Goal: Task Accomplishment & Management: Use online tool/utility

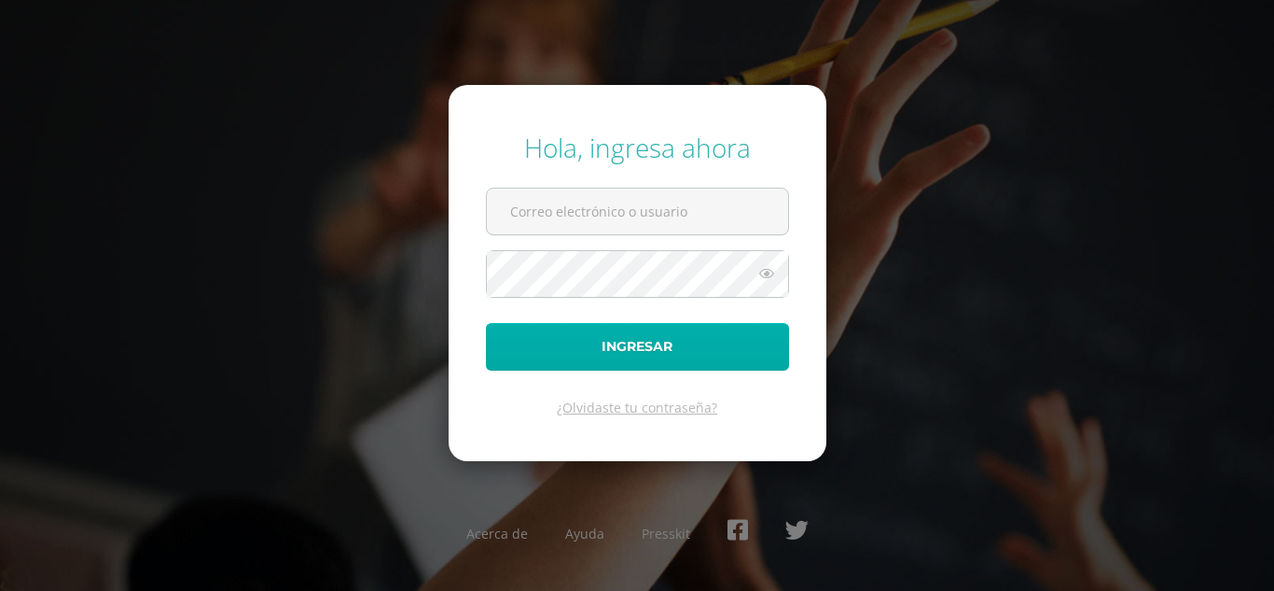
type input "[EMAIL_ADDRESS][DOMAIN_NAME]"
click at [690, 347] on button "Ingresar" at bounding box center [637, 347] width 303 height 48
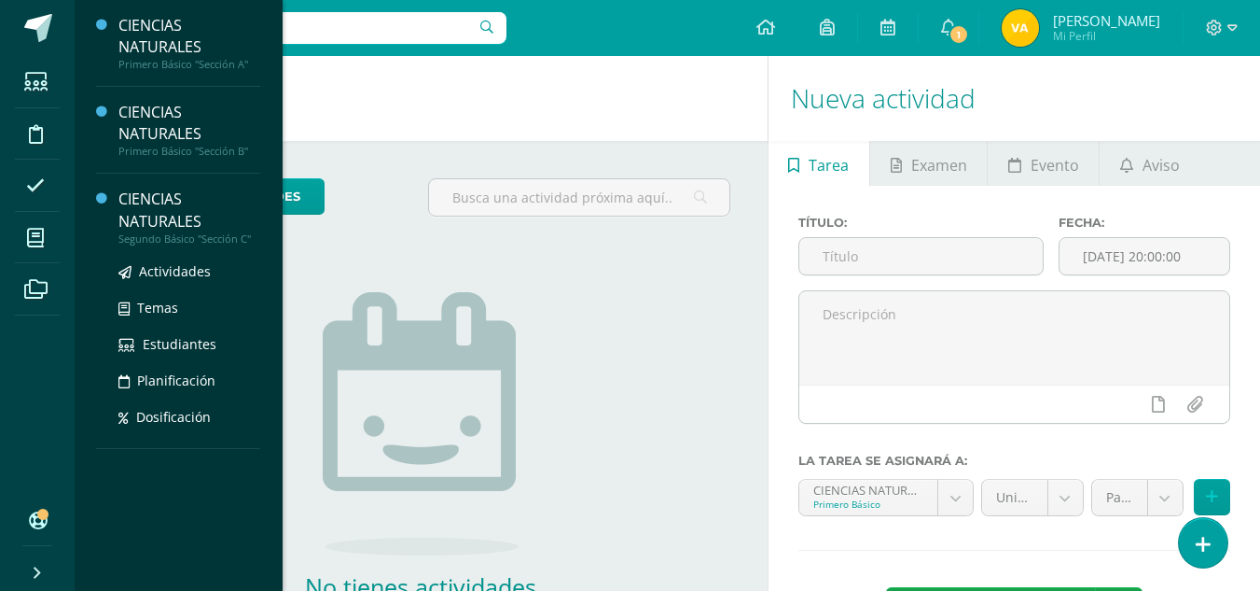
click at [163, 212] on div "CIENCIAS NATURALES" at bounding box center [189, 209] width 142 height 43
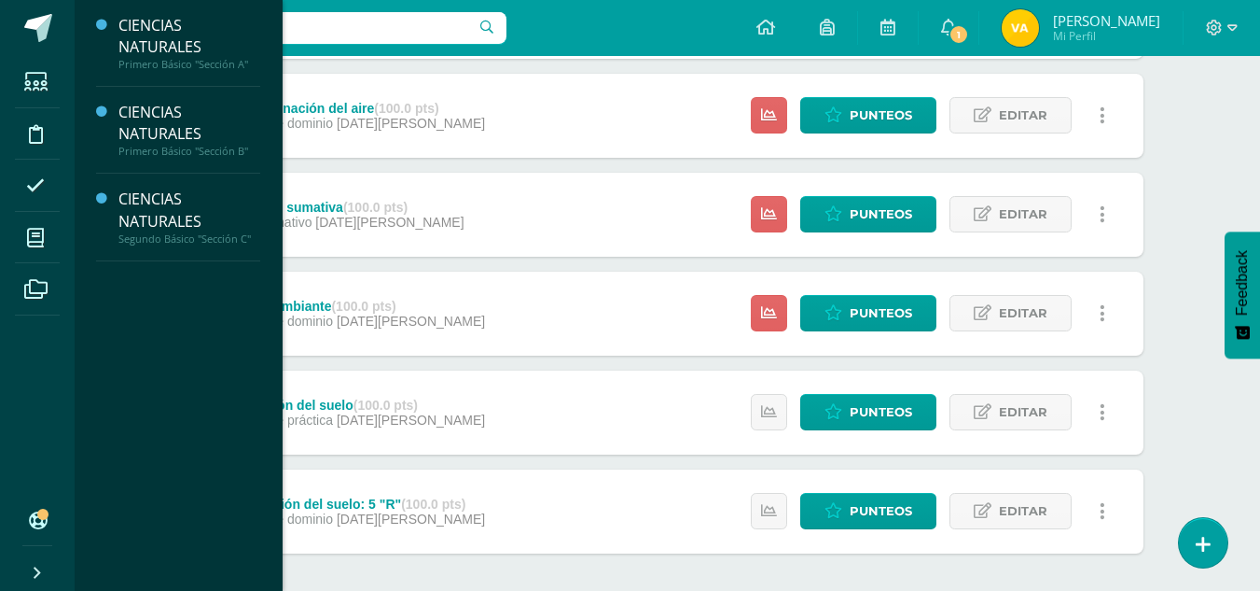
scroll to position [812, 0]
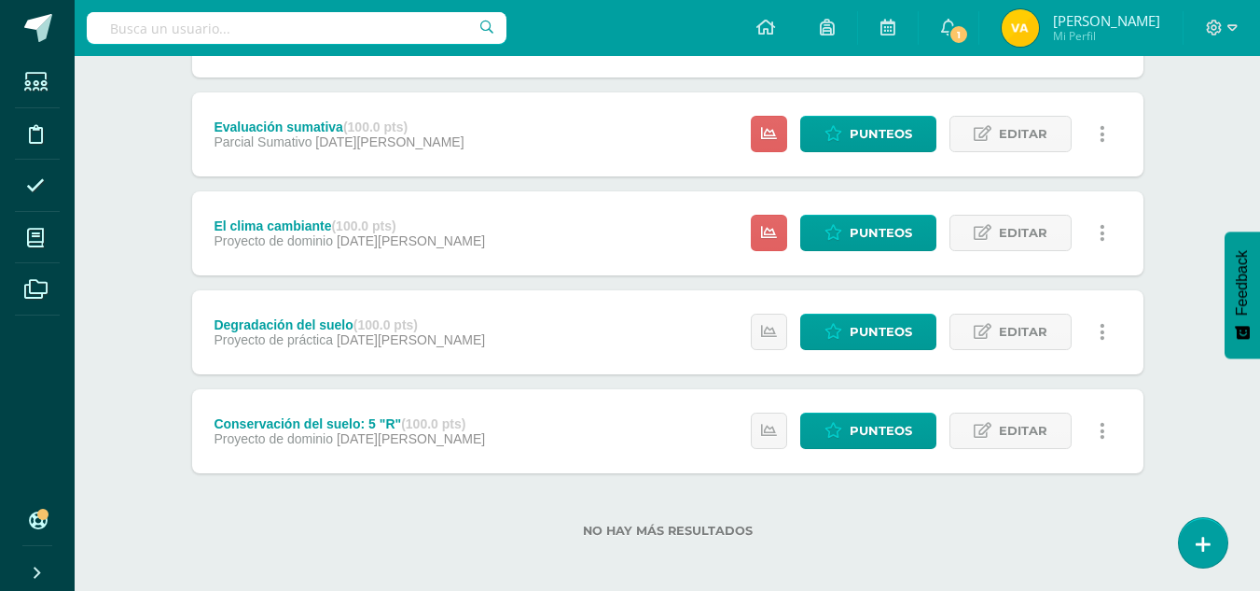
click at [171, 33] on input "text" at bounding box center [297, 28] width 420 height 32
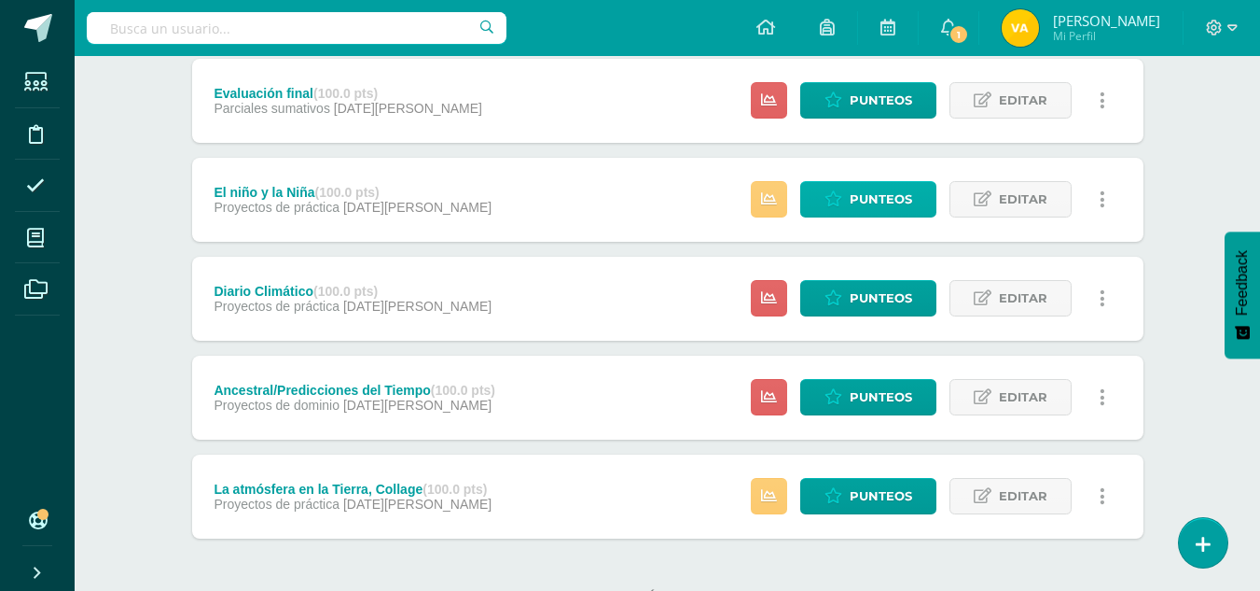
scroll to position [818, 0]
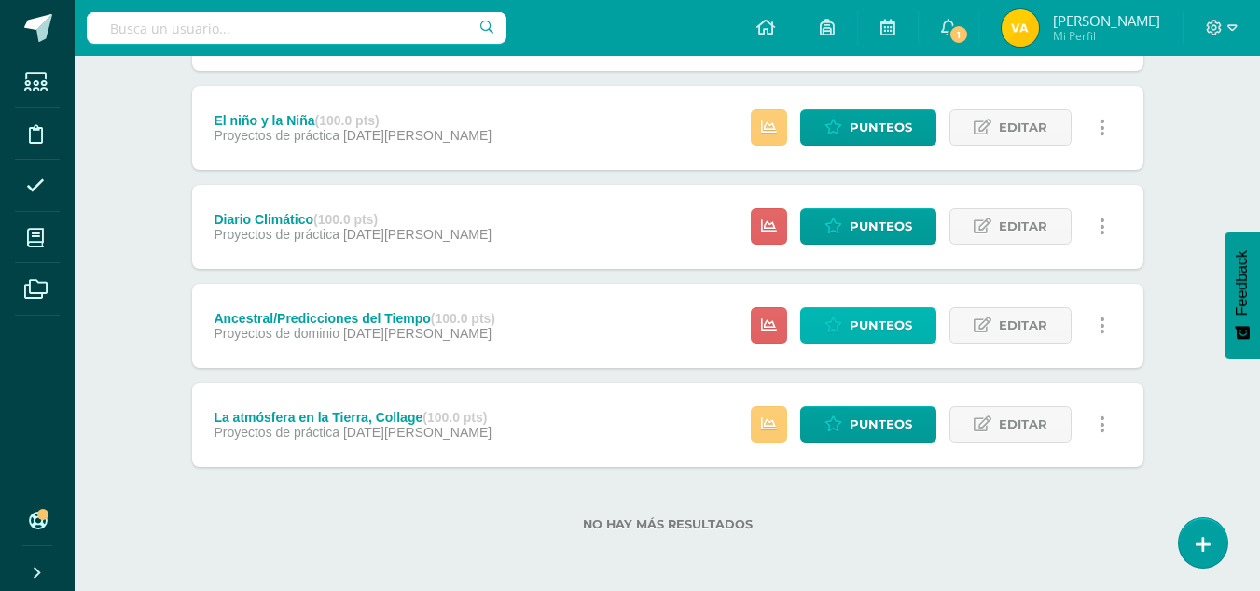
click at [857, 326] on span "Punteos" at bounding box center [881, 325] width 63 height 35
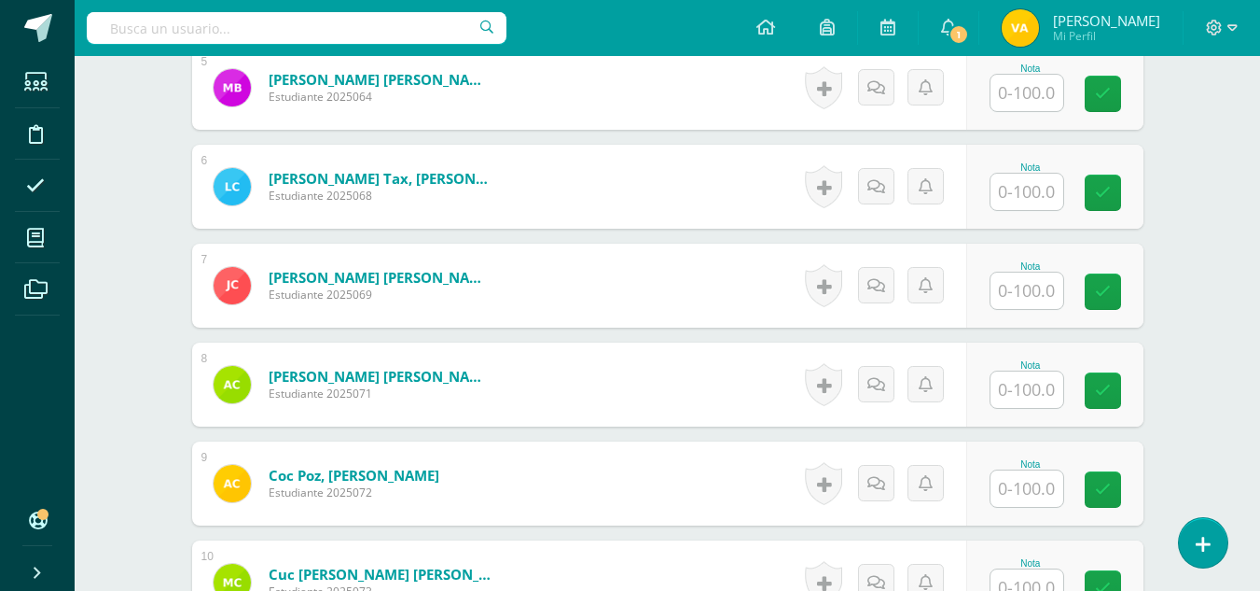
scroll to position [1121, 0]
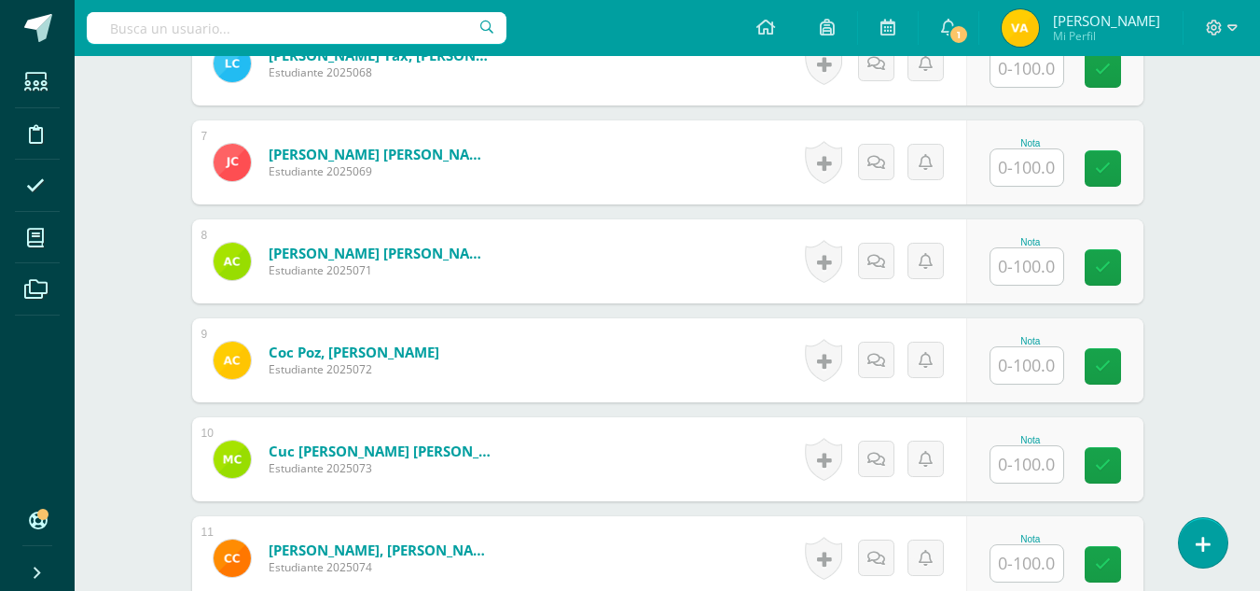
click at [1037, 368] on input "text" at bounding box center [1027, 365] width 73 height 36
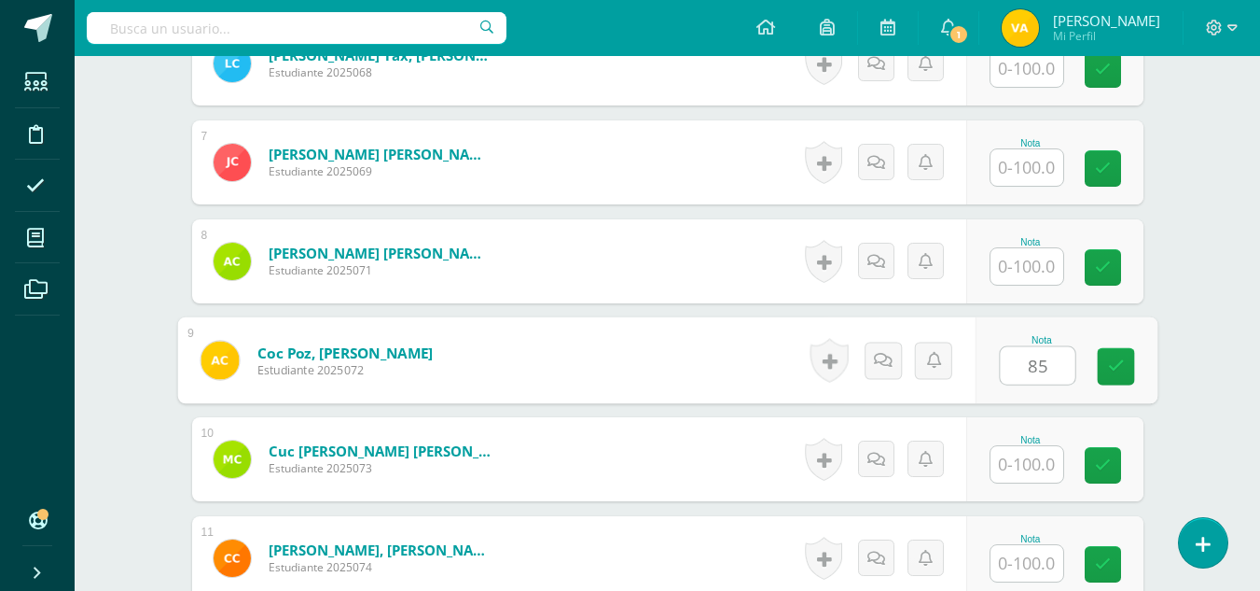
type input "85"
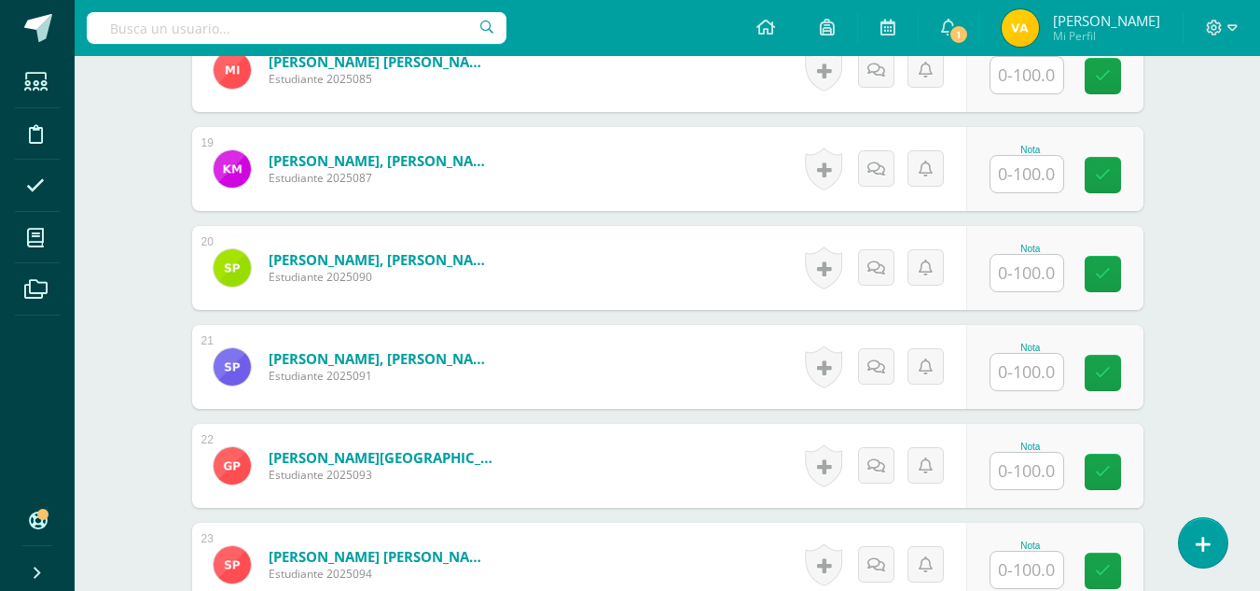
scroll to position [2334, 0]
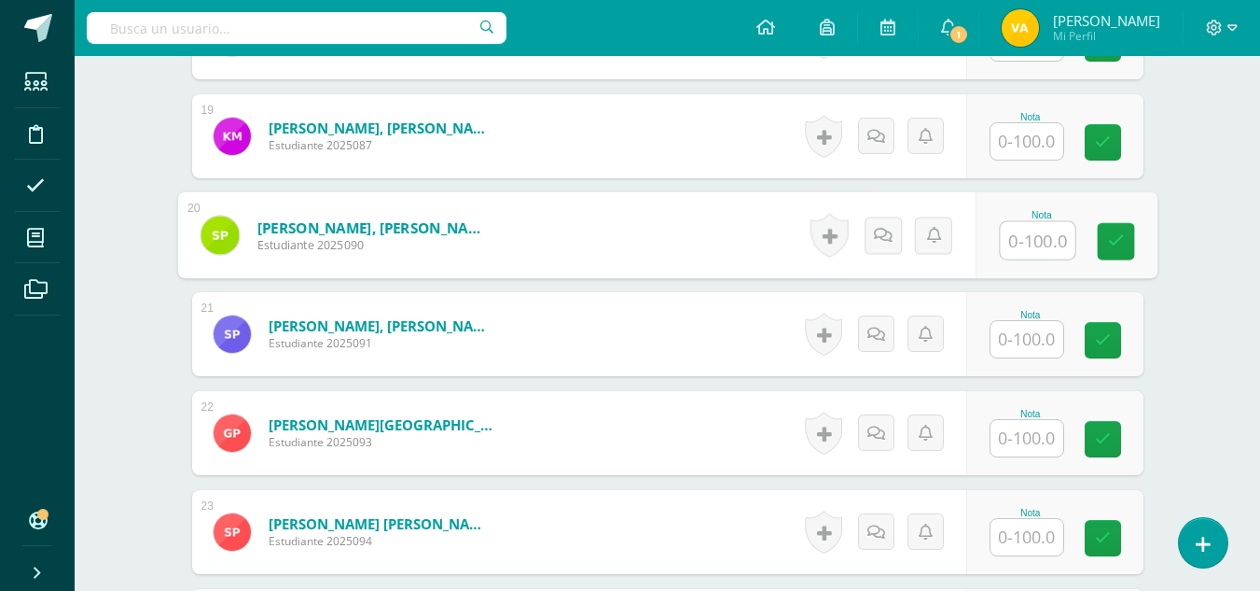
click at [1038, 251] on input "text" at bounding box center [1037, 240] width 75 height 37
type input "85"
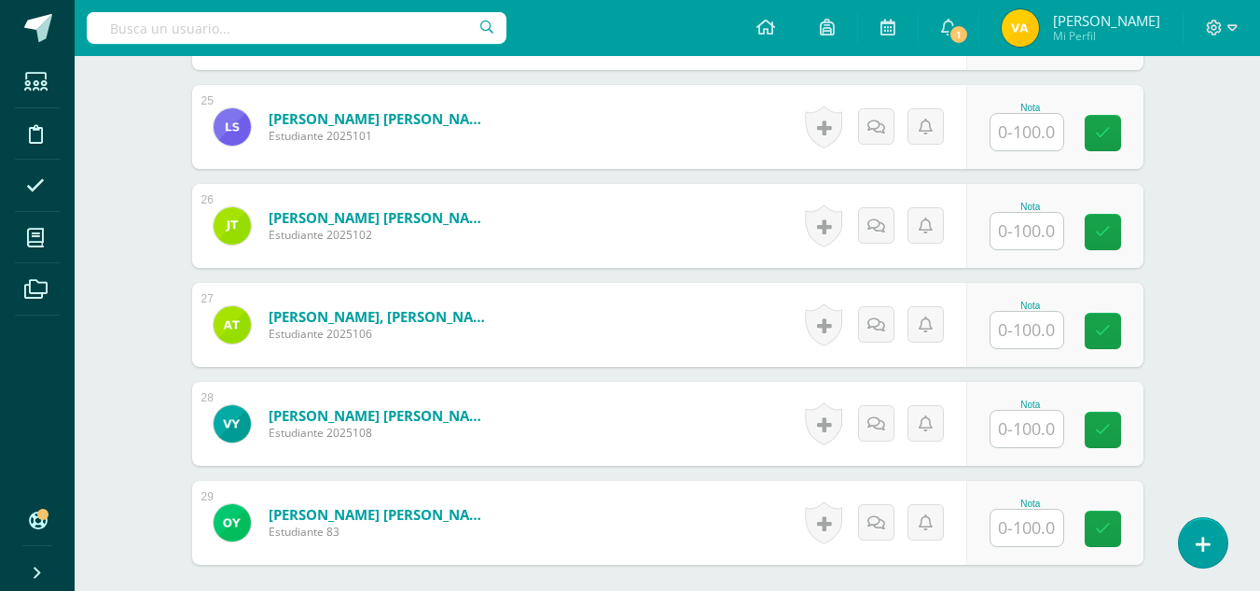
scroll to position [2938, 0]
click at [1035, 235] on input "text" at bounding box center [1027, 230] width 73 height 36
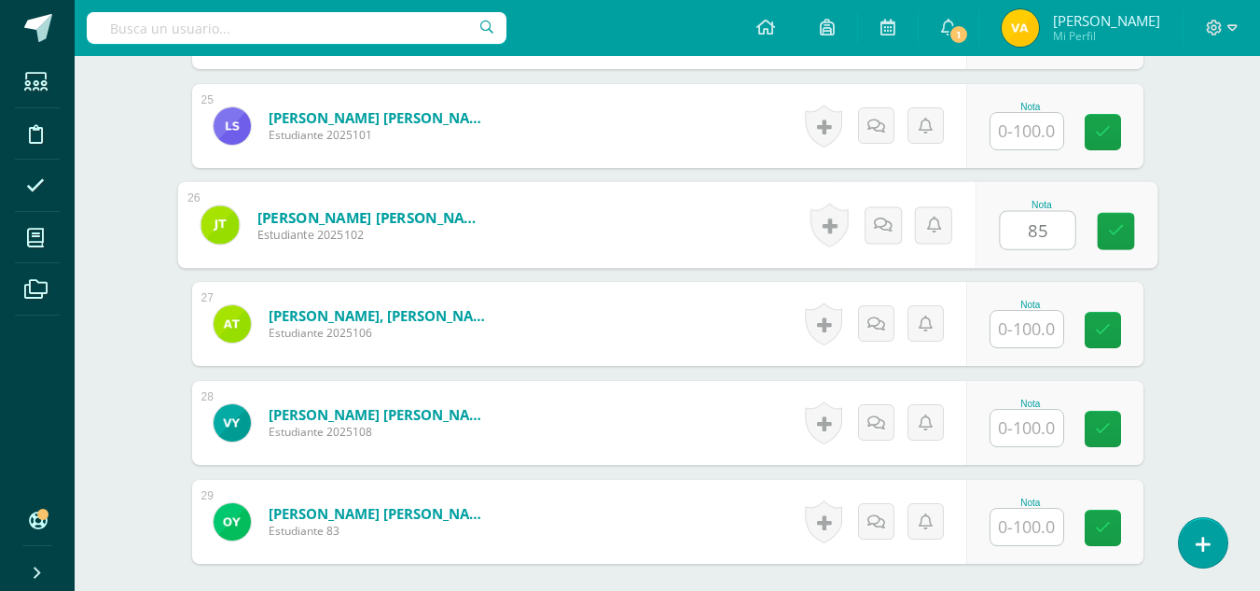
type input "85"
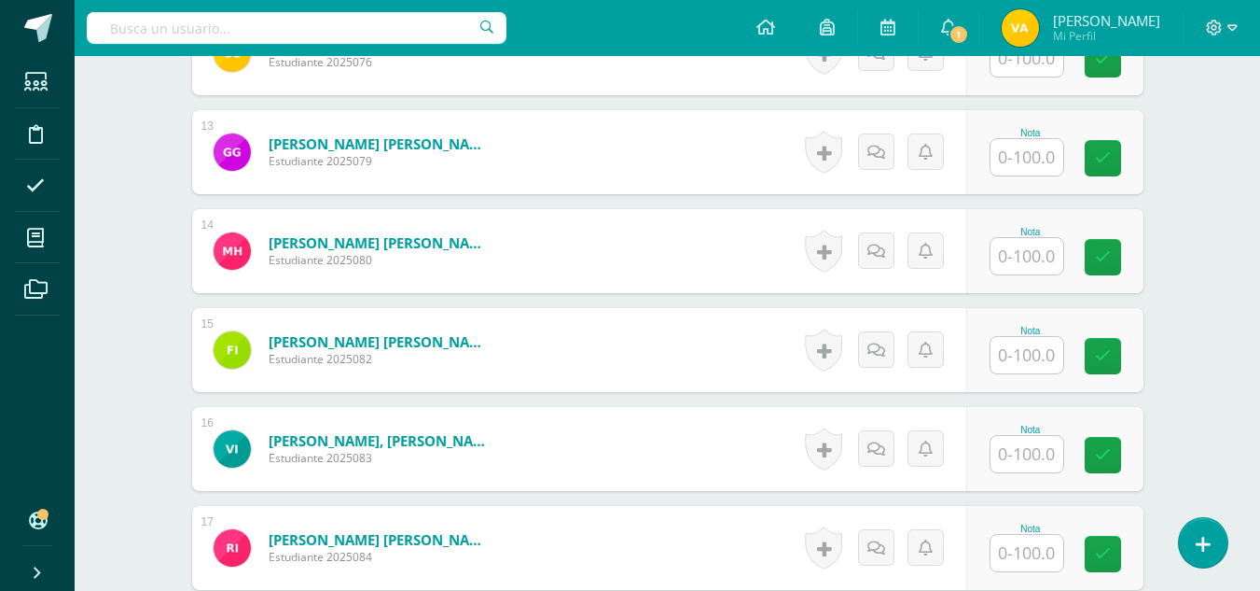
scroll to position [1818, 0]
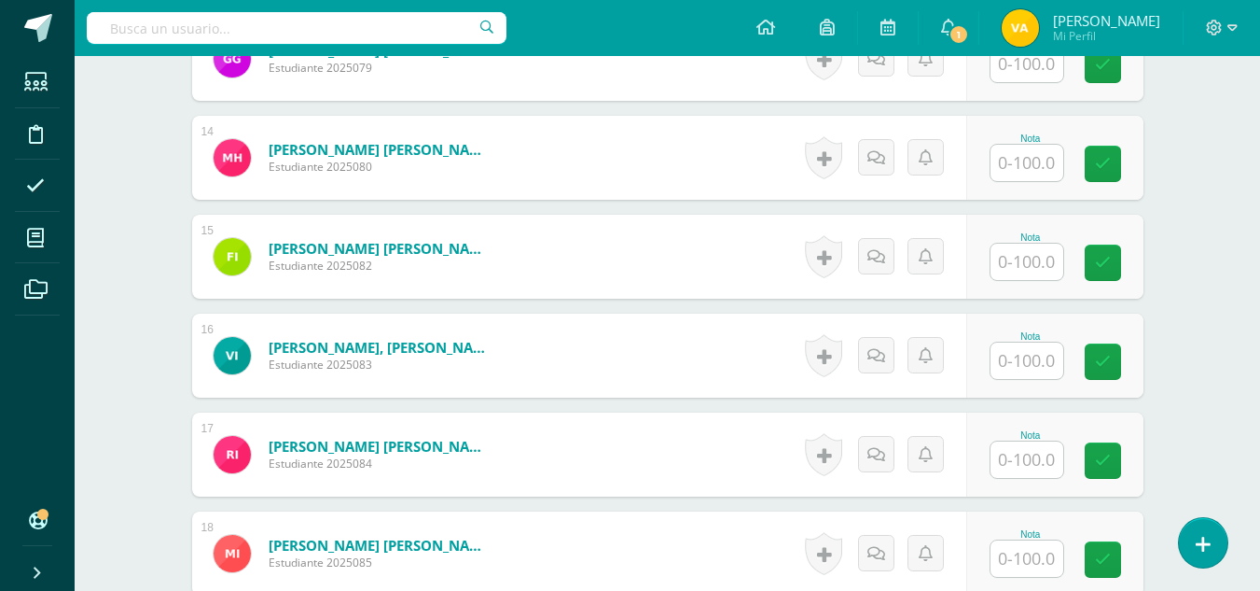
click at [1029, 265] on input "text" at bounding box center [1027, 262] width 73 height 36
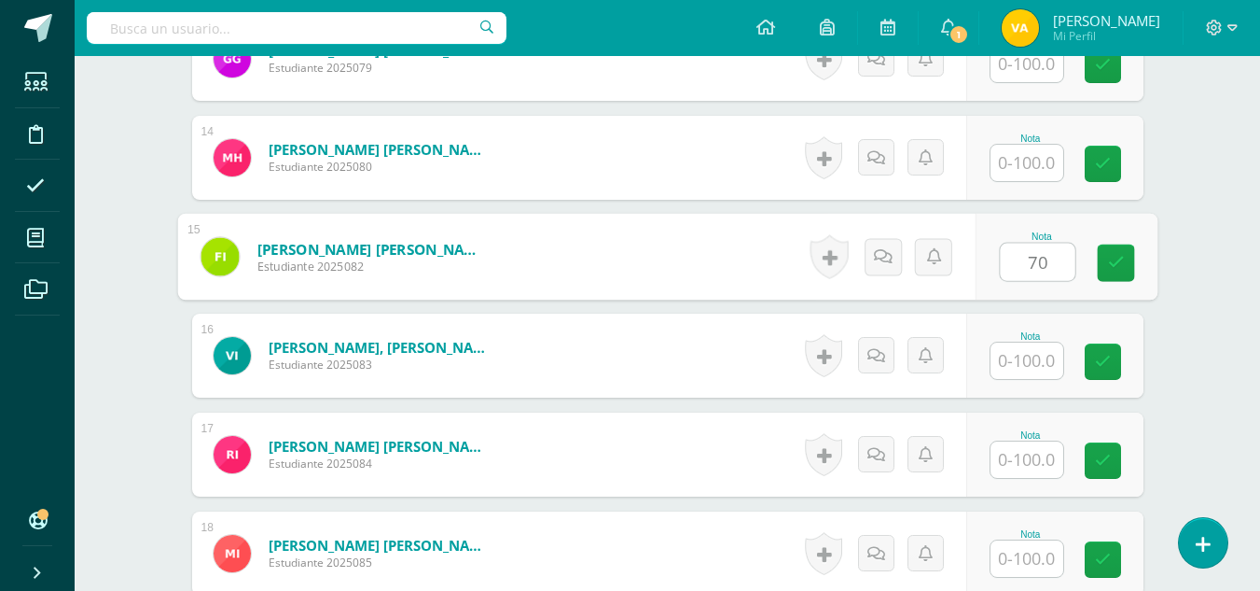
type input "70"
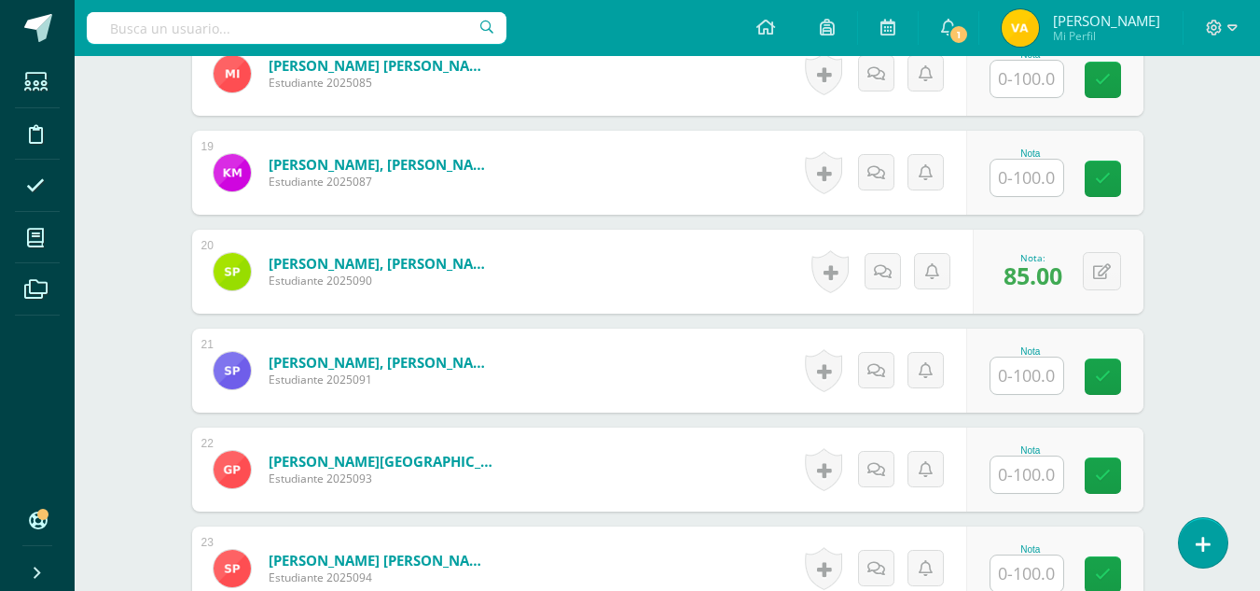
scroll to position [2192, 0]
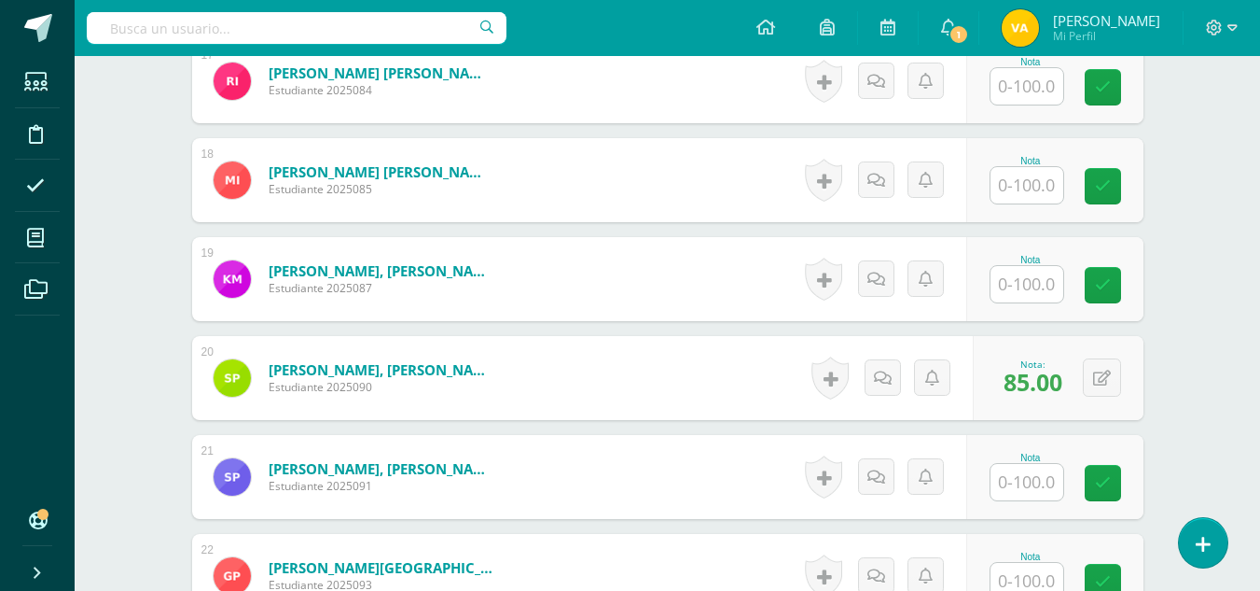
click at [1025, 188] on input "text" at bounding box center [1027, 185] width 73 height 36
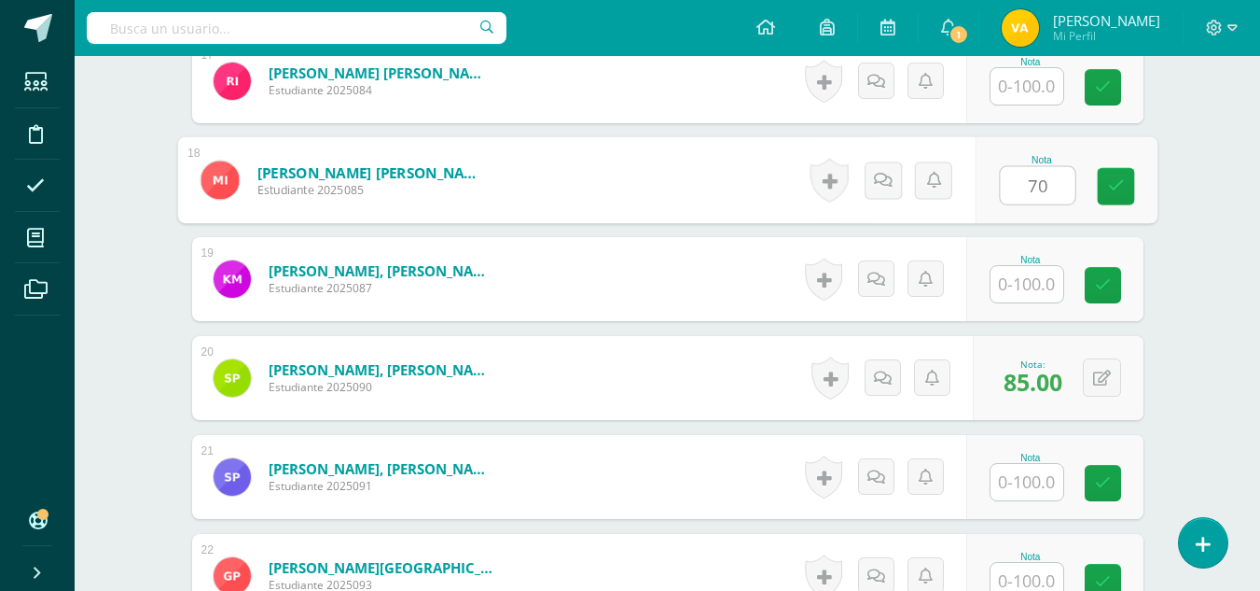
type input "70"
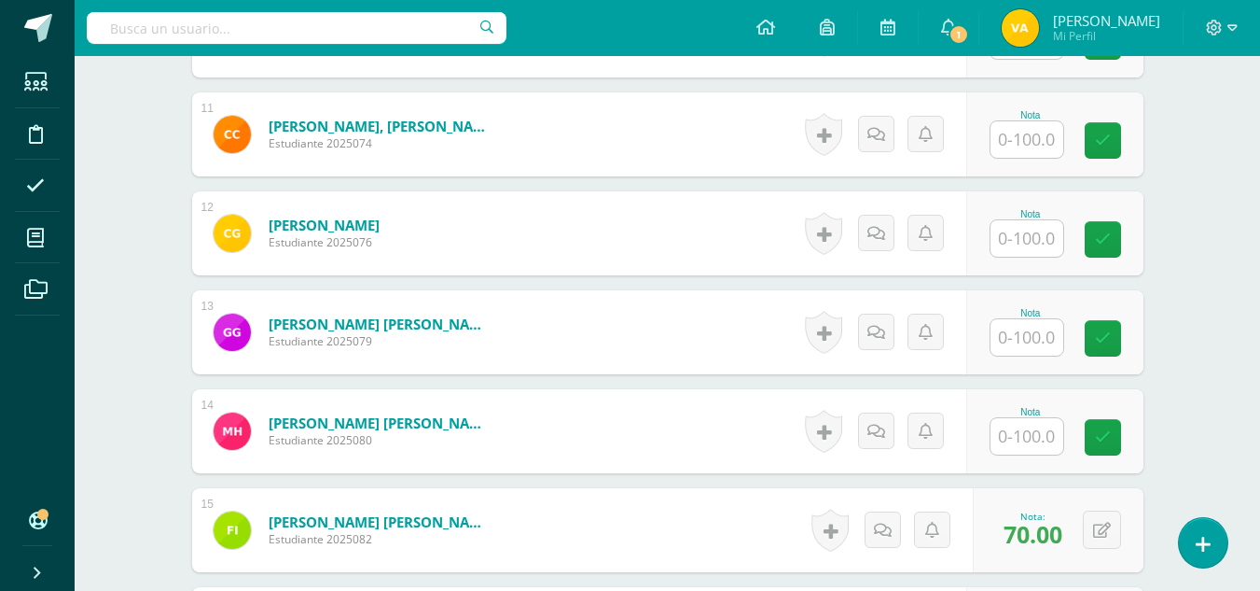
scroll to position [1445, 0]
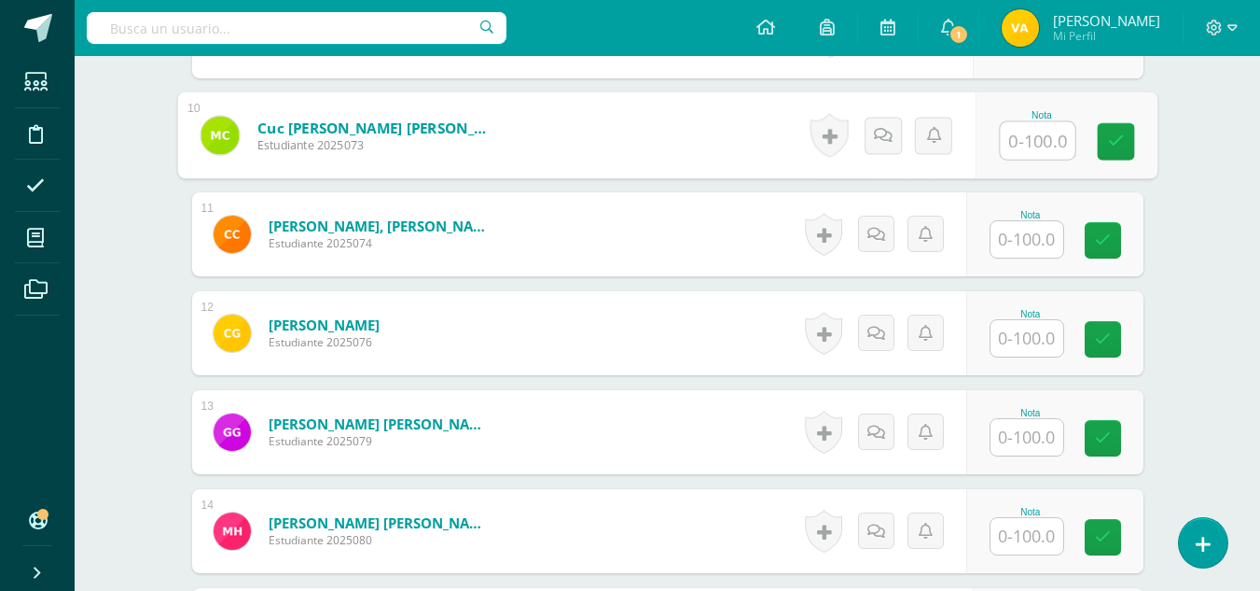
click at [1041, 136] on input "text" at bounding box center [1037, 140] width 75 height 37
type input "70"
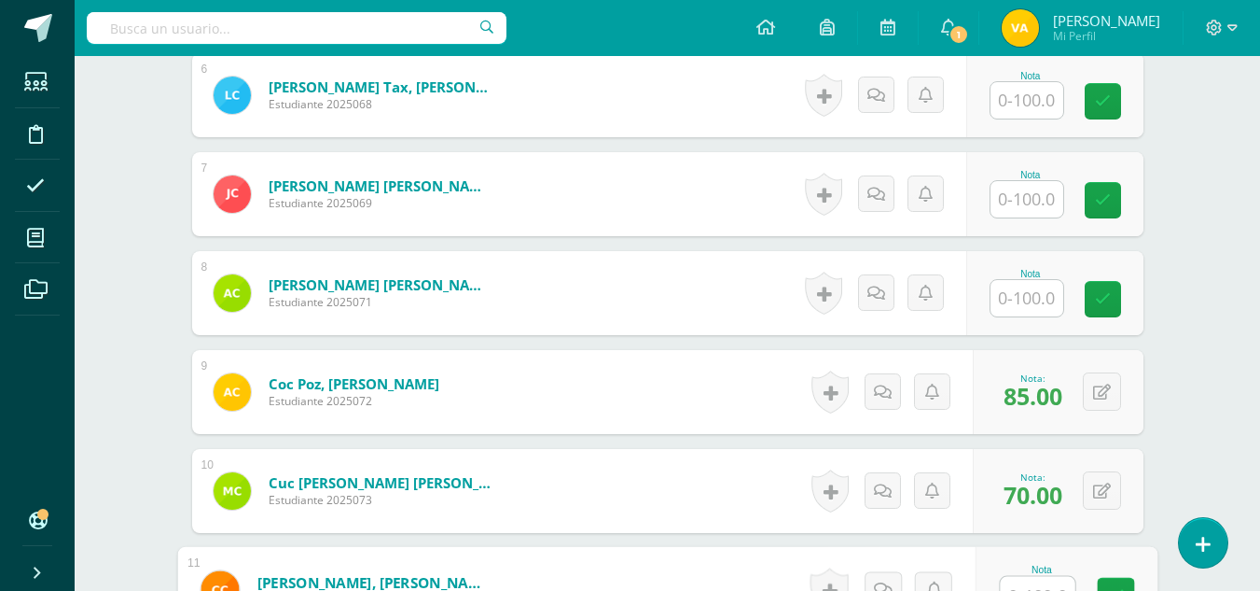
scroll to position [979, 0]
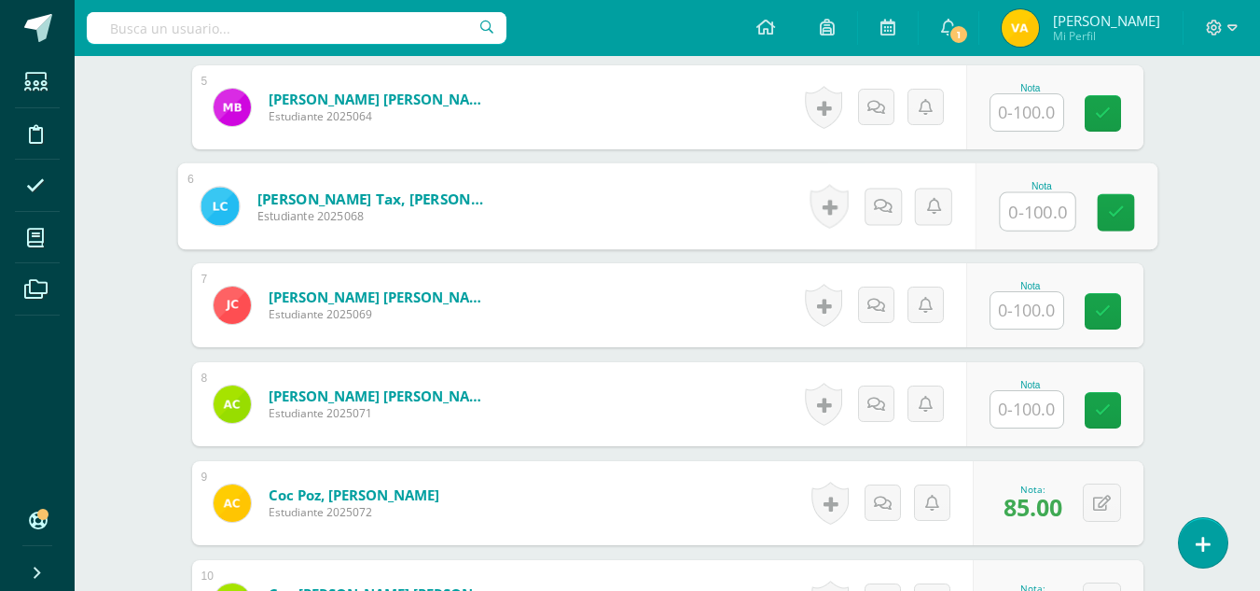
click at [1023, 205] on input "text" at bounding box center [1037, 211] width 75 height 37
type input "70"
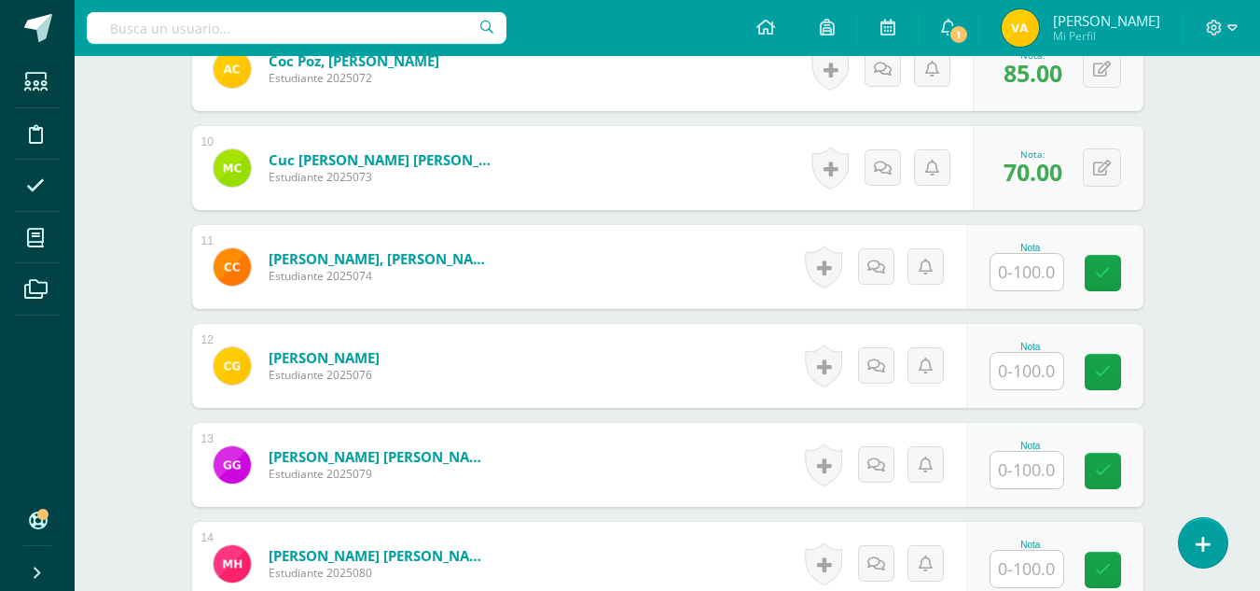
scroll to position [1445, 0]
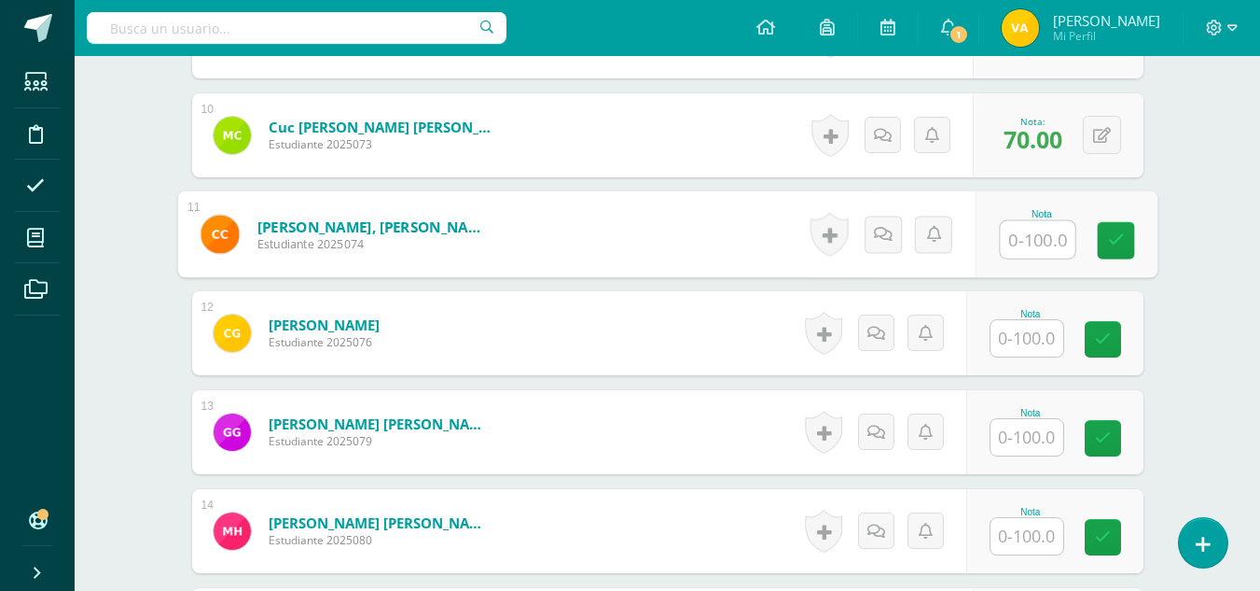
click at [1038, 235] on input "text" at bounding box center [1037, 239] width 75 height 37
type input "70"
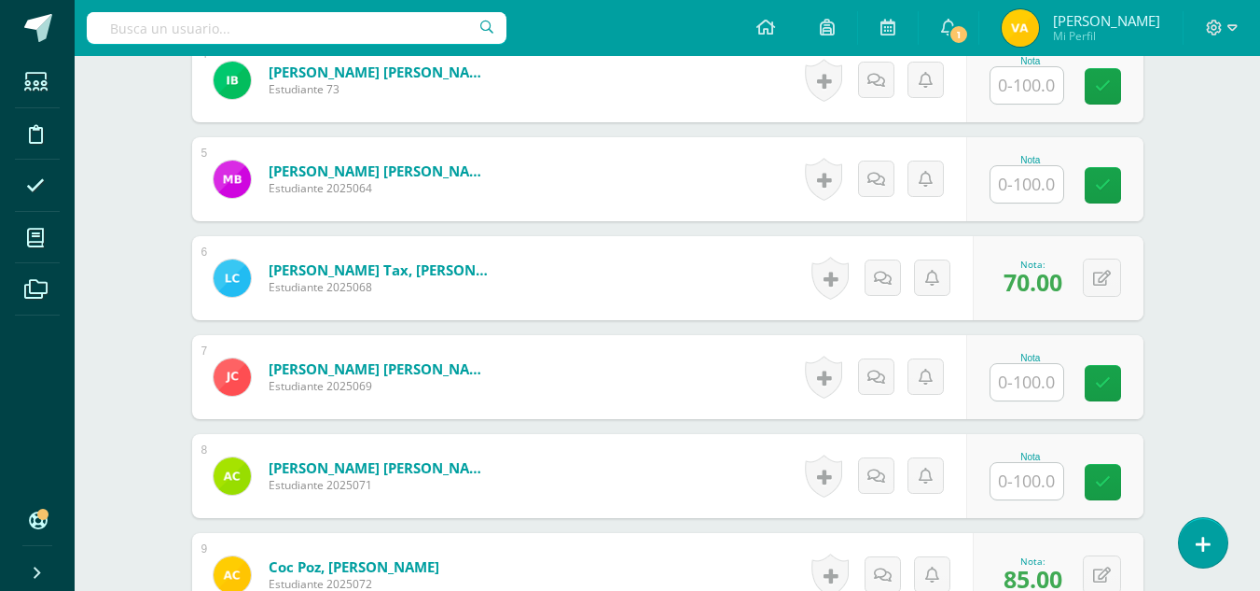
scroll to position [885, 0]
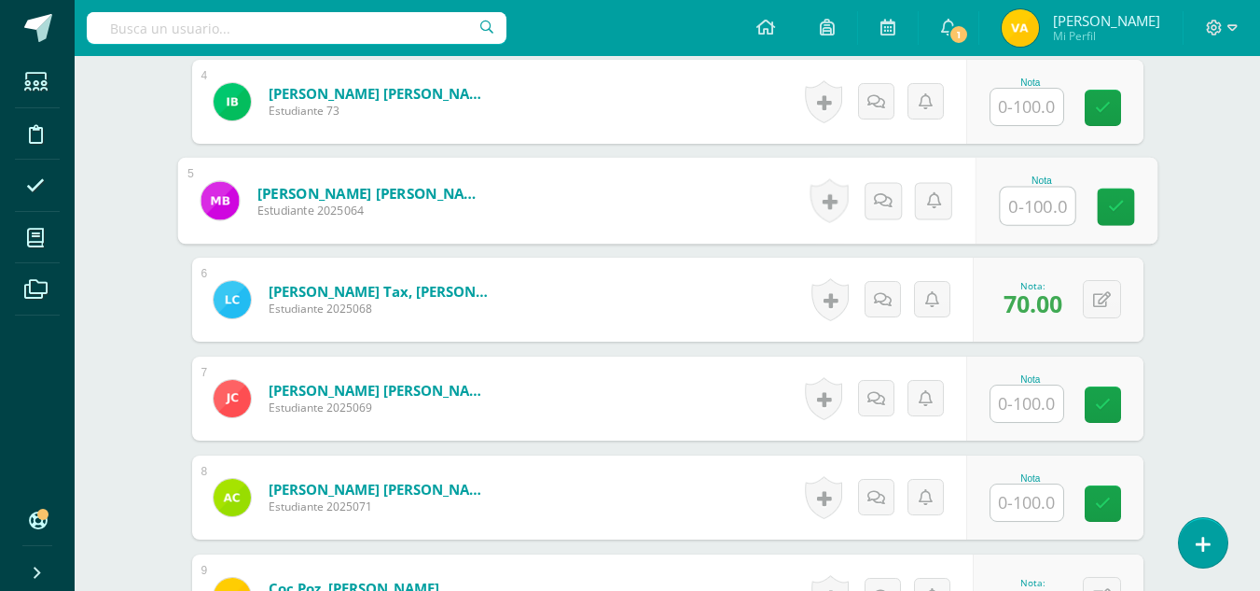
click at [1038, 219] on input "text" at bounding box center [1037, 206] width 75 height 37
type input "70"
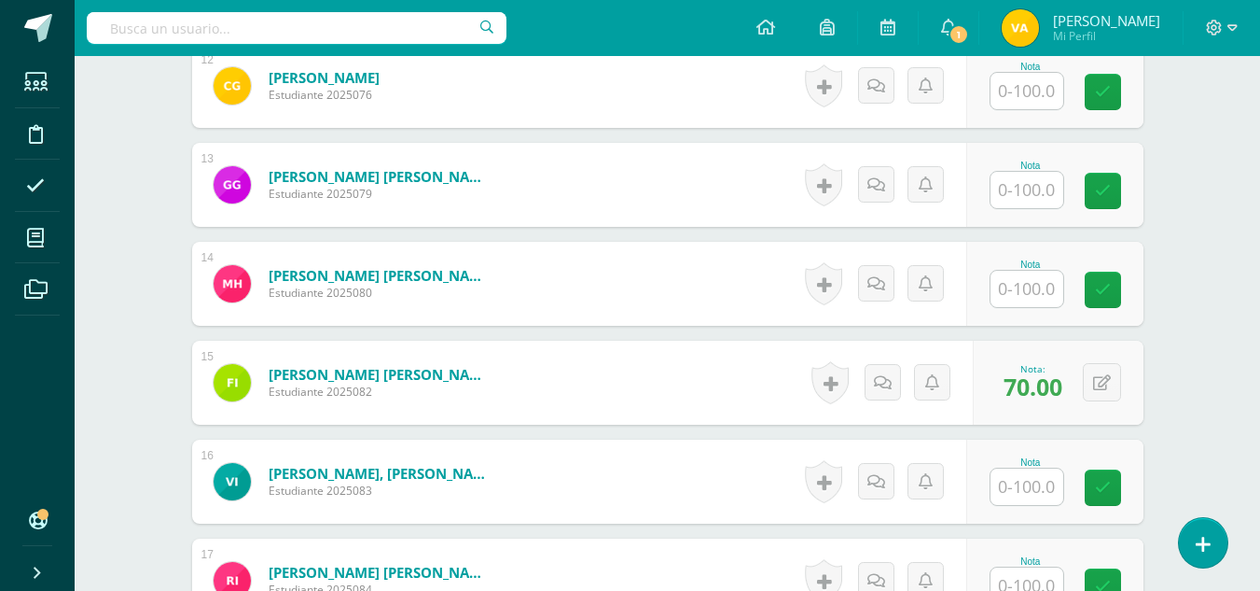
scroll to position [1725, 0]
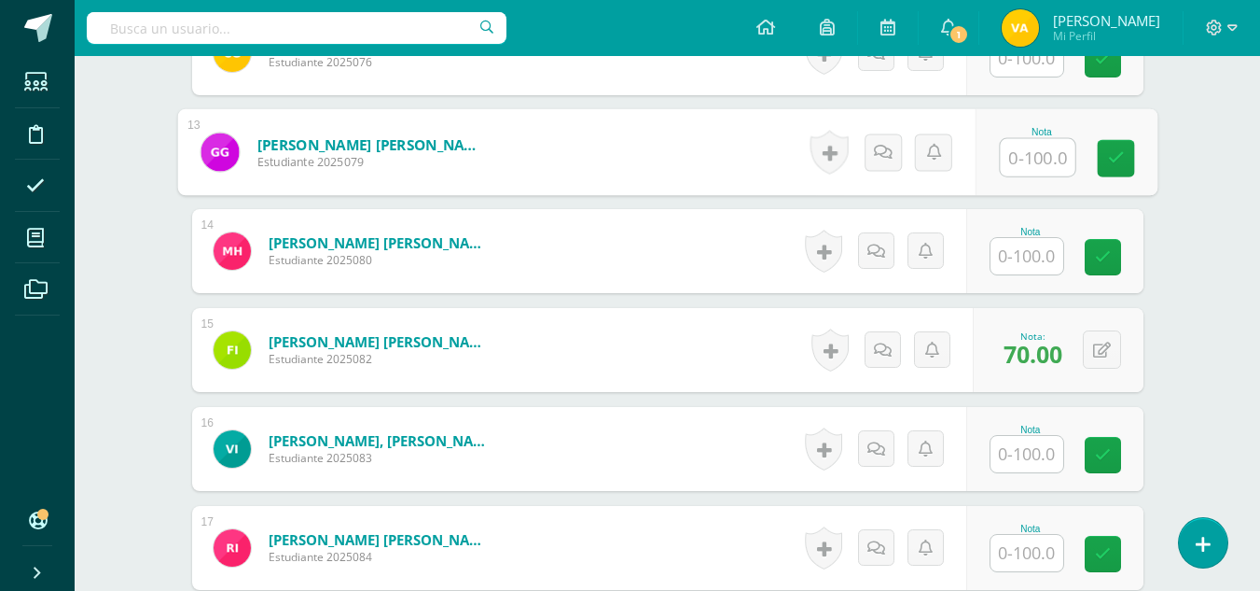
click at [1028, 160] on input "text" at bounding box center [1037, 157] width 75 height 37
type input "65"
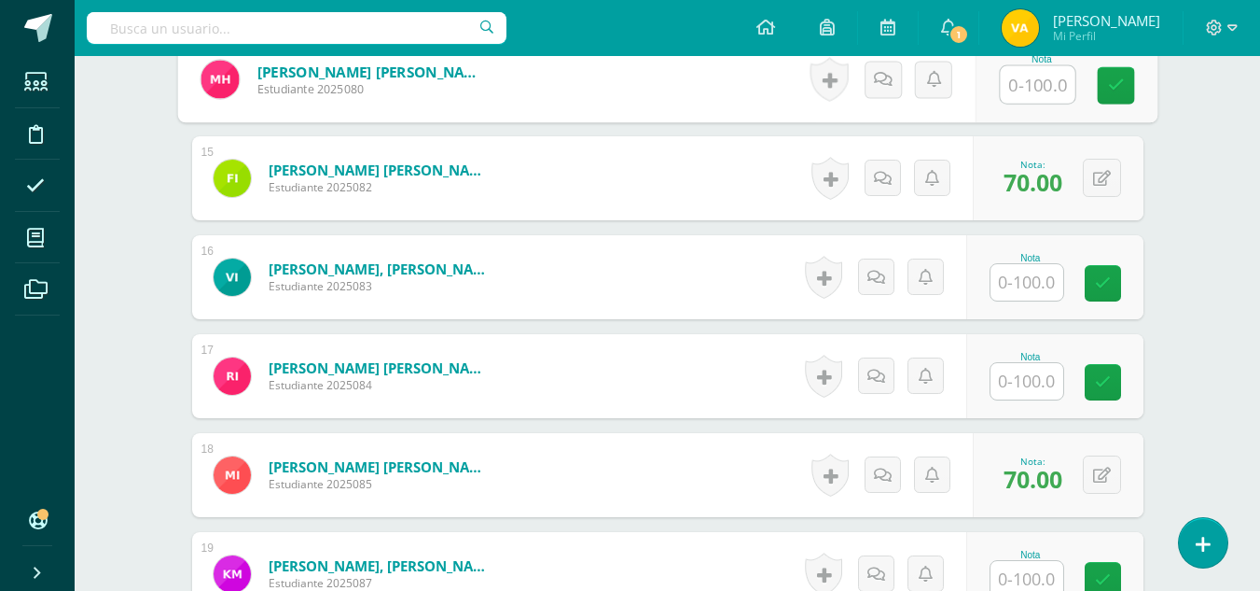
scroll to position [1912, 0]
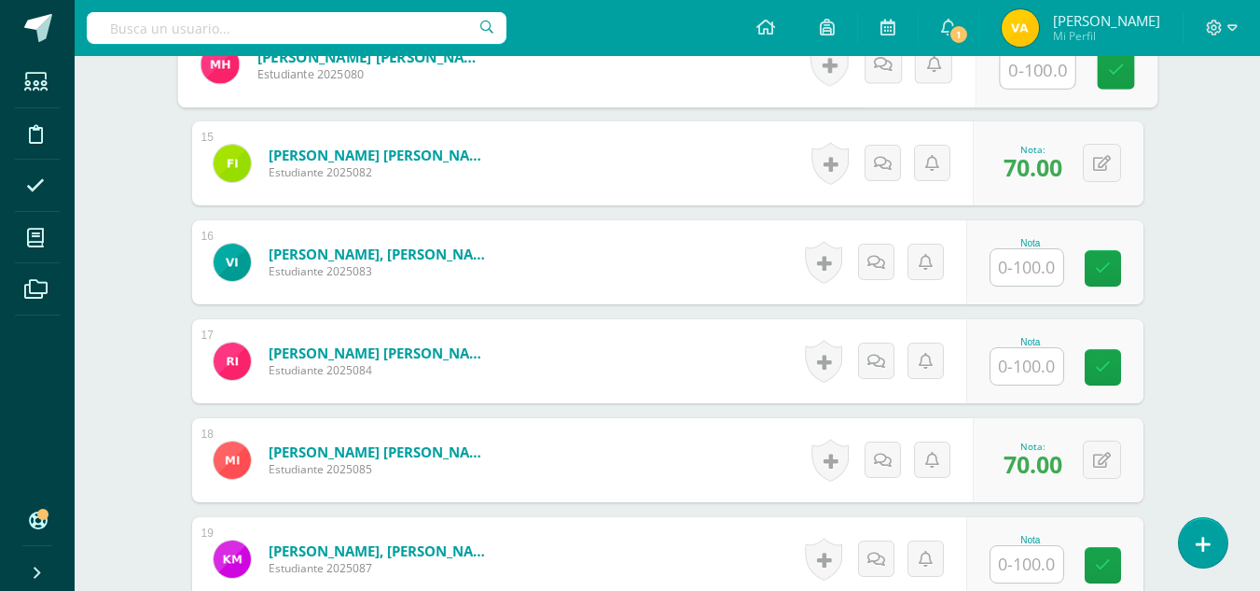
click at [1042, 265] on input "text" at bounding box center [1027, 267] width 73 height 36
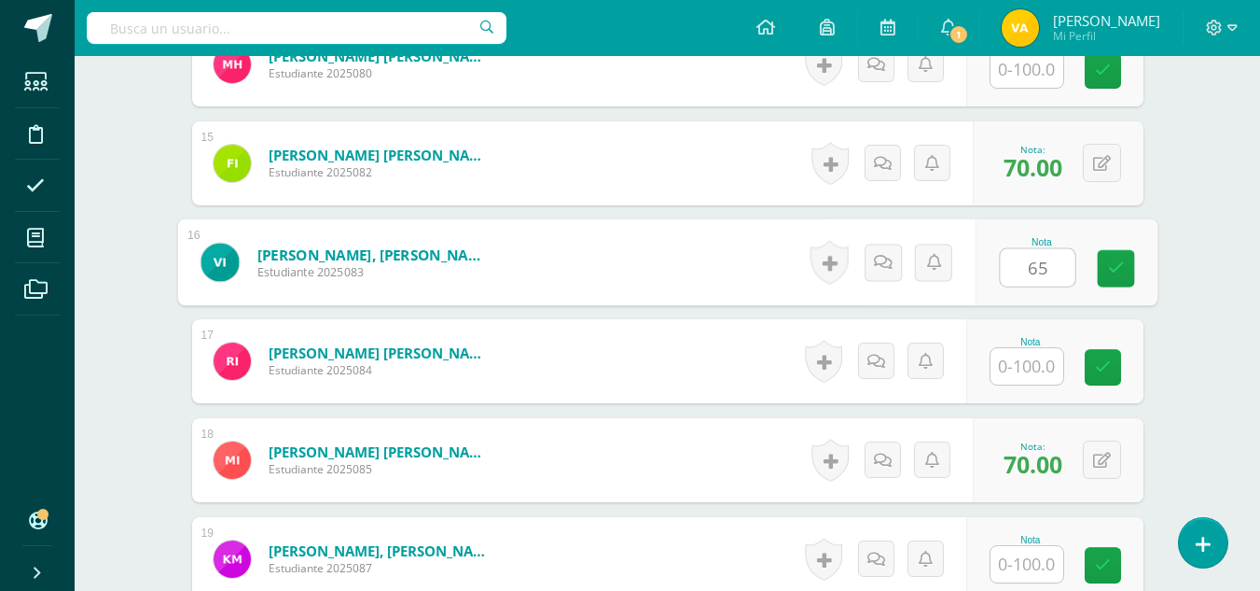
type input "65"
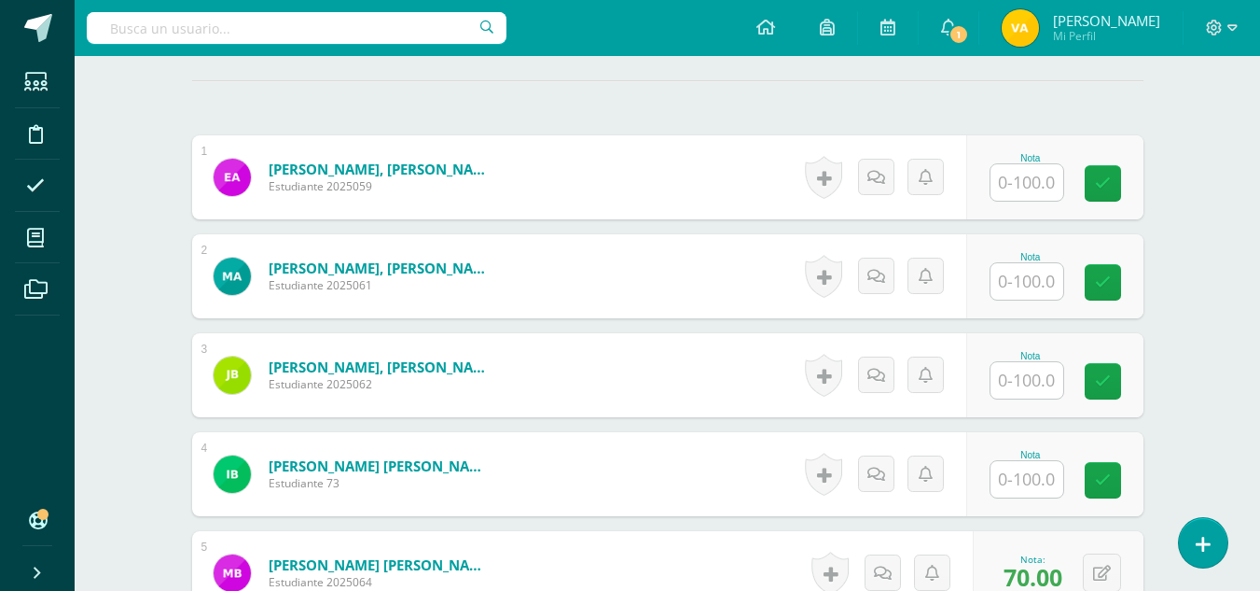
scroll to position [512, 0]
click at [1032, 279] on input "text" at bounding box center [1027, 282] width 73 height 36
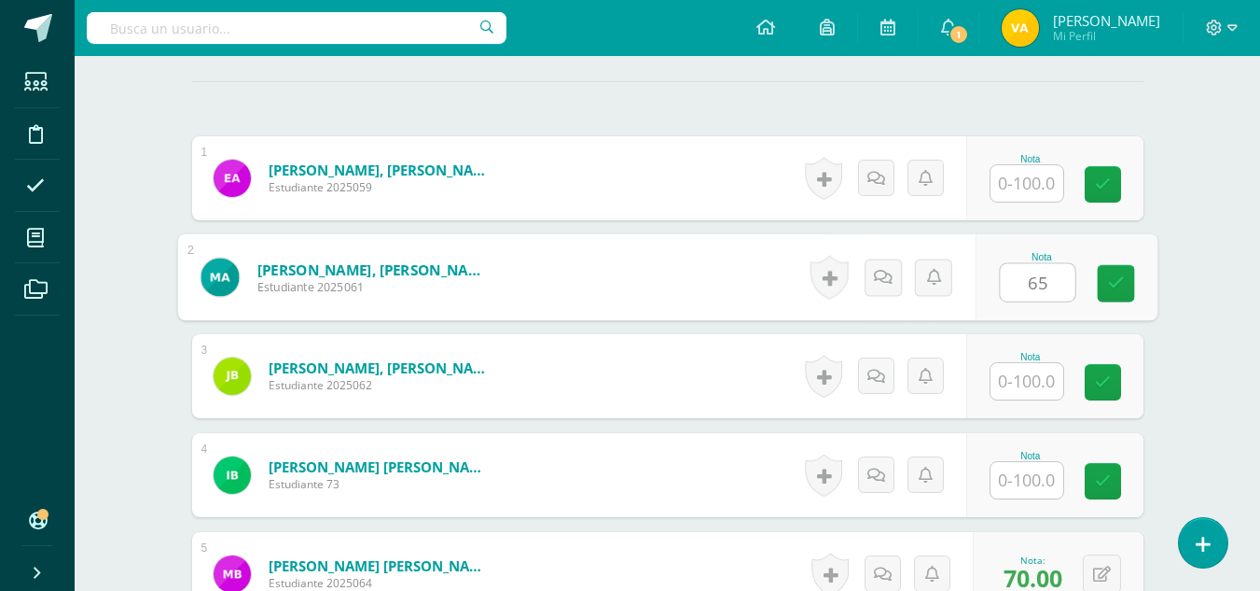
type input "65"
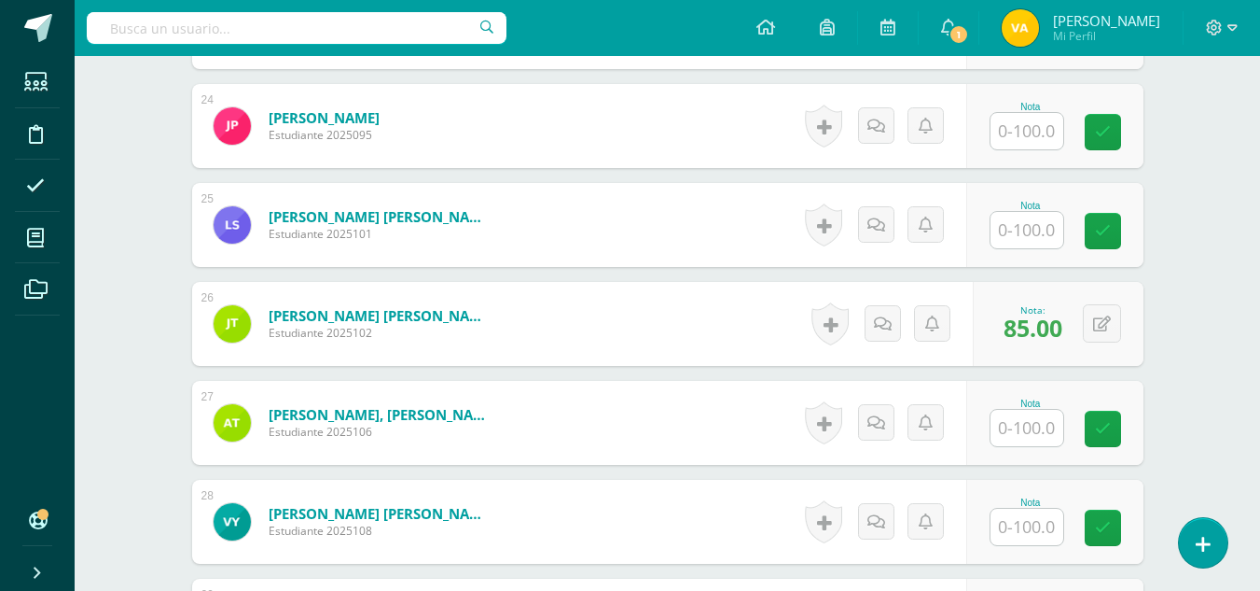
scroll to position [2845, 0]
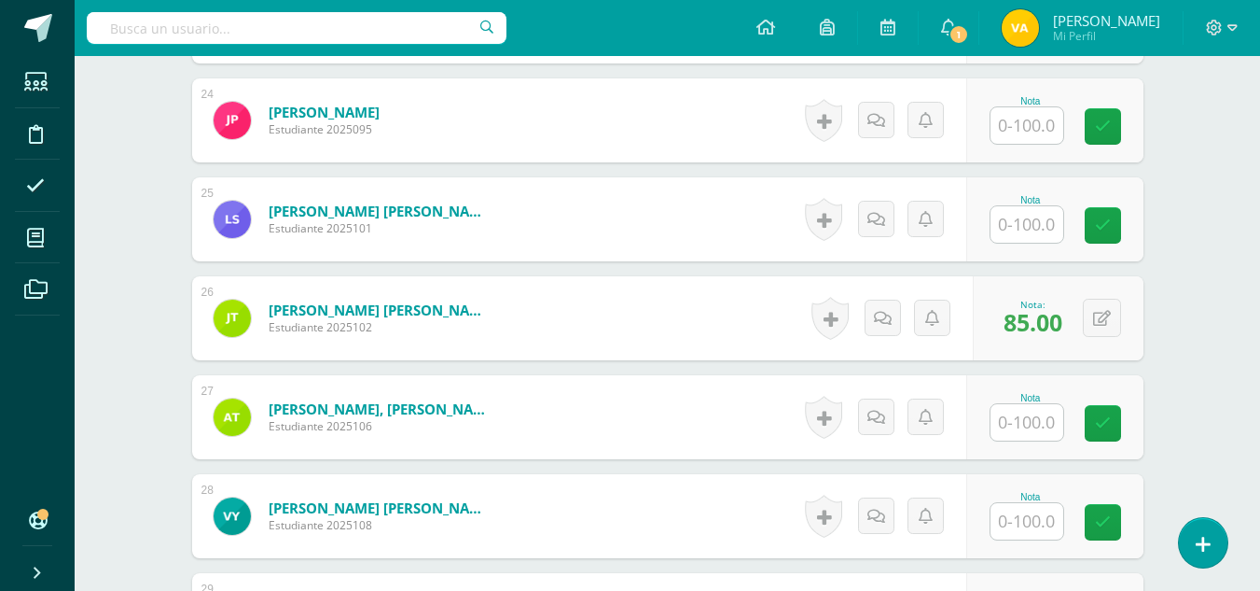
click at [1030, 220] on input "text" at bounding box center [1027, 224] width 73 height 36
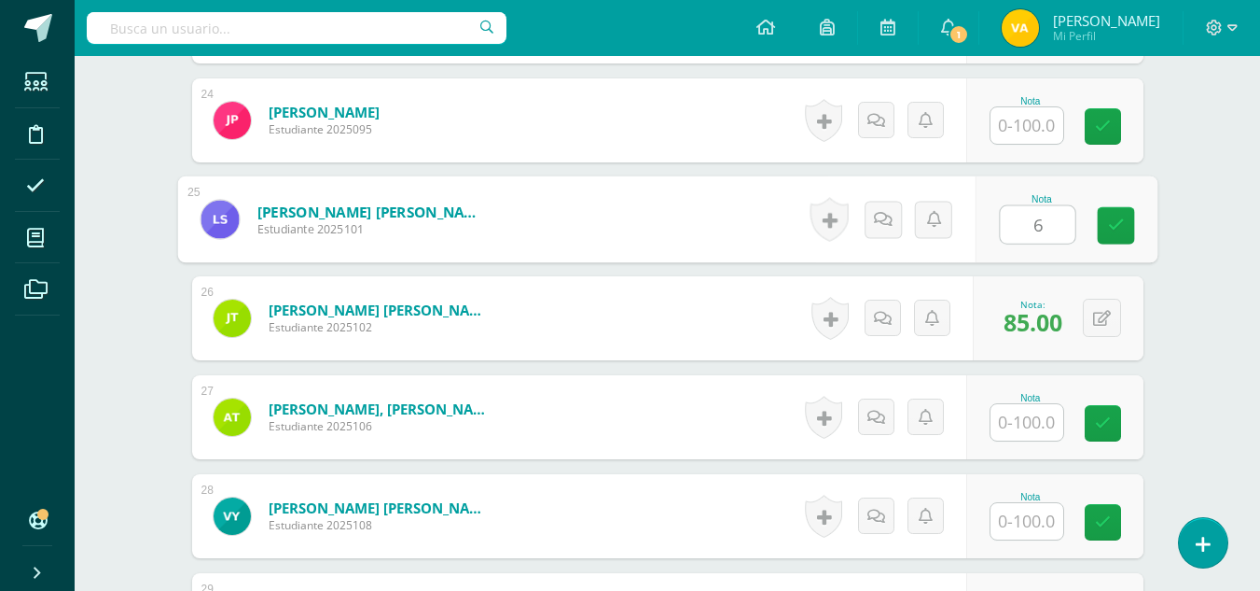
type input "65"
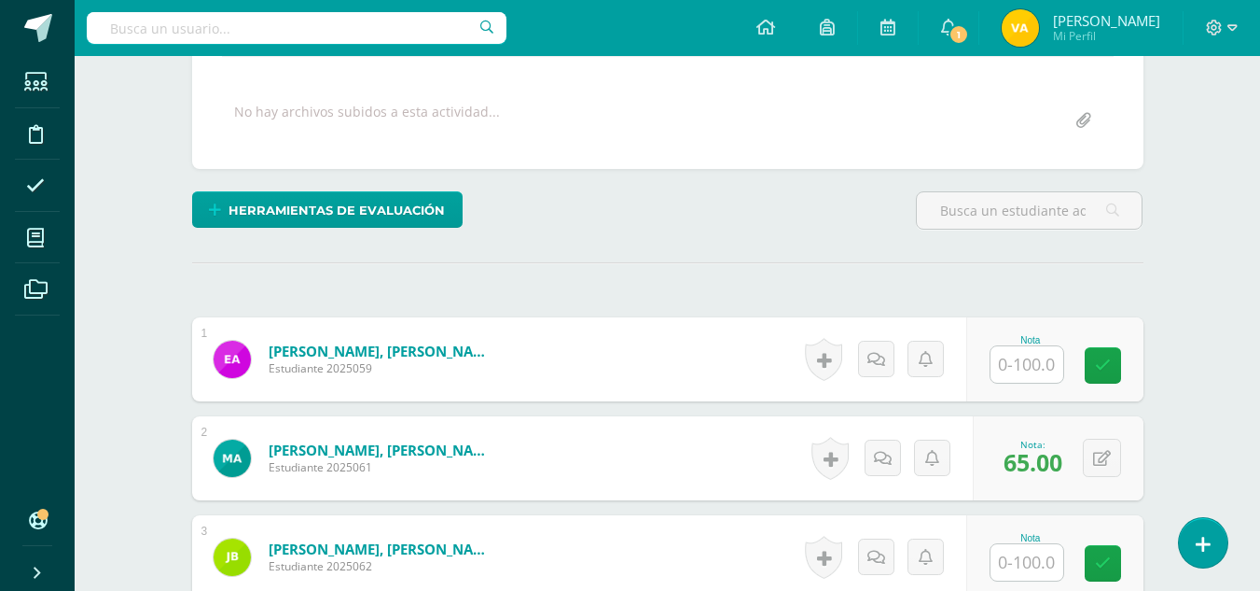
scroll to position [419, 0]
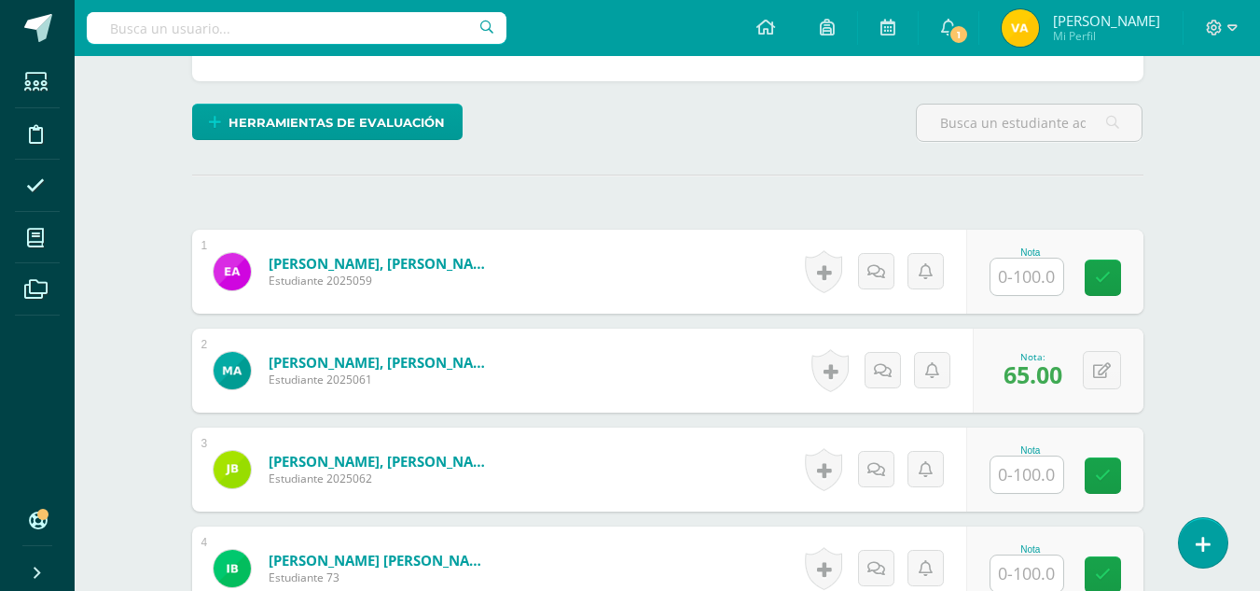
click at [1029, 274] on input "text" at bounding box center [1027, 276] width 73 height 36
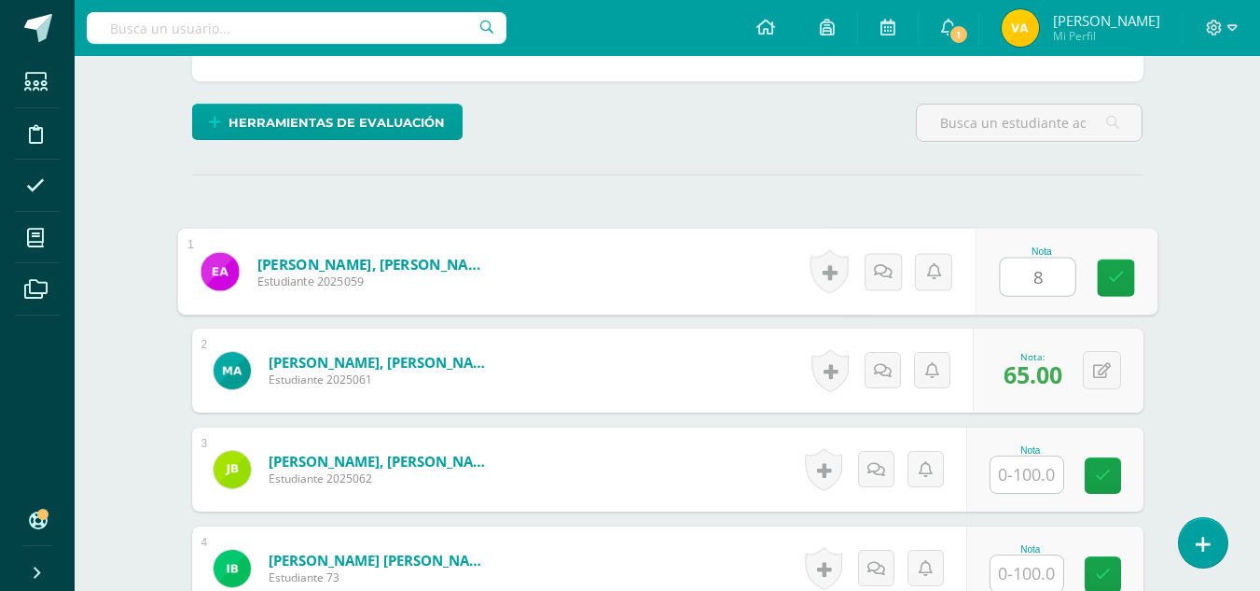
type input "88"
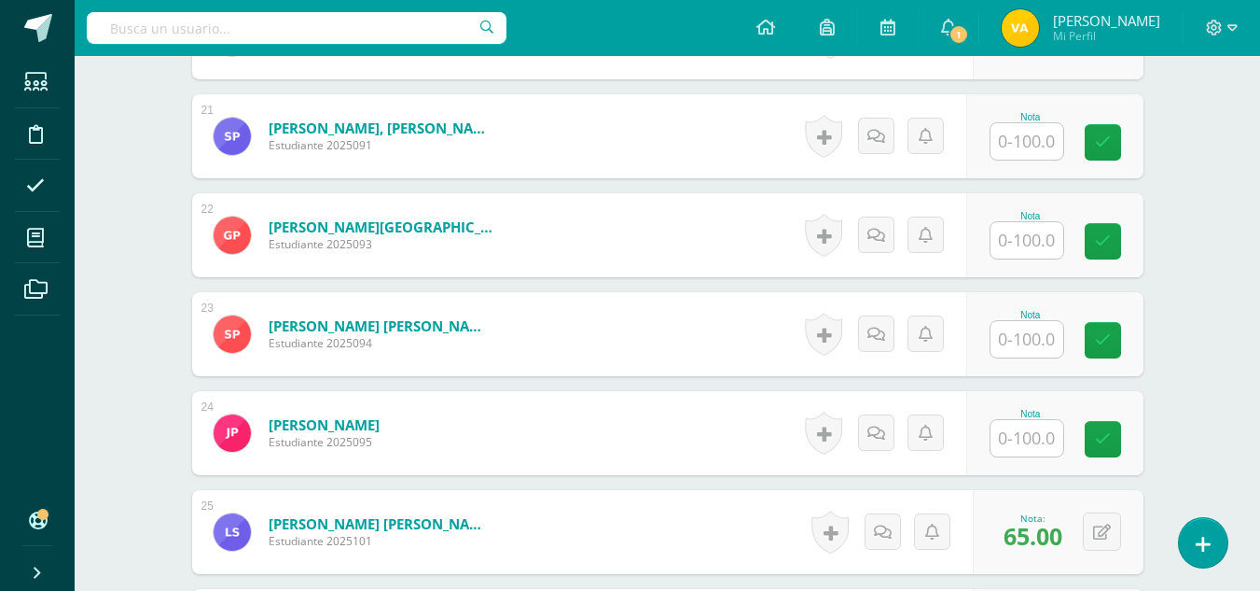
scroll to position [2565, 0]
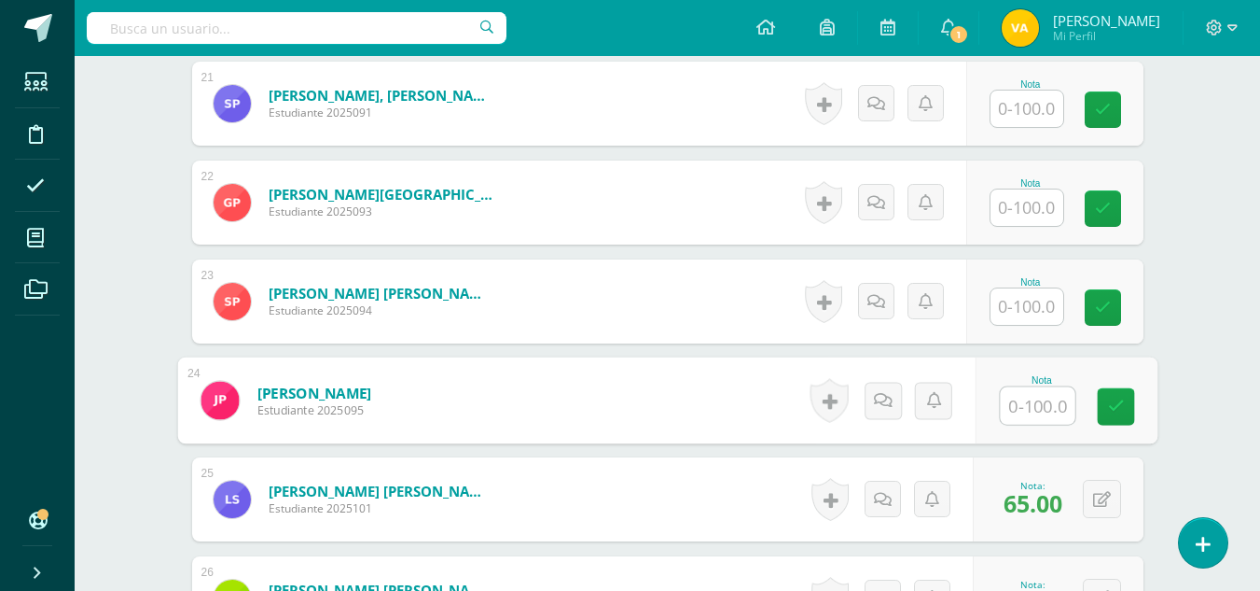
click at [1028, 406] on input "text" at bounding box center [1037, 405] width 75 height 37
type input "88"
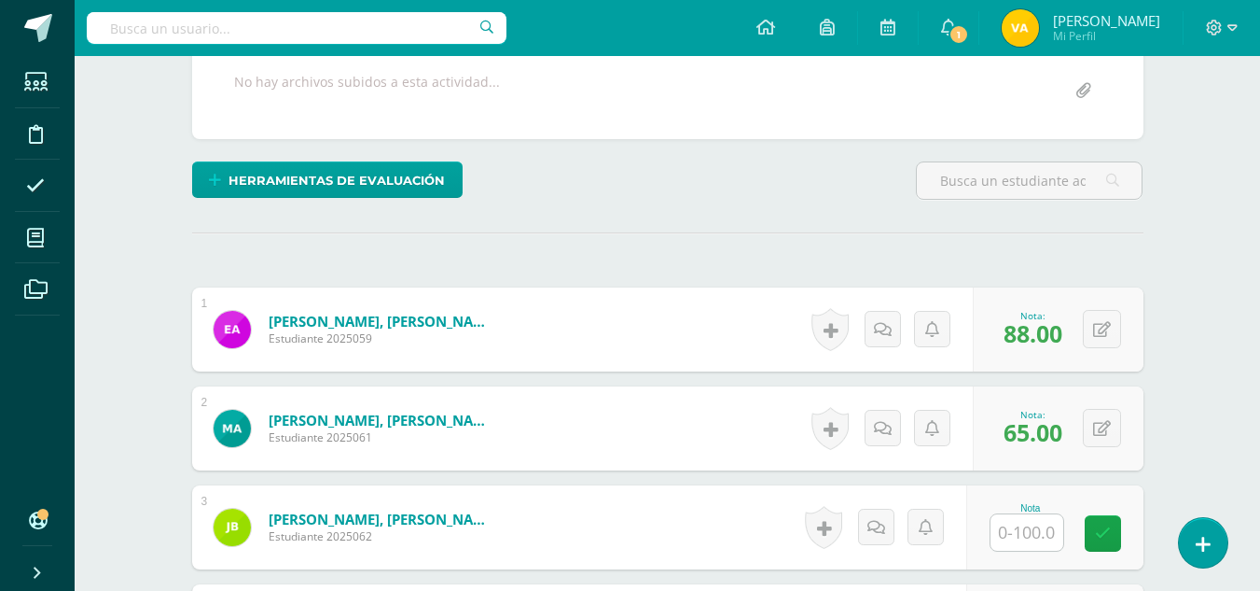
scroll to position [653, 0]
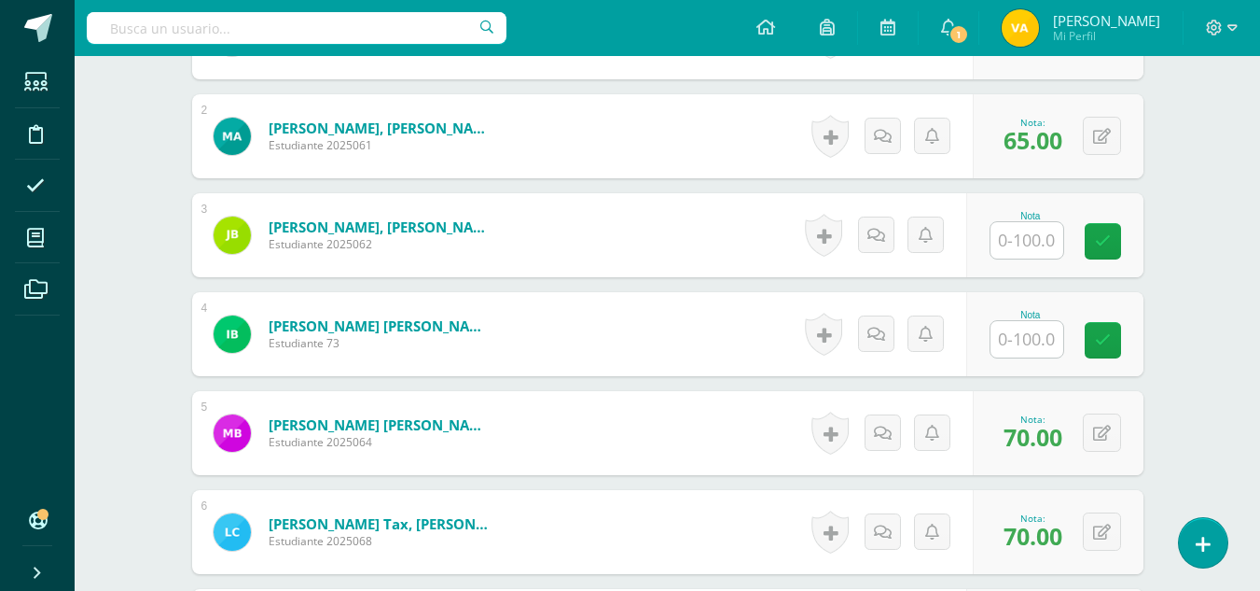
click at [1027, 335] on input "text" at bounding box center [1027, 339] width 73 height 36
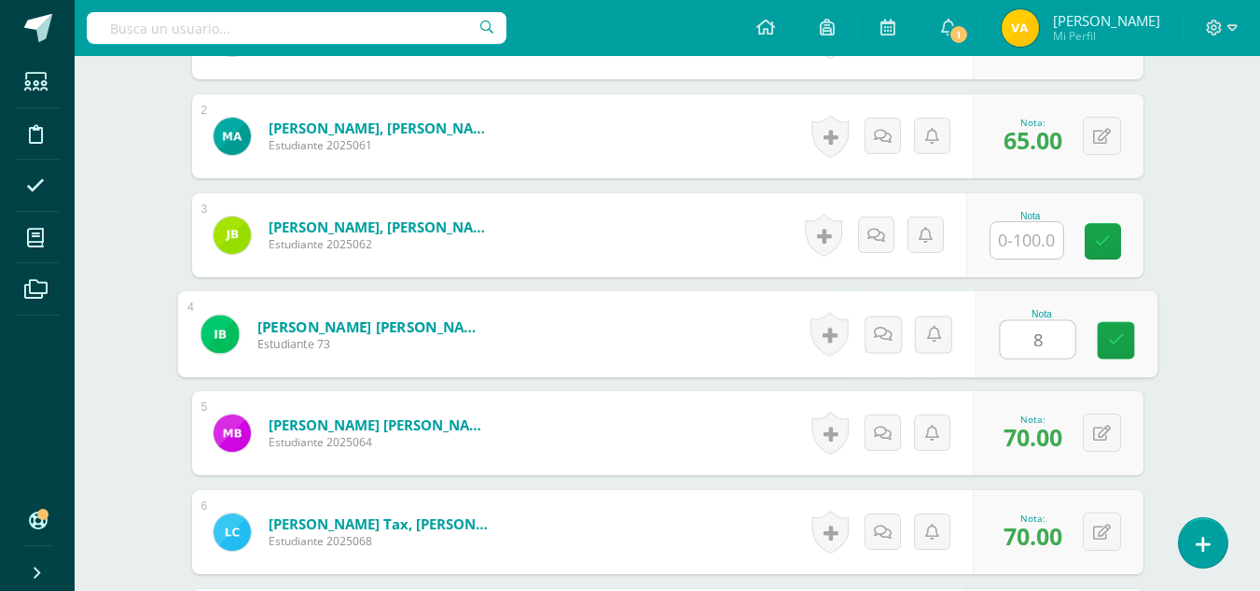
type input "88"
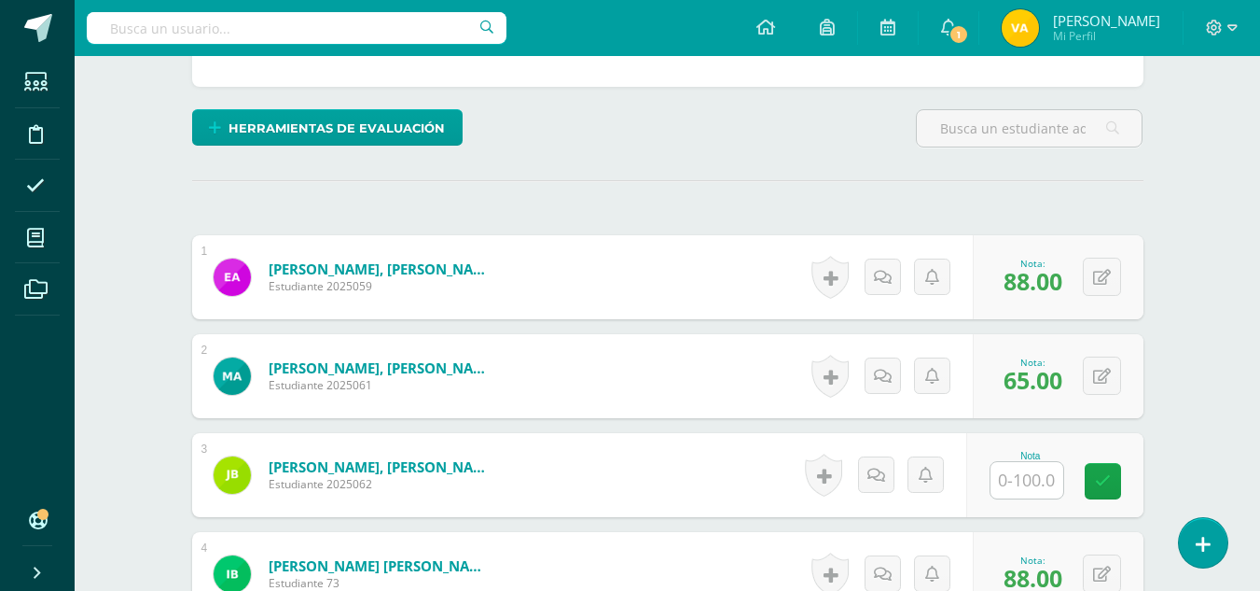
scroll to position [139, 0]
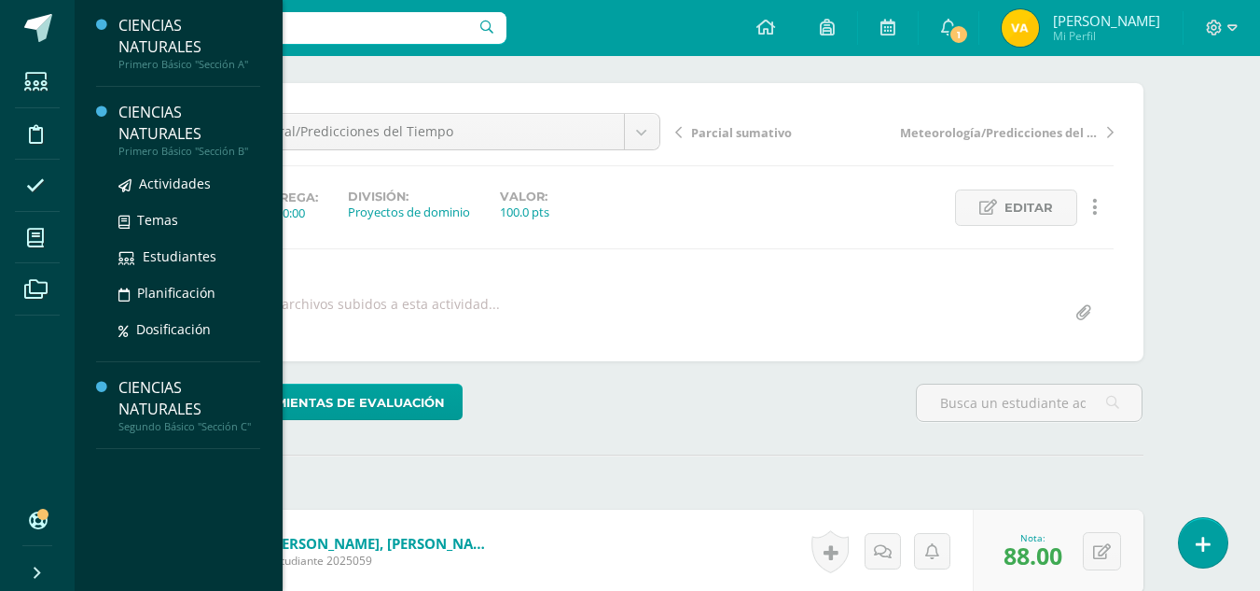
click at [171, 129] on div "CIENCIAS NATURALES" at bounding box center [189, 123] width 142 height 43
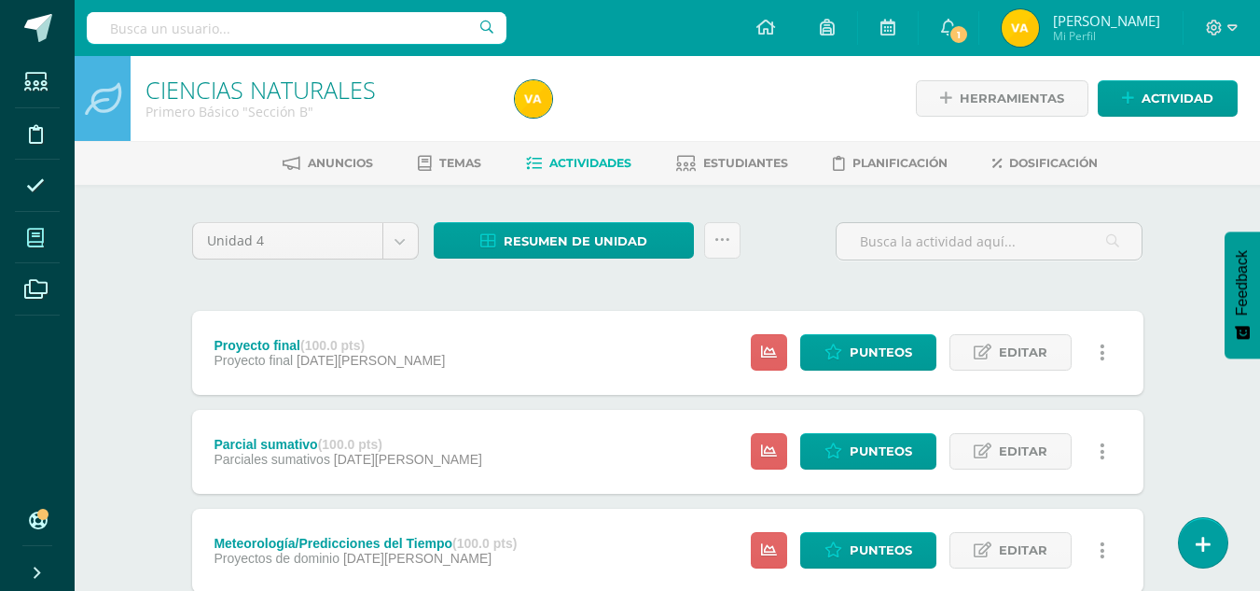
click at [34, 235] on icon at bounding box center [35, 238] width 17 height 19
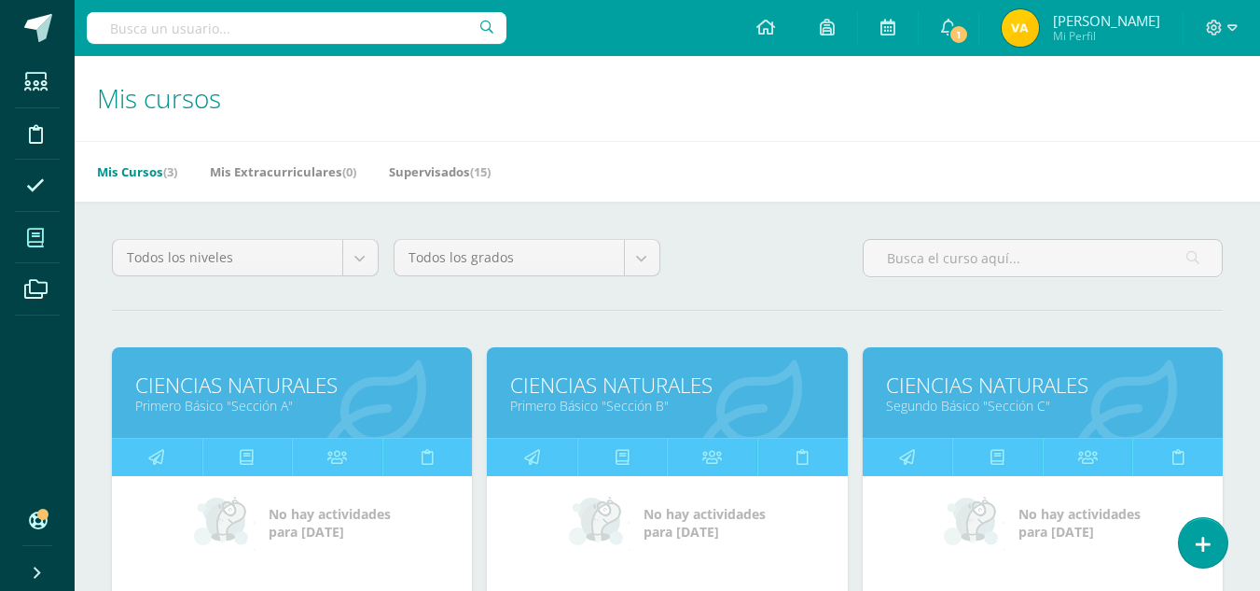
click at [98, 42] on input "text" at bounding box center [297, 28] width 420 height 32
click at [145, 48] on body "Estudiantes Disciplina Asistencia Mis cursos Archivos Soporte Ayuda Reportar un…" at bounding box center [630, 408] width 1260 height 816
click at [131, 22] on input "text" at bounding box center [297, 28] width 420 height 32
click at [32, 246] on icon at bounding box center [35, 238] width 17 height 19
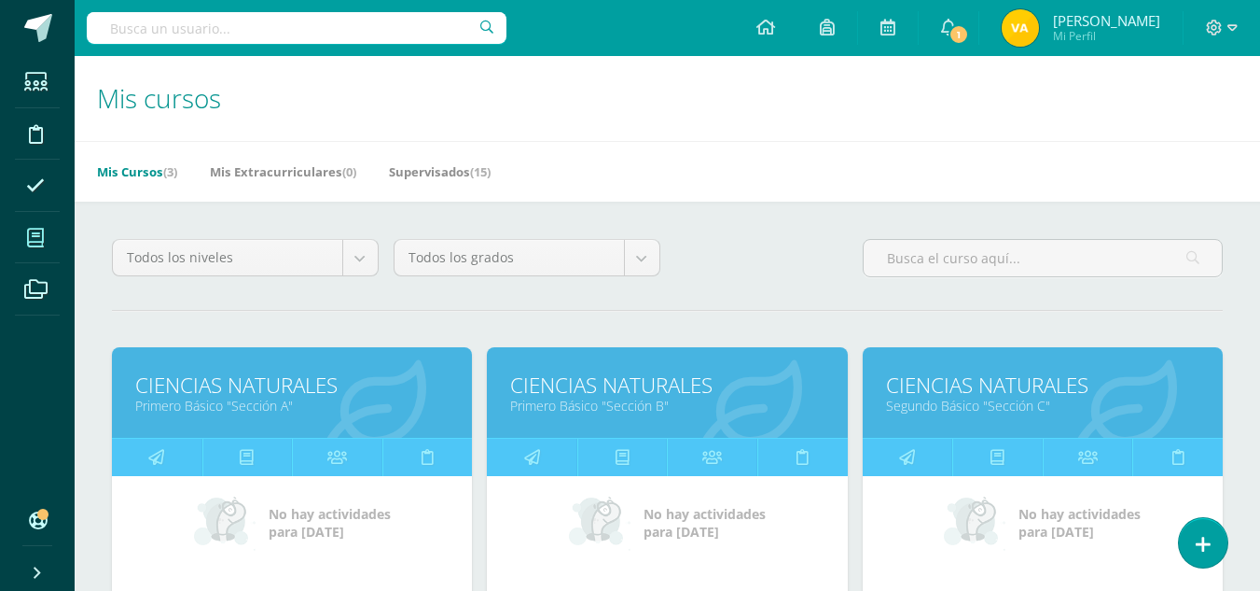
click at [32, 244] on icon at bounding box center [35, 238] width 17 height 19
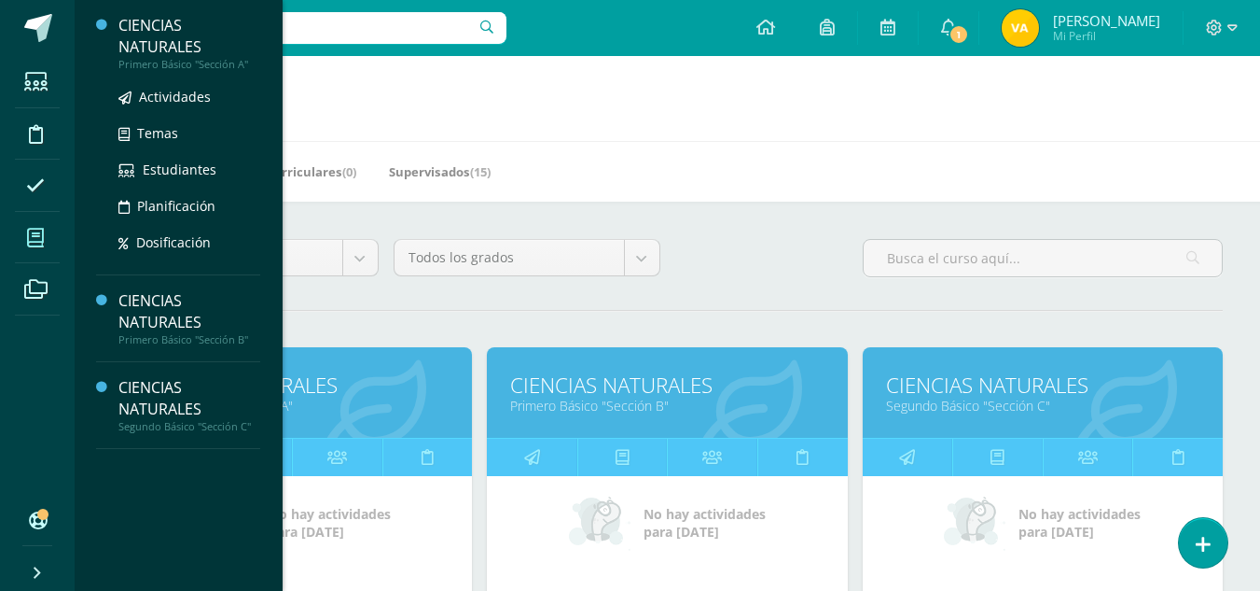
click at [139, 45] on div "CIENCIAS NATURALES" at bounding box center [189, 36] width 142 height 43
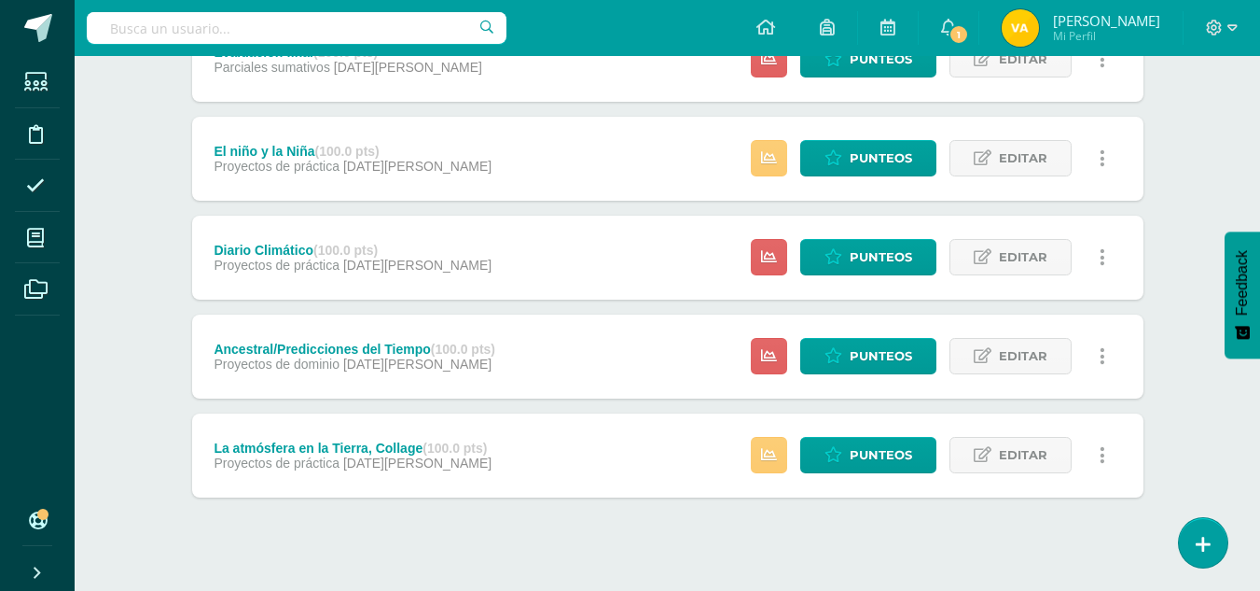
scroll to position [812, 0]
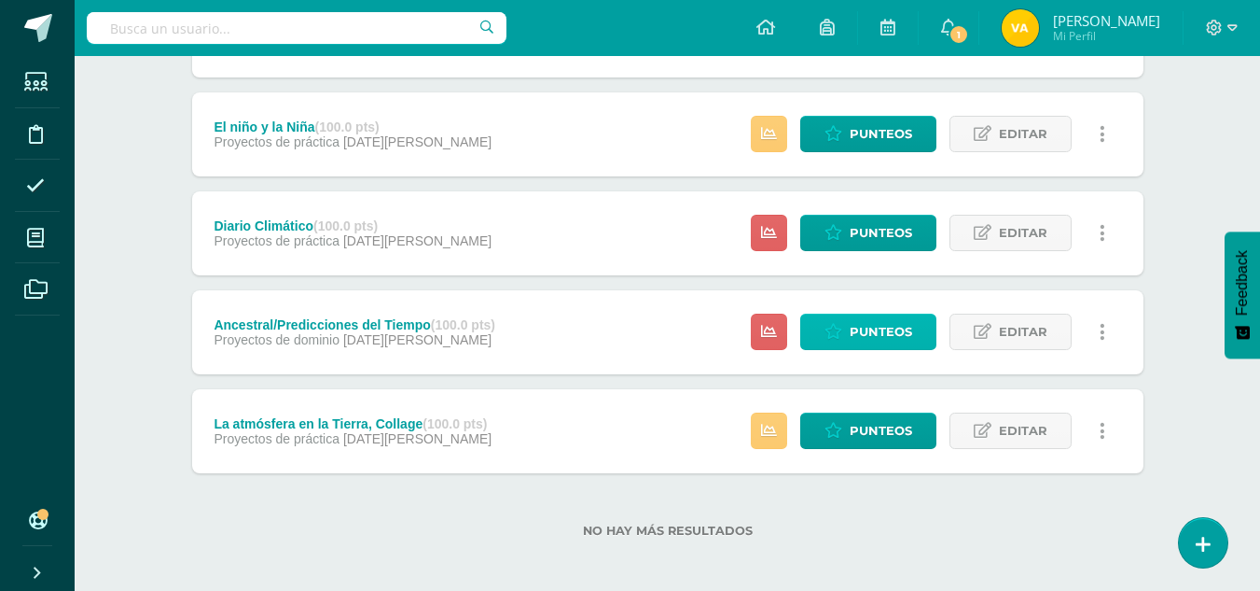
click at [892, 323] on span "Punteos" at bounding box center [881, 331] width 63 height 35
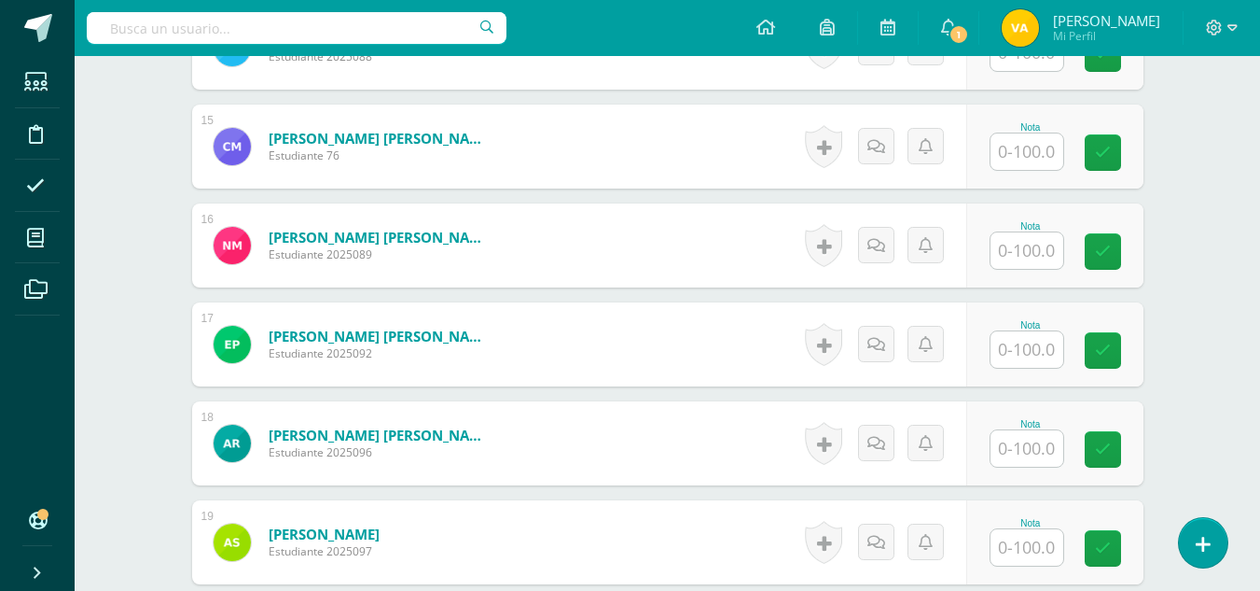
scroll to position [1962, 0]
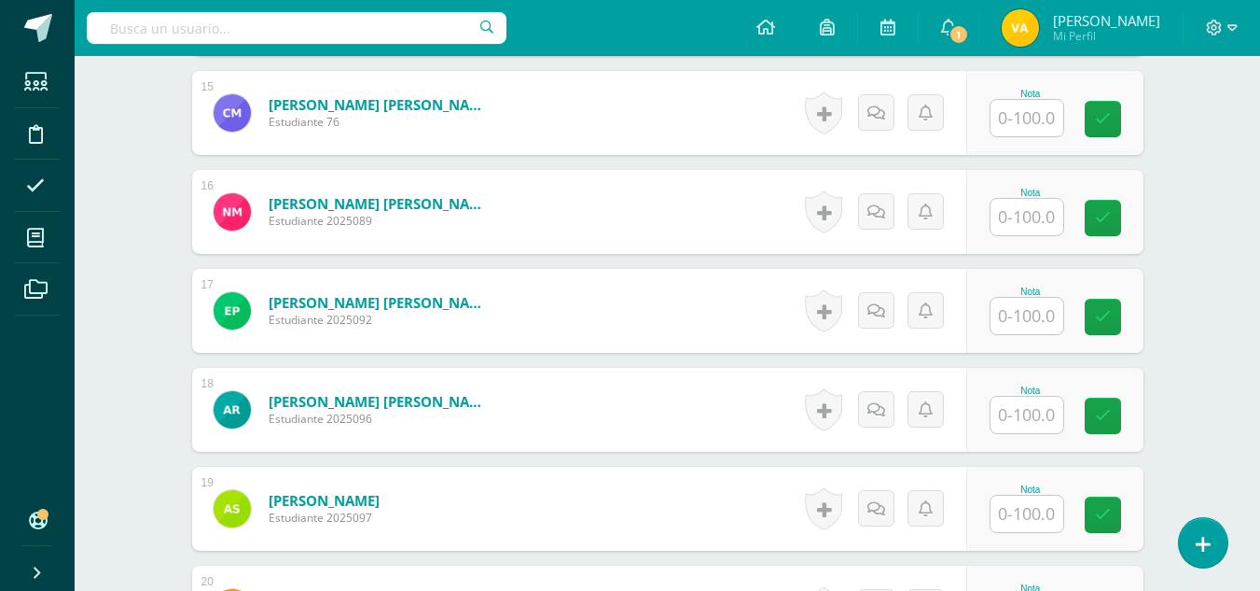
click at [1042, 319] on input "text" at bounding box center [1027, 316] width 73 height 36
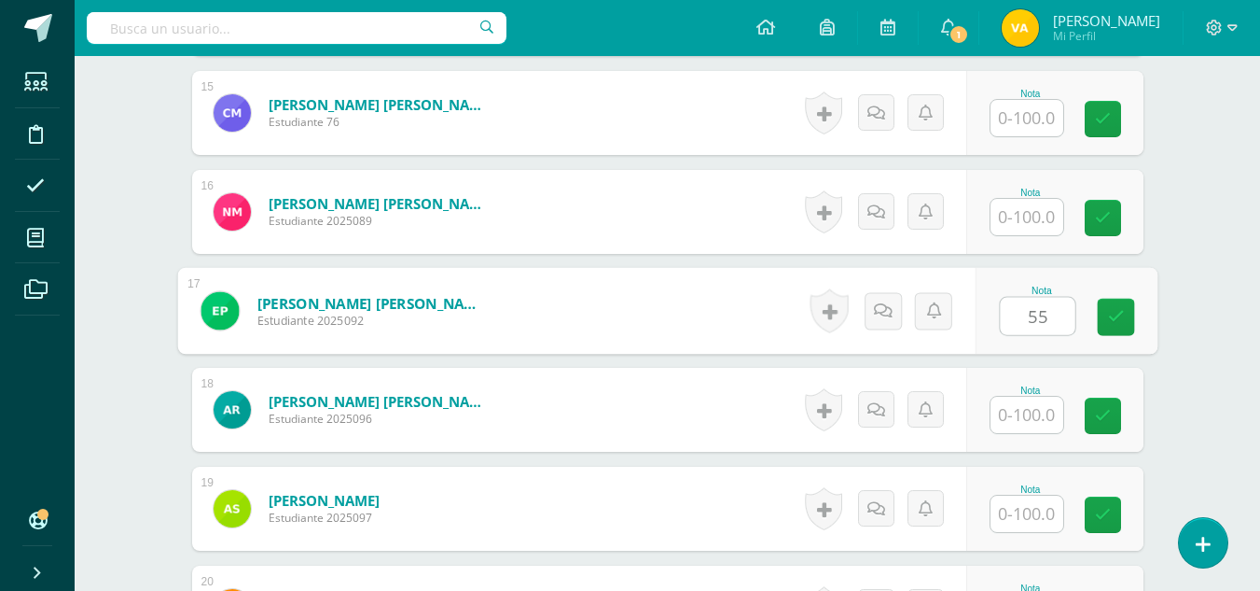
type input "55"
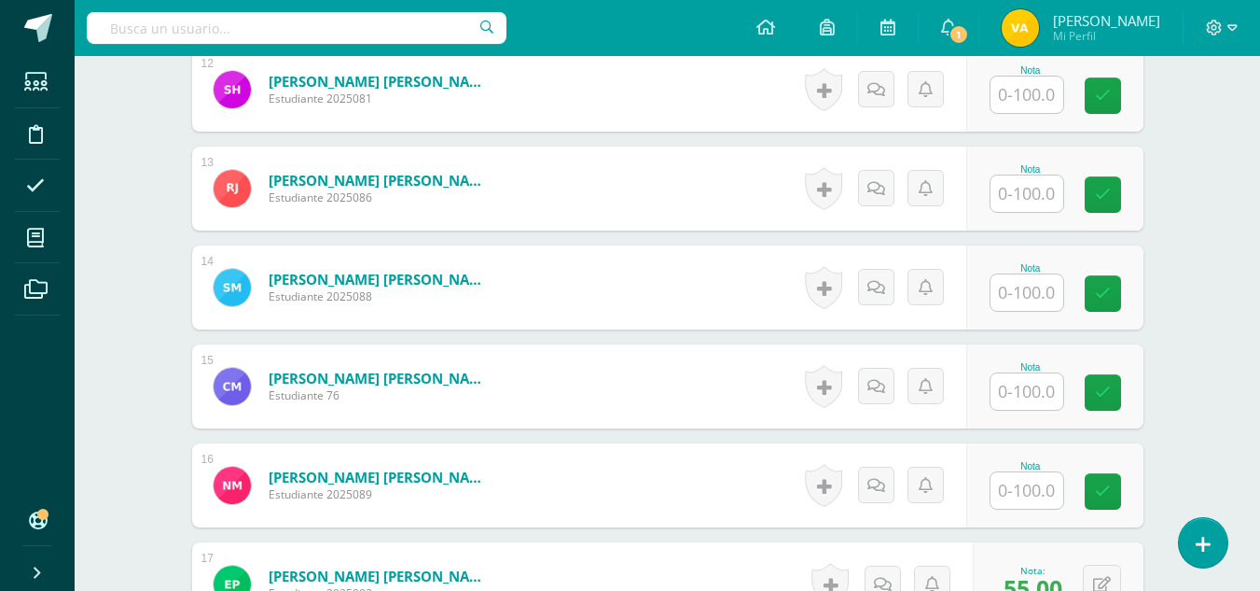
scroll to position [1682, 0]
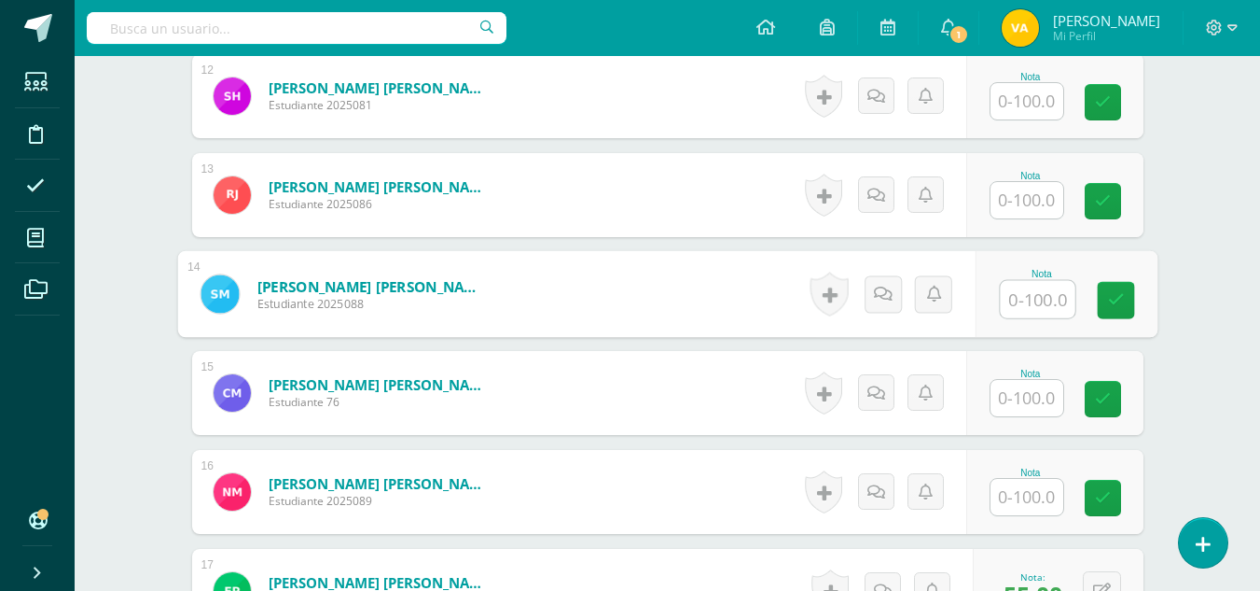
click at [1009, 299] on input "text" at bounding box center [1037, 299] width 75 height 37
type input "55"
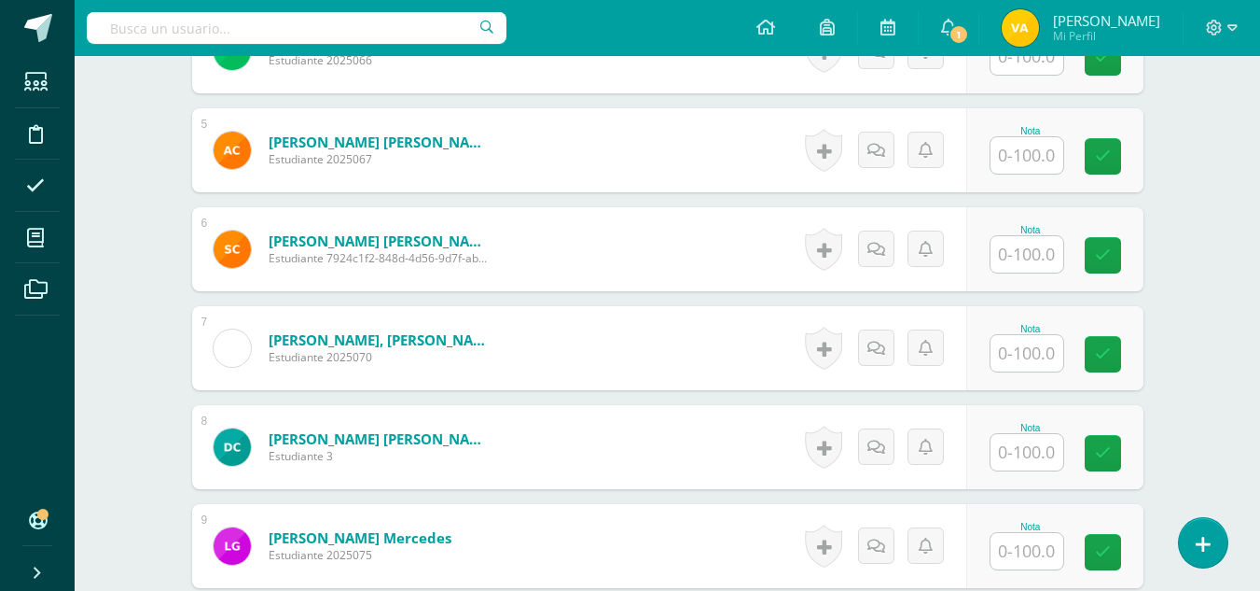
scroll to position [842, 0]
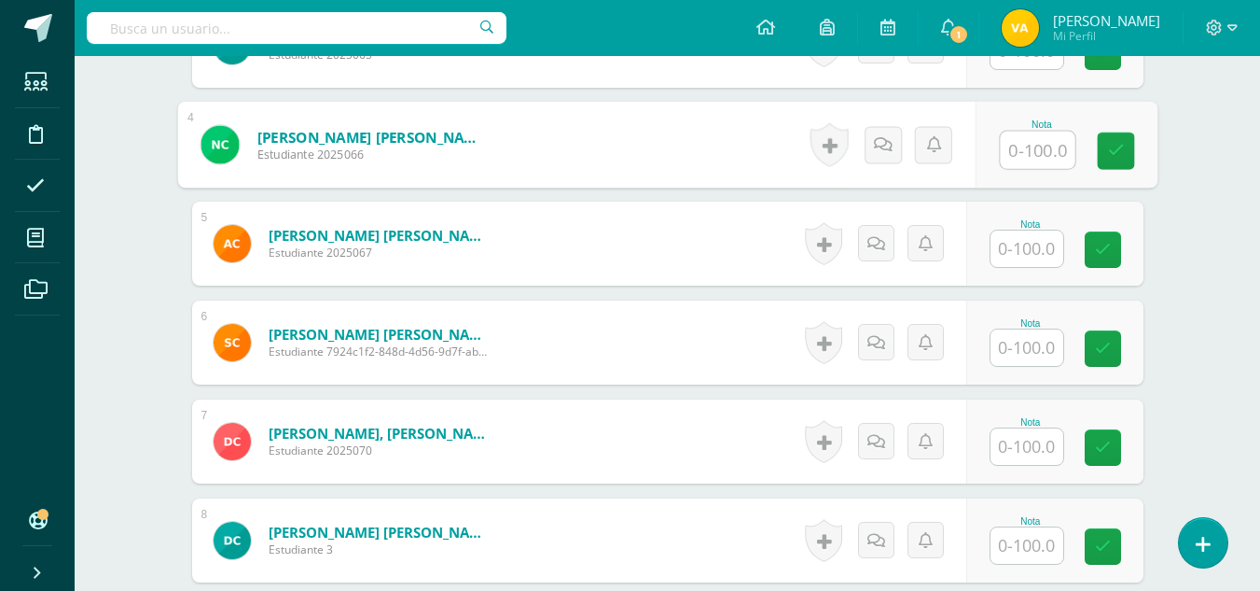
click at [1028, 152] on input "text" at bounding box center [1037, 150] width 75 height 37
type input "55"
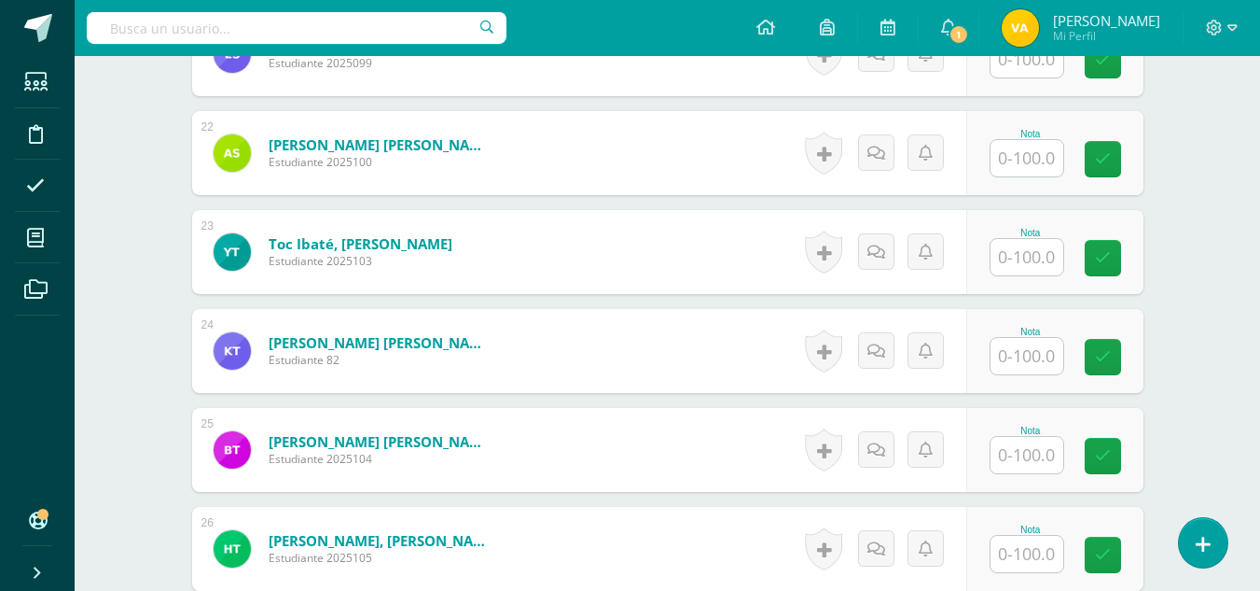
scroll to position [2615, 0]
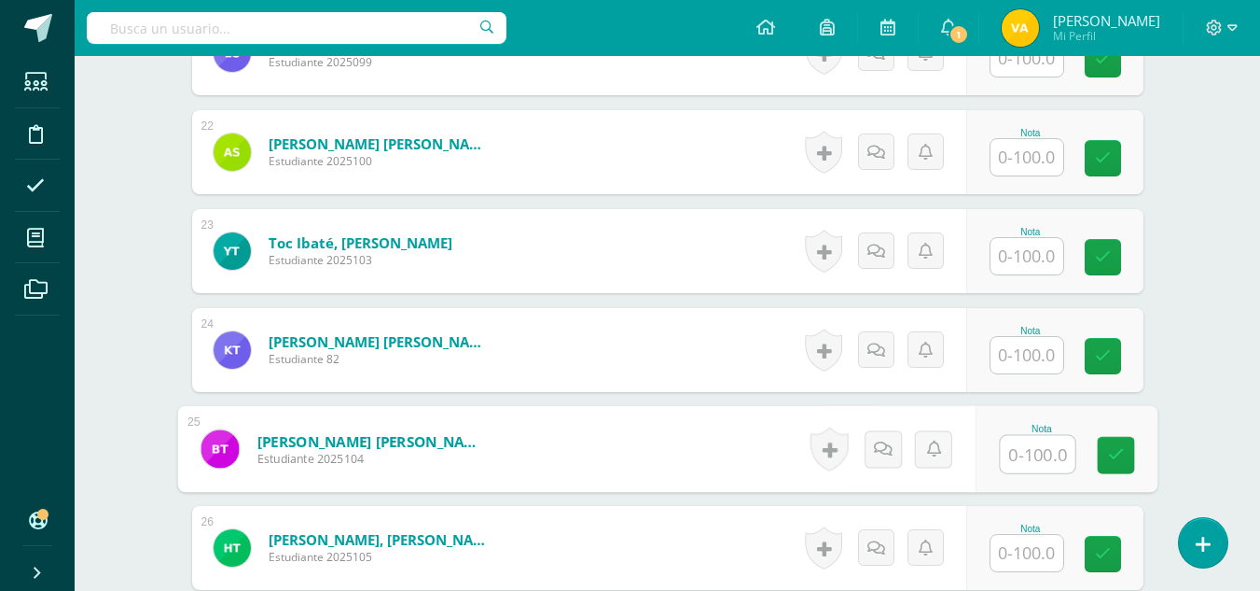
click at [1031, 444] on input "text" at bounding box center [1037, 454] width 75 height 37
type input "75"
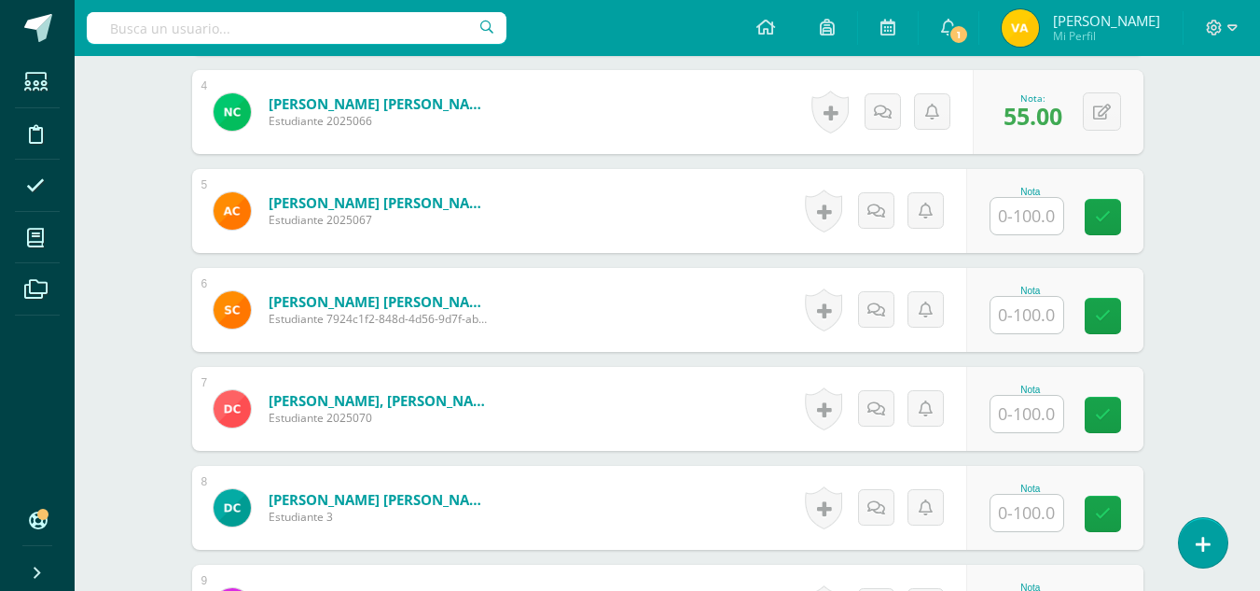
scroll to position [842, 0]
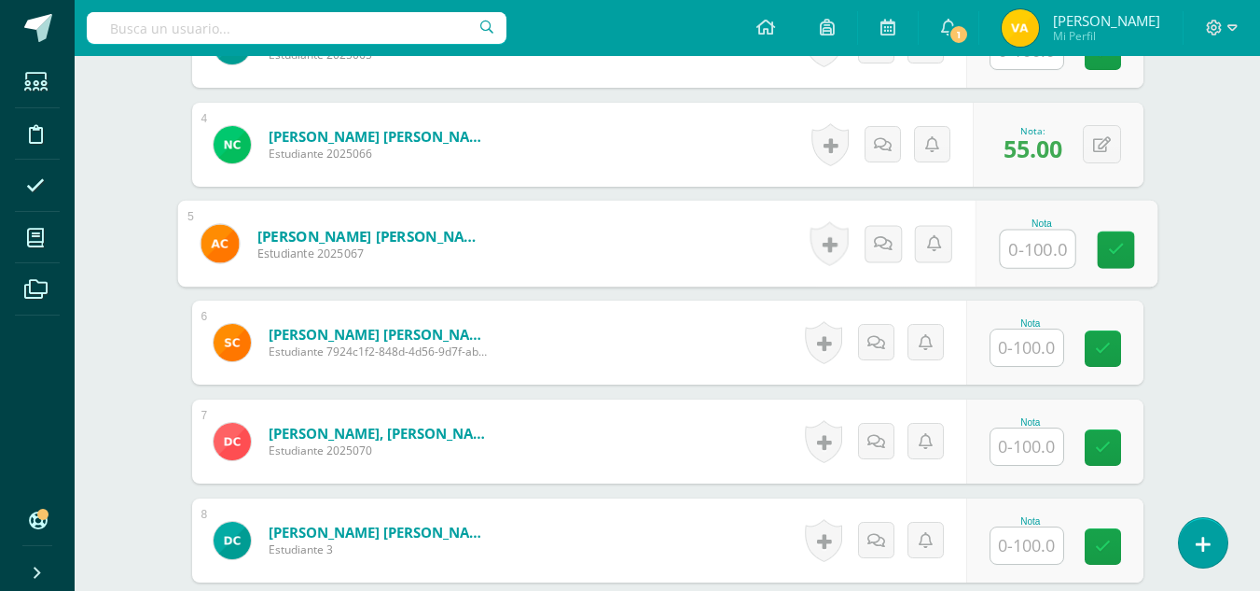
click at [1037, 254] on input "text" at bounding box center [1037, 248] width 75 height 37
type input "75"
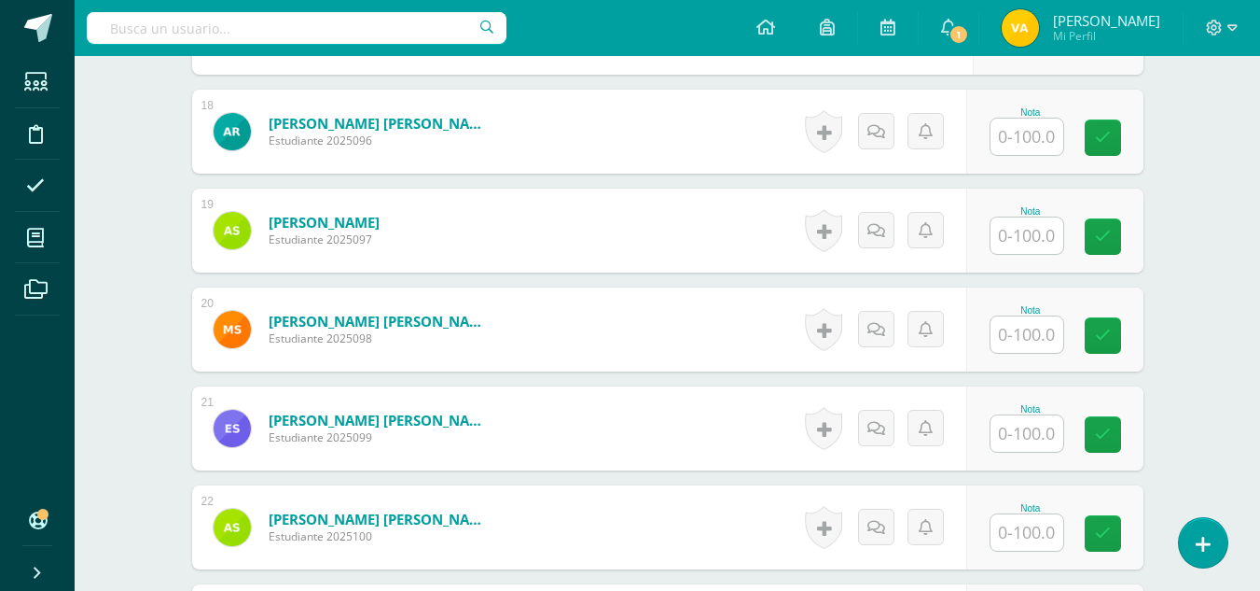
scroll to position [2242, 0]
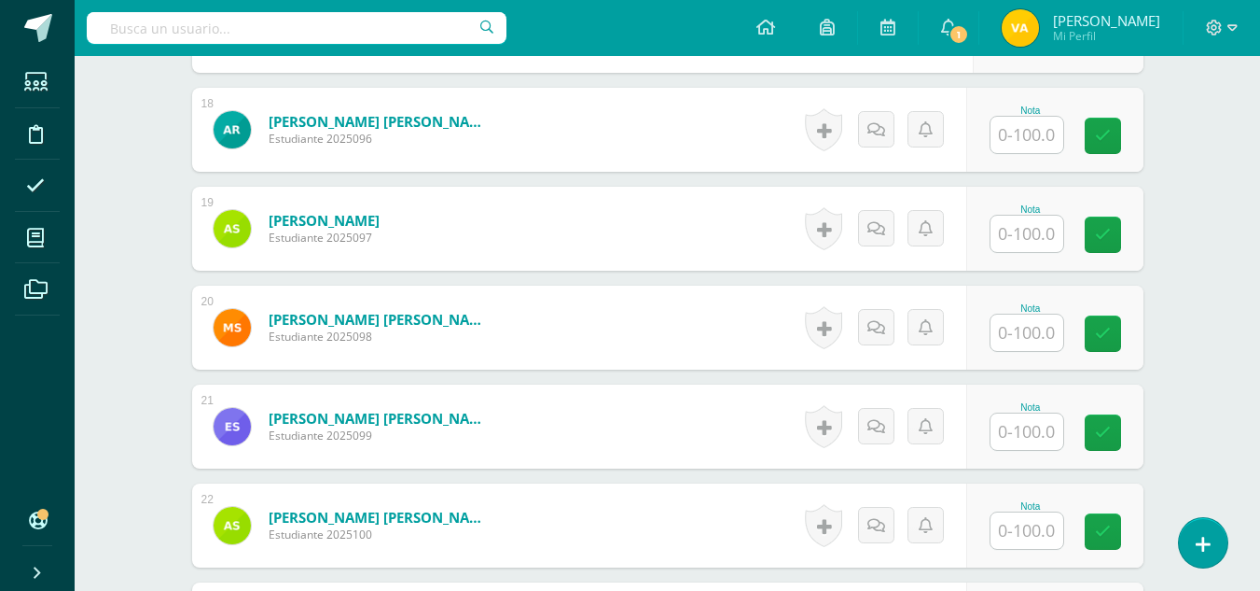
click at [1043, 231] on input "text" at bounding box center [1027, 234] width 73 height 36
type input "75"
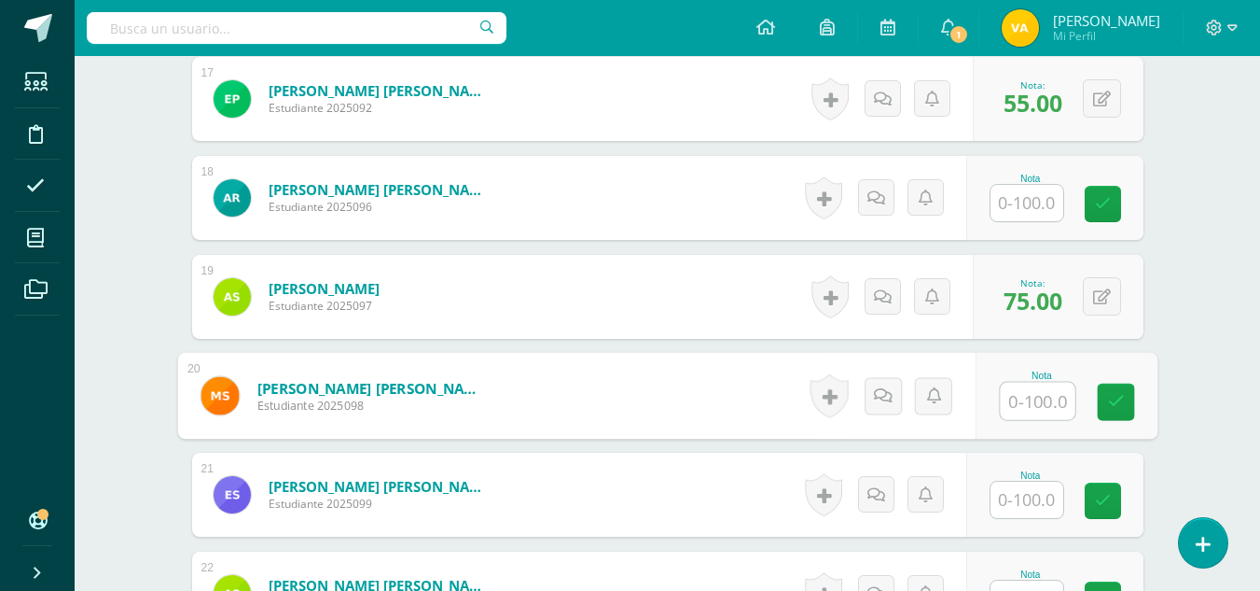
scroll to position [2149, 0]
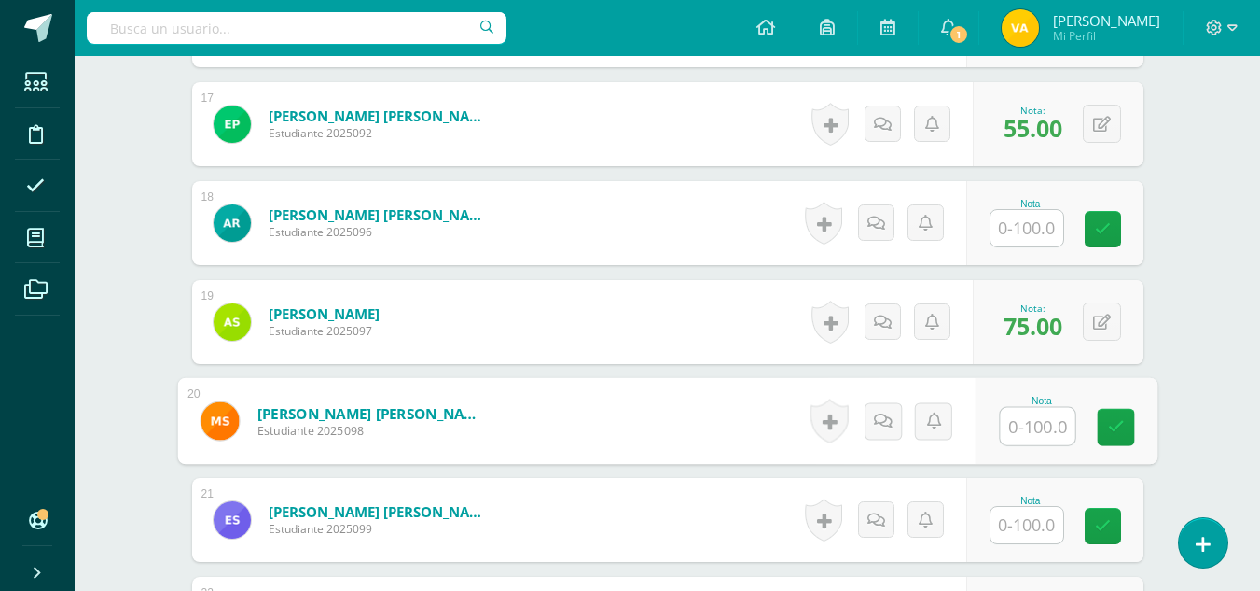
click at [1031, 232] on input "text" at bounding box center [1027, 228] width 73 height 36
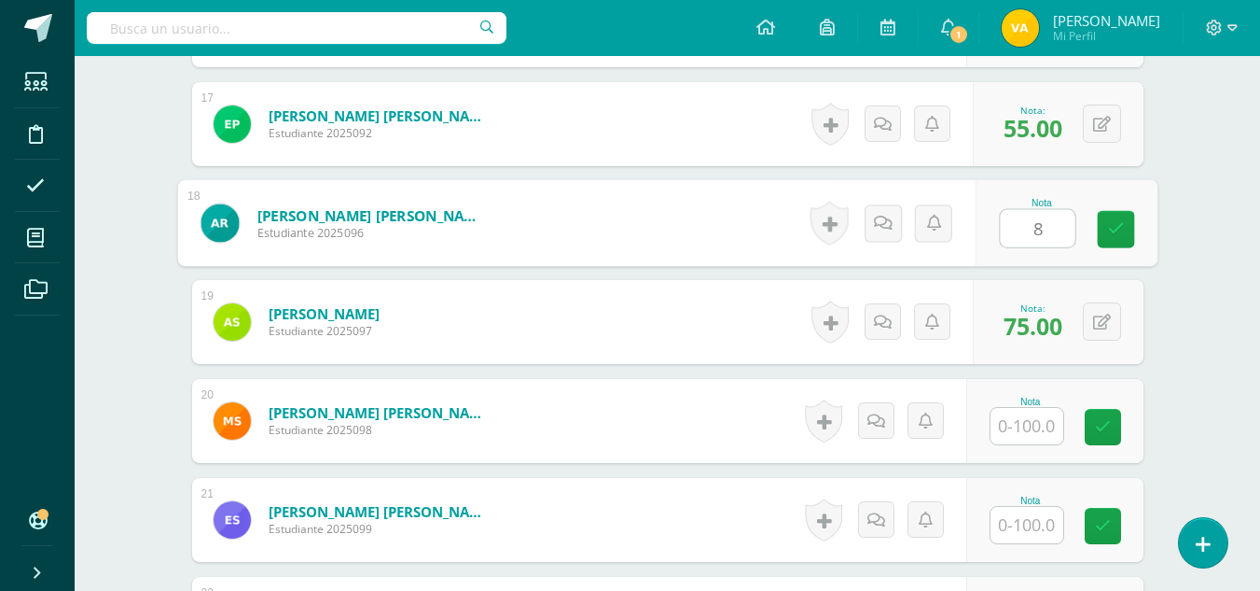
type input "80"
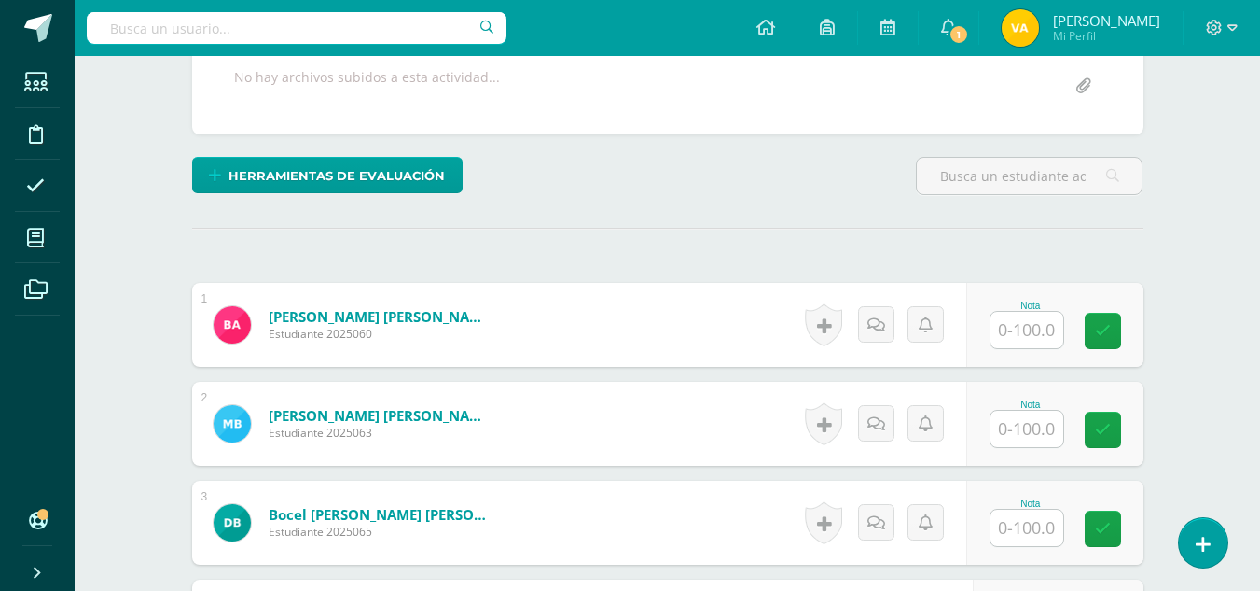
scroll to position [376, 0]
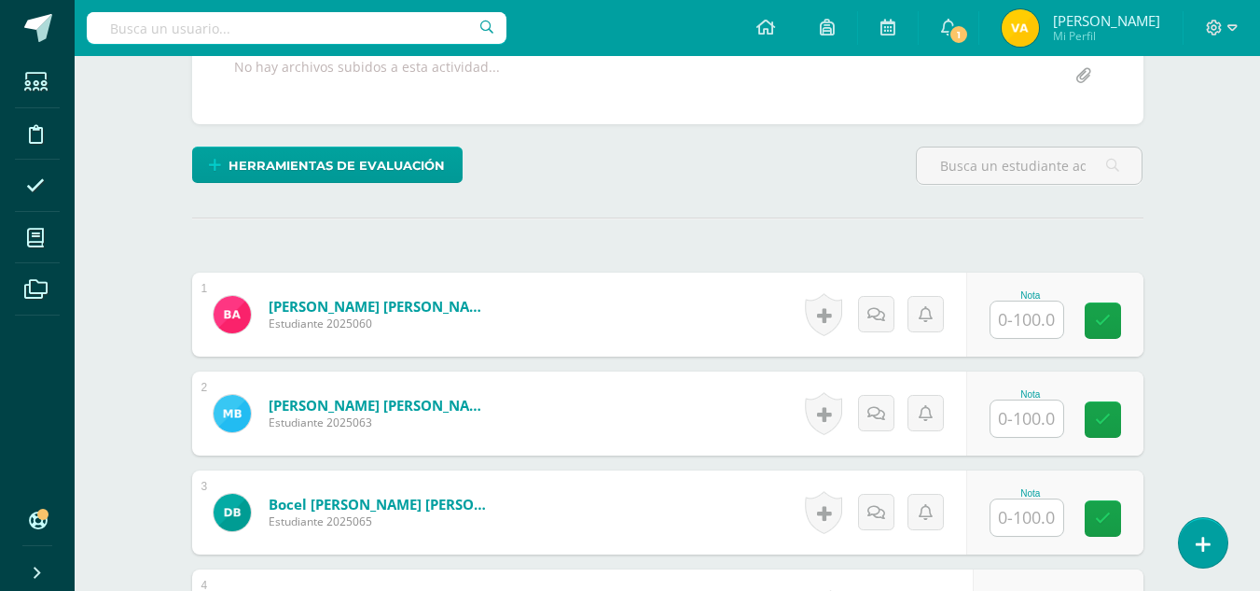
click at [1023, 314] on input "text" at bounding box center [1027, 319] width 73 height 36
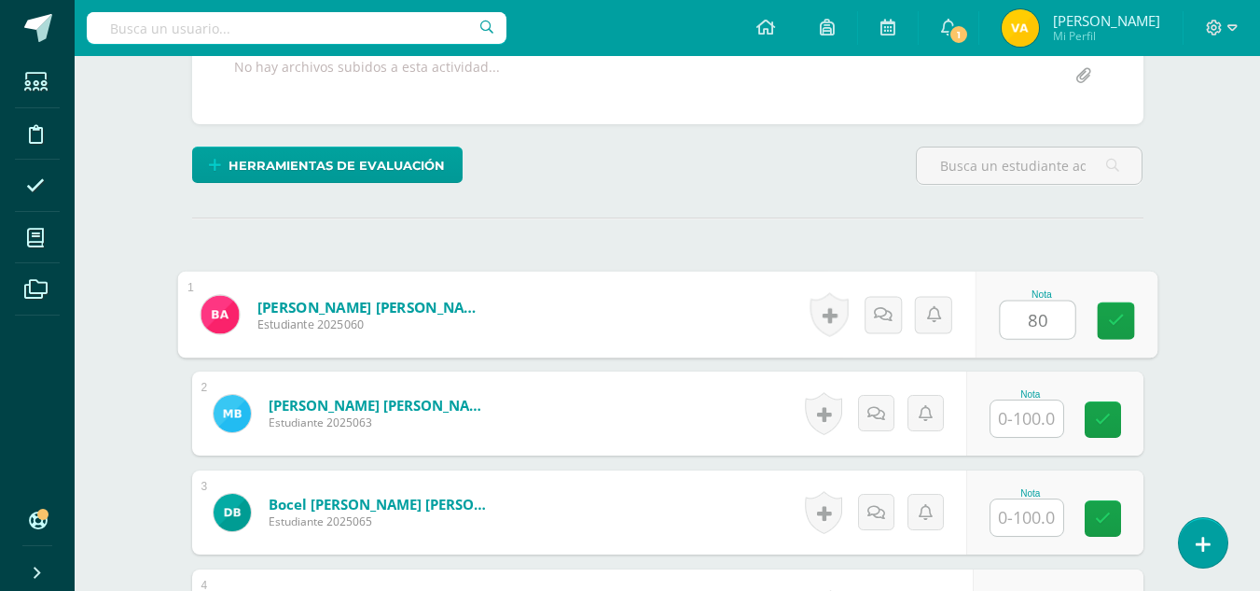
type input "80"
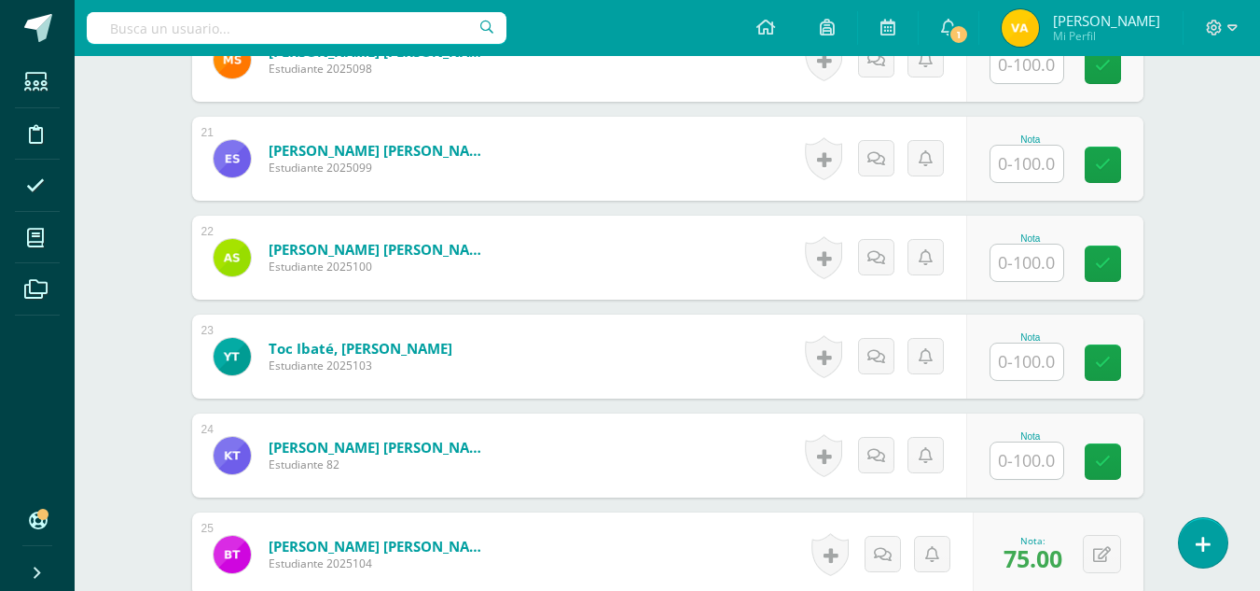
scroll to position [2522, 0]
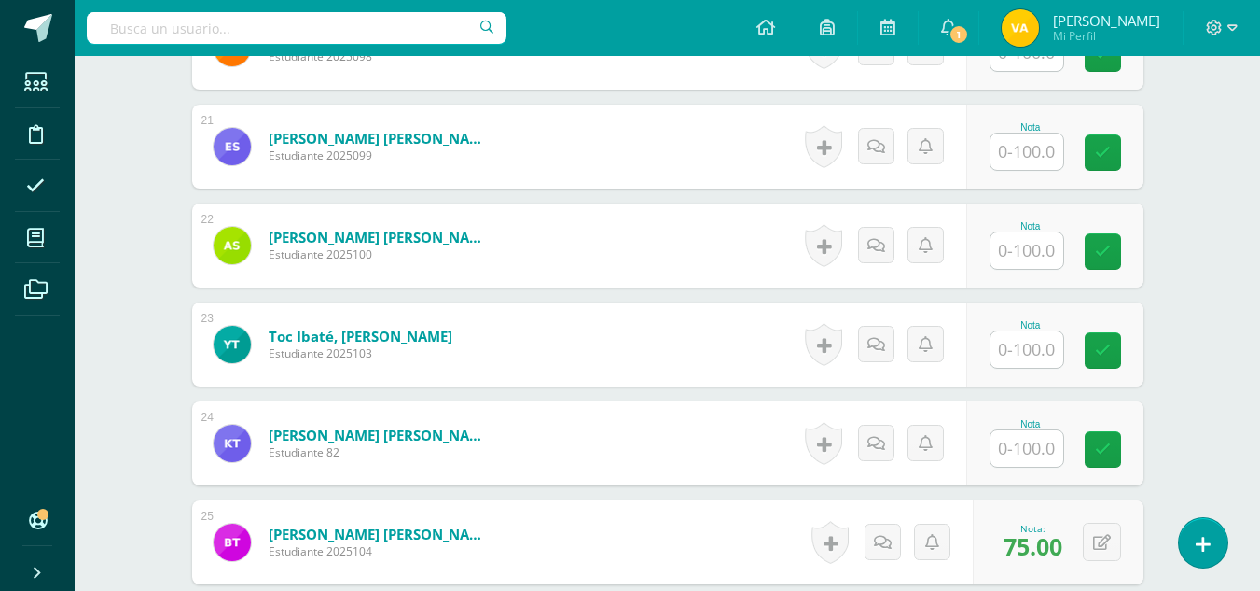
click at [1036, 341] on input "text" at bounding box center [1027, 349] width 73 height 36
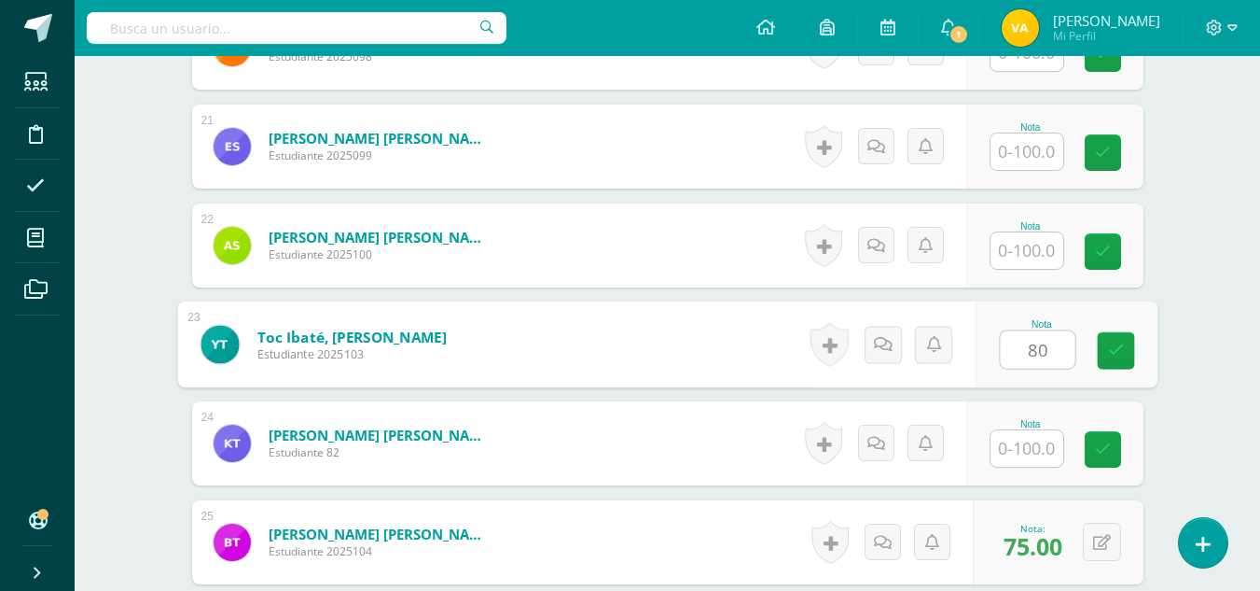
type input "80"
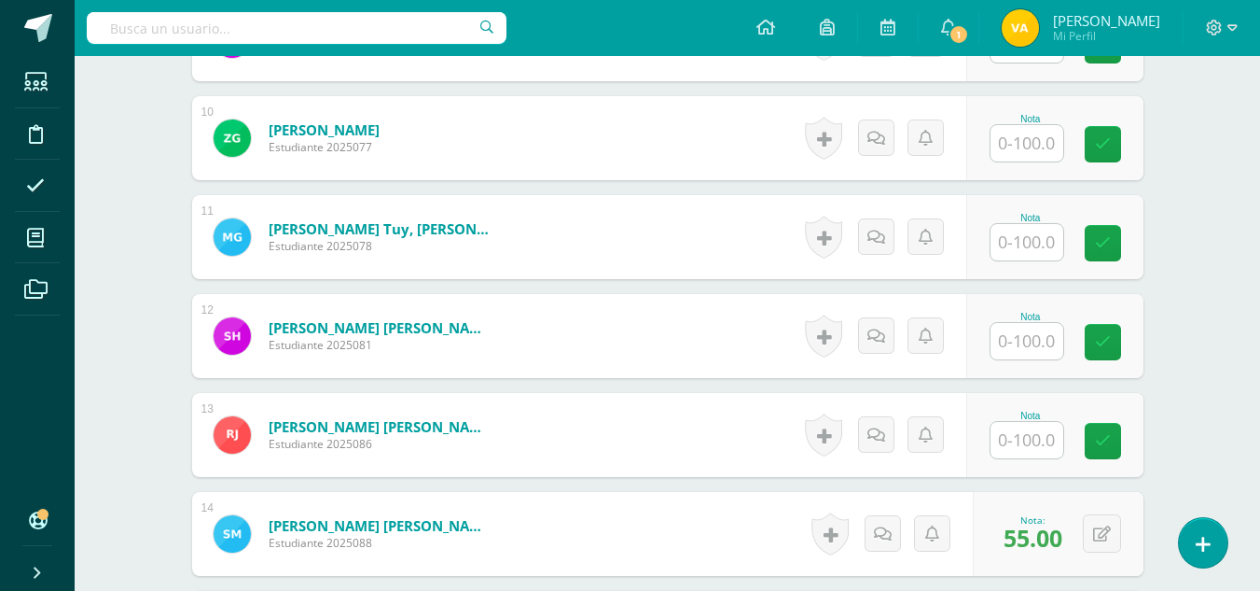
scroll to position [1402, 0]
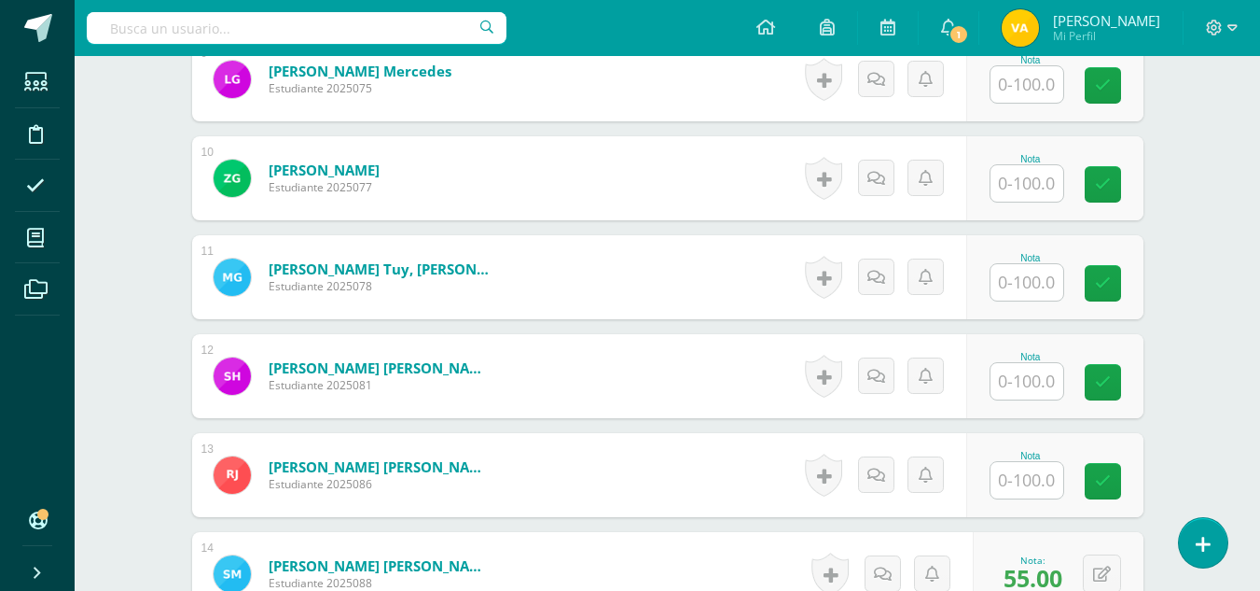
click at [1049, 274] on input "text" at bounding box center [1027, 282] width 73 height 36
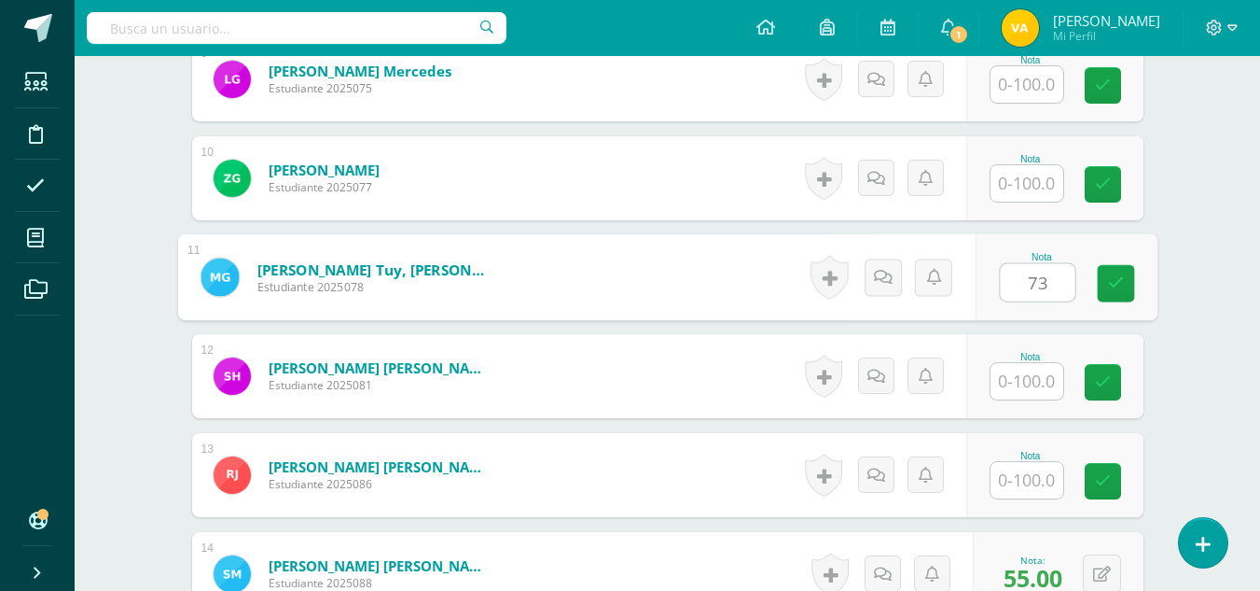
type input "73"
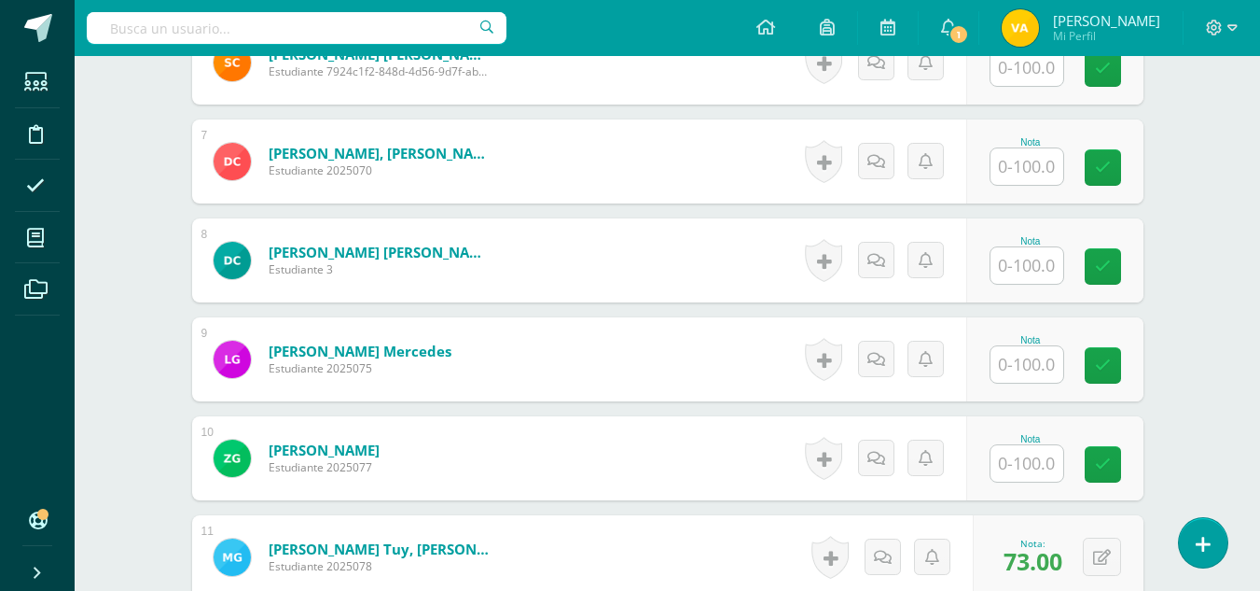
scroll to position [1309, 0]
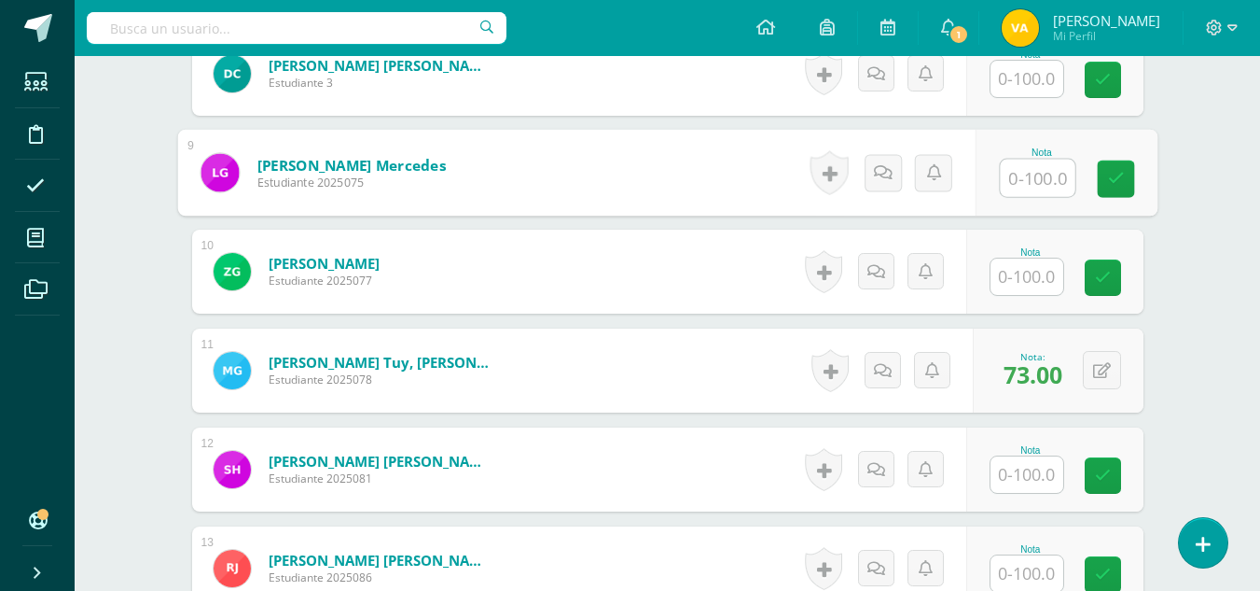
click at [1034, 177] on input "text" at bounding box center [1037, 178] width 75 height 37
type input "73"
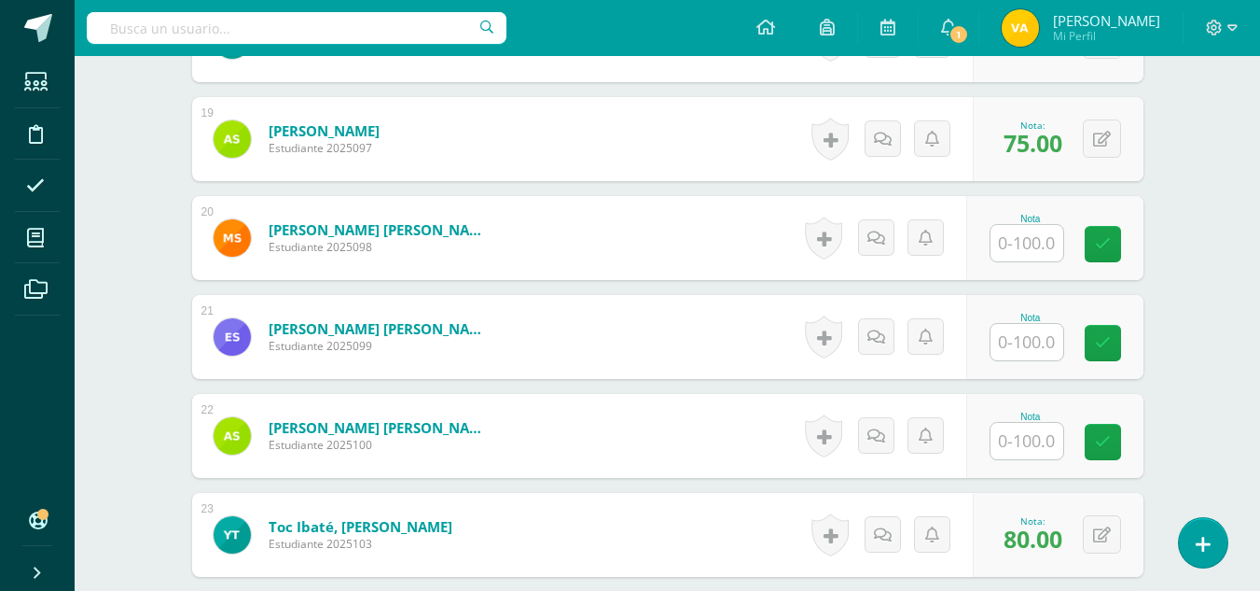
scroll to position [2522, 0]
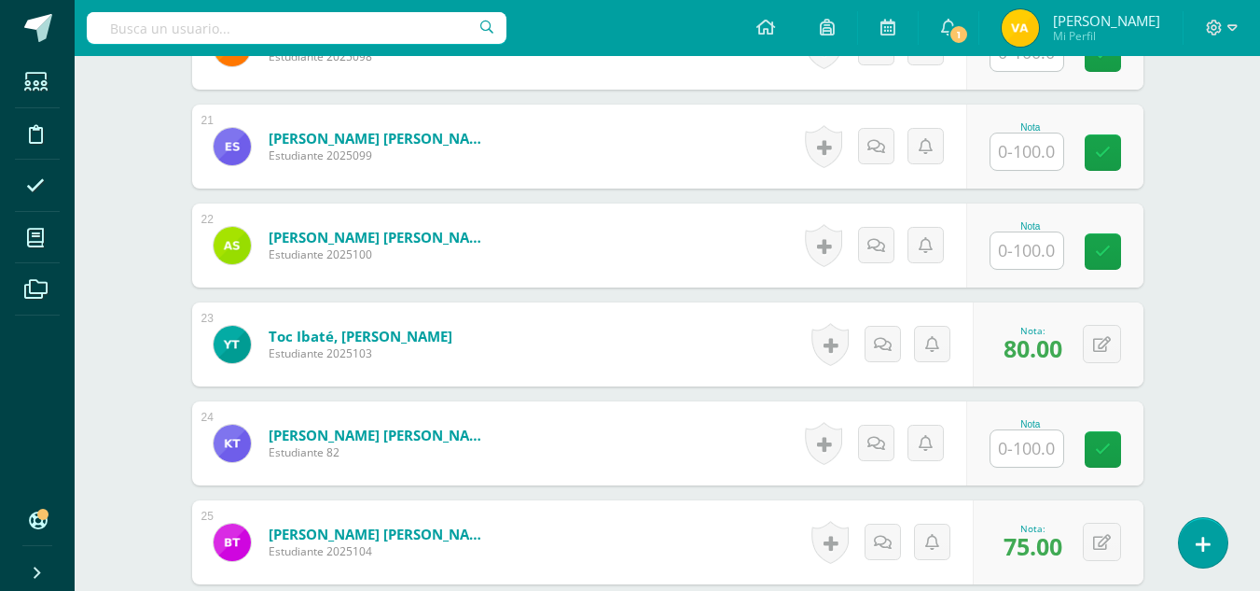
click at [1048, 160] on input "text" at bounding box center [1027, 151] width 73 height 36
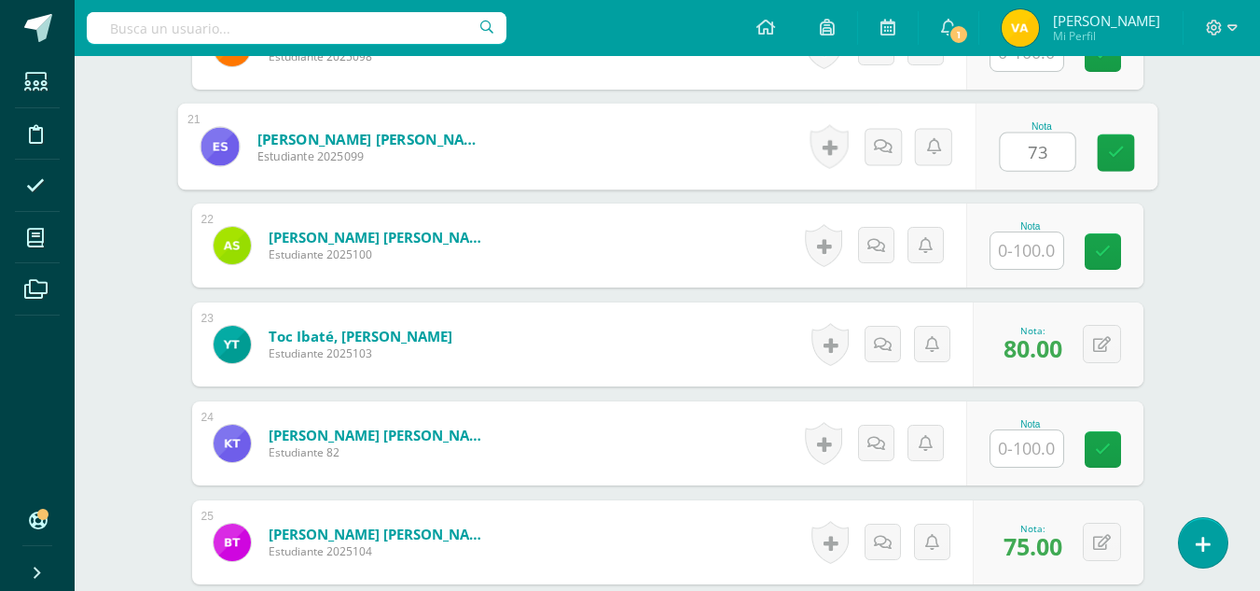
type input "73"
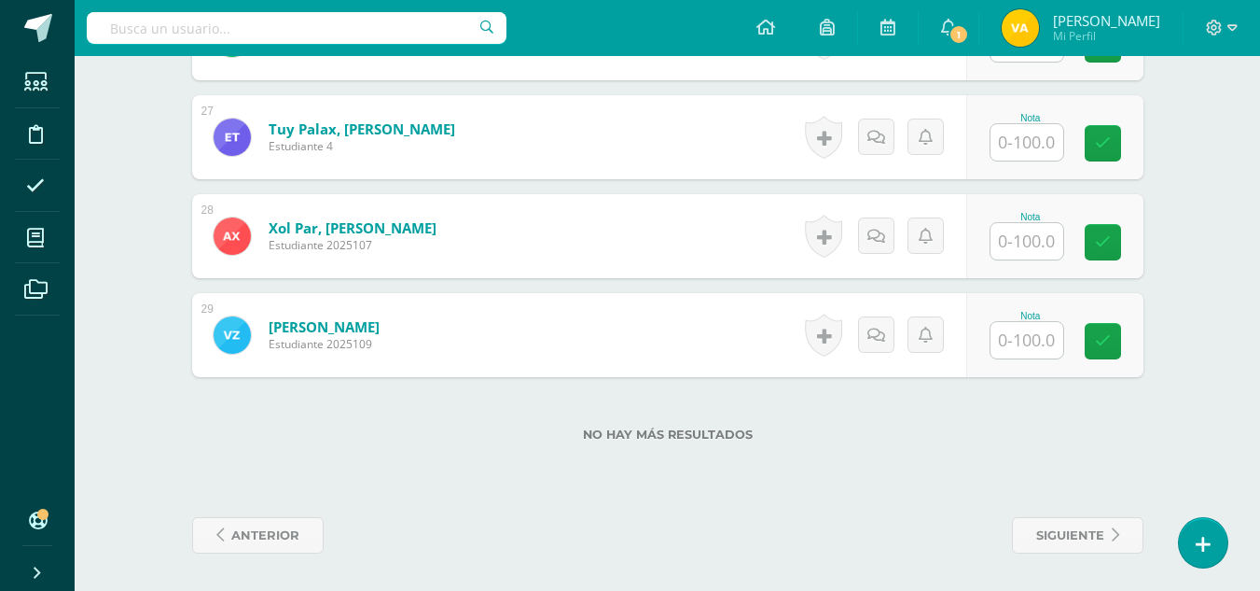
scroll to position [3031, 0]
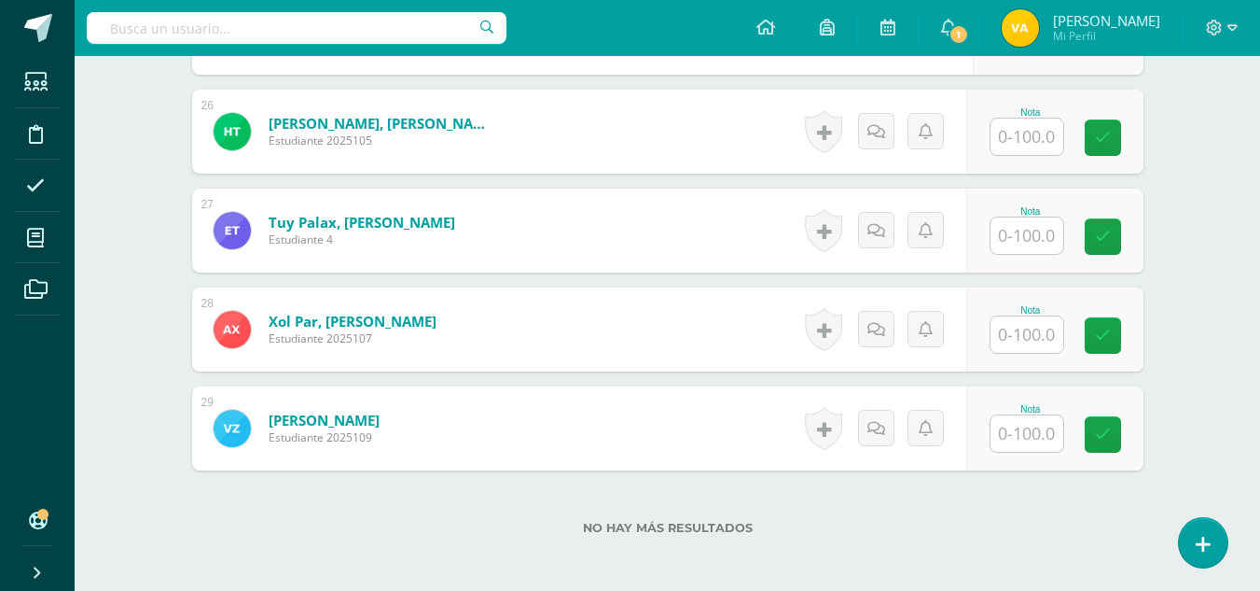
click at [1045, 244] on input "text" at bounding box center [1027, 235] width 73 height 36
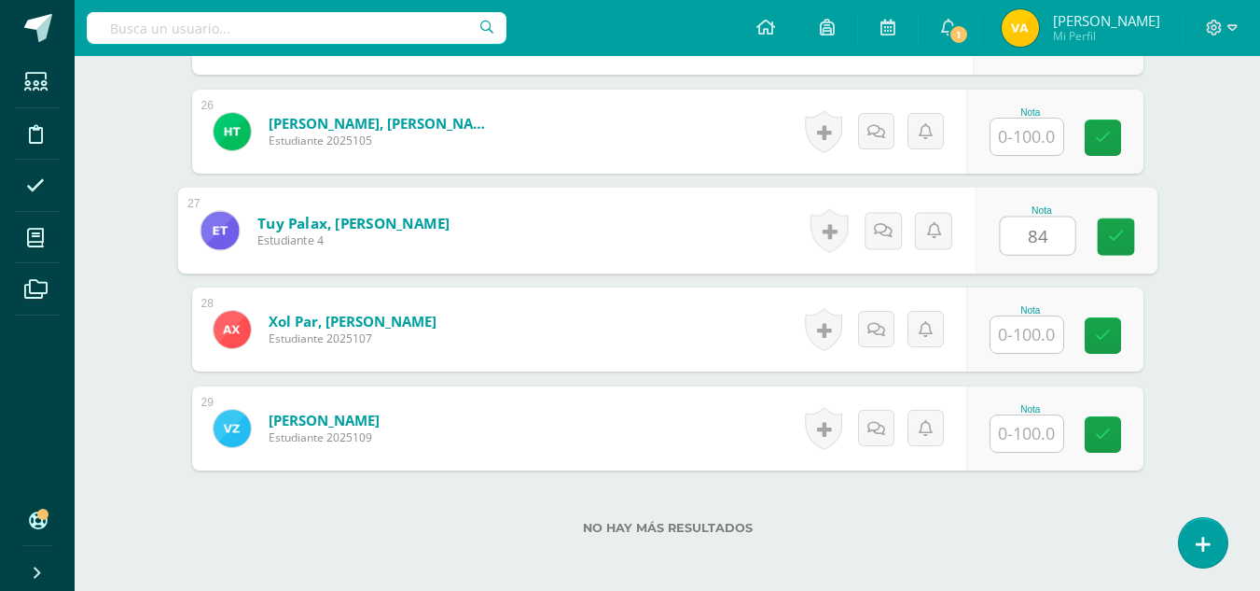
type input "84"
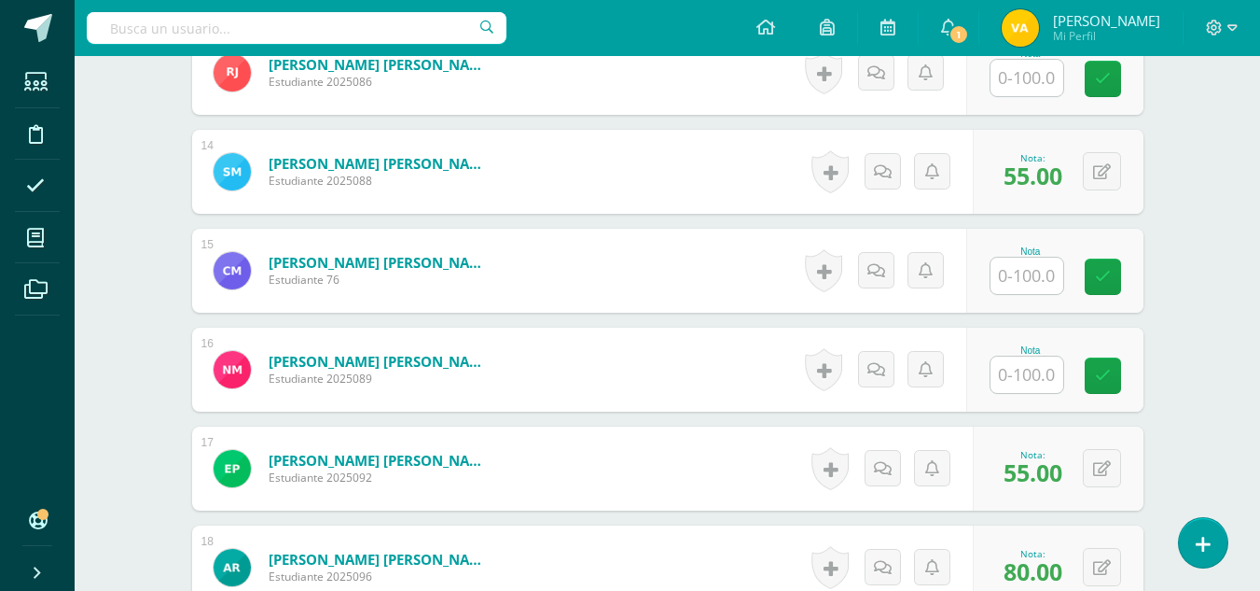
scroll to position [1912, 0]
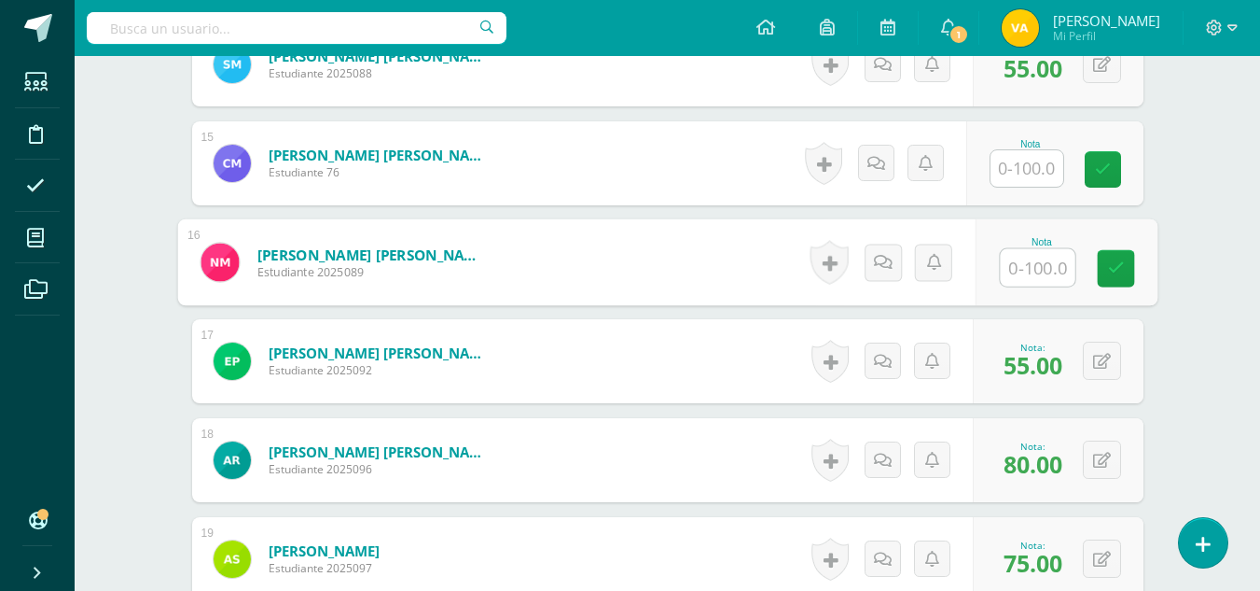
click at [1033, 271] on input "text" at bounding box center [1037, 267] width 75 height 37
type input "84"
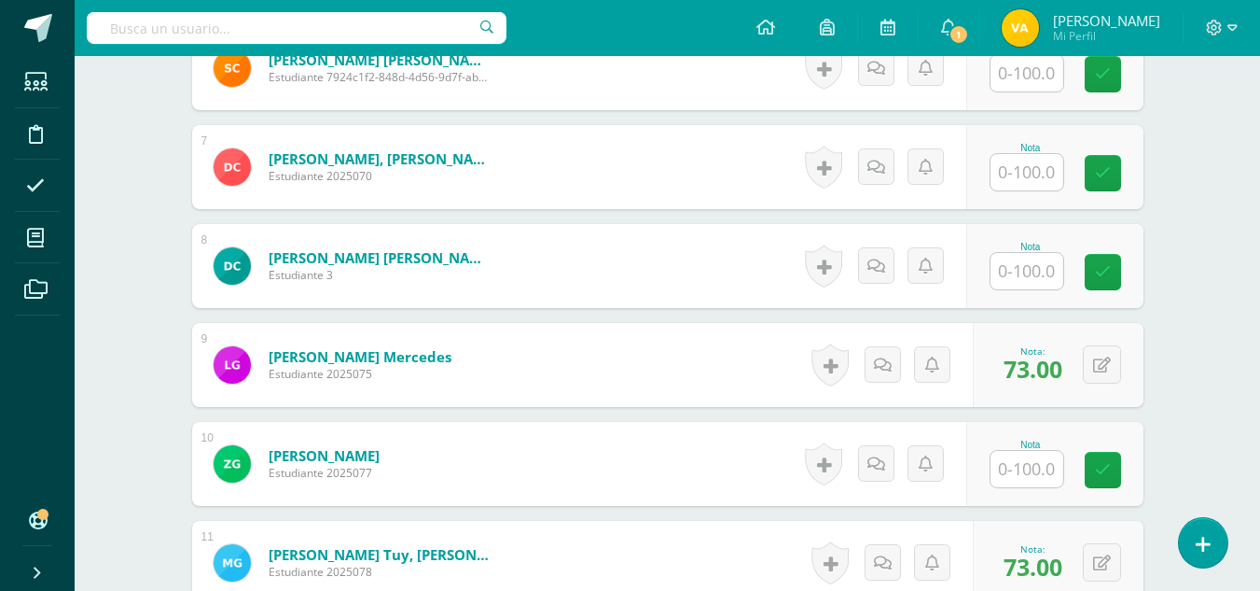
scroll to position [1072, 0]
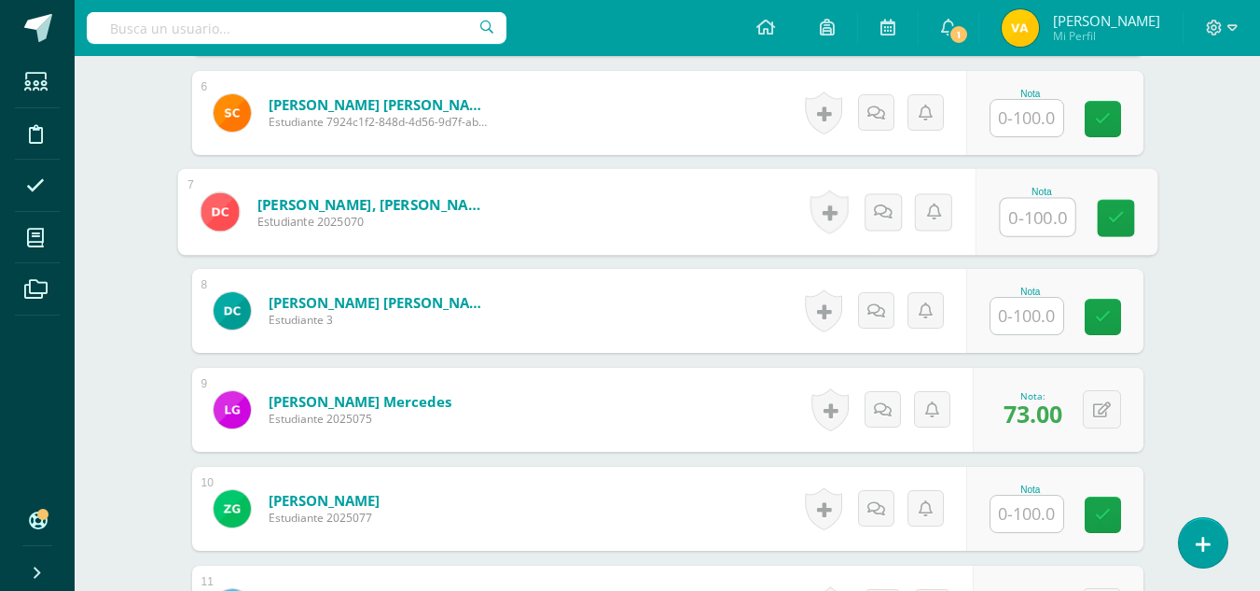
click at [1038, 222] on input "text" at bounding box center [1037, 217] width 75 height 37
type input "84"
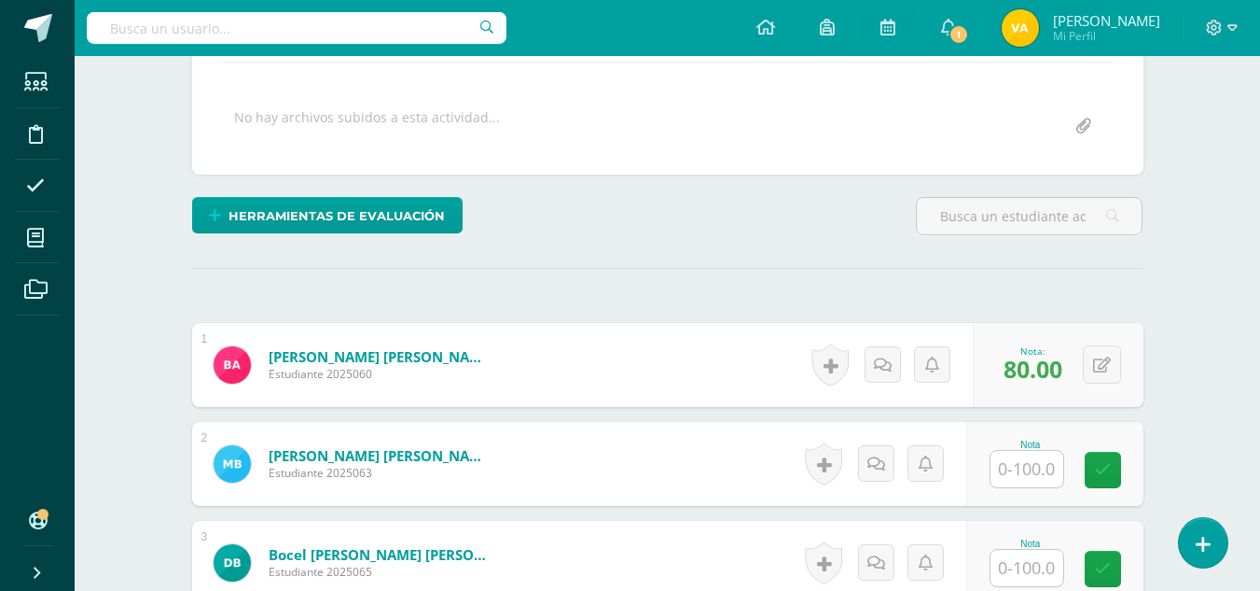
scroll to position [512, 0]
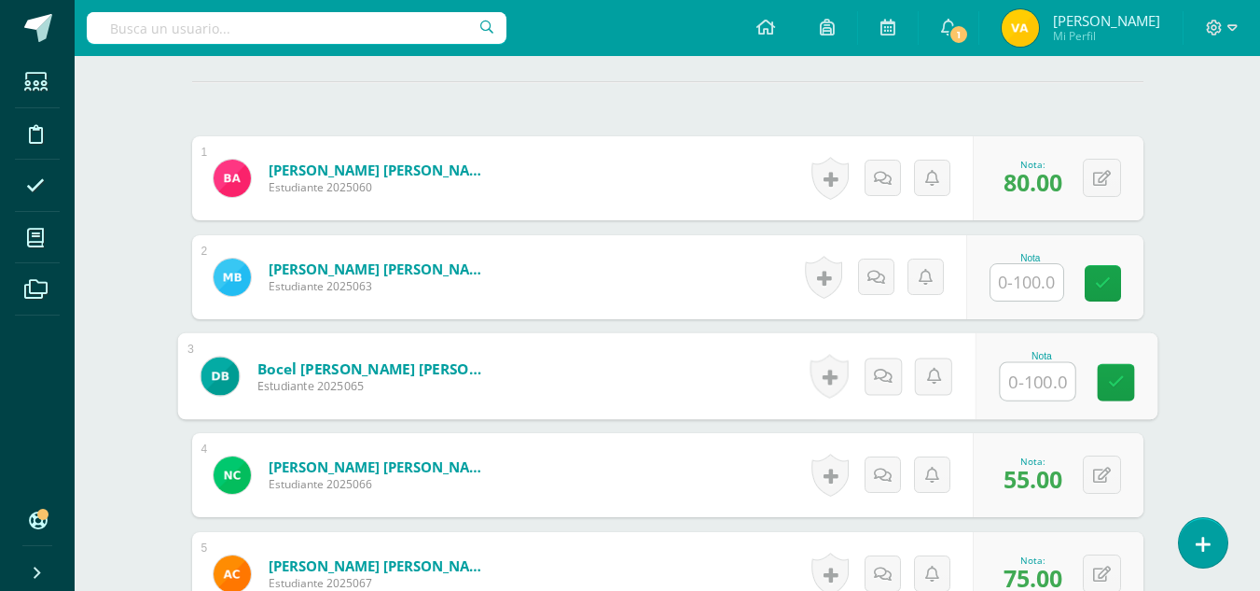
click at [1029, 382] on input "text" at bounding box center [1037, 381] width 75 height 37
type input "93"
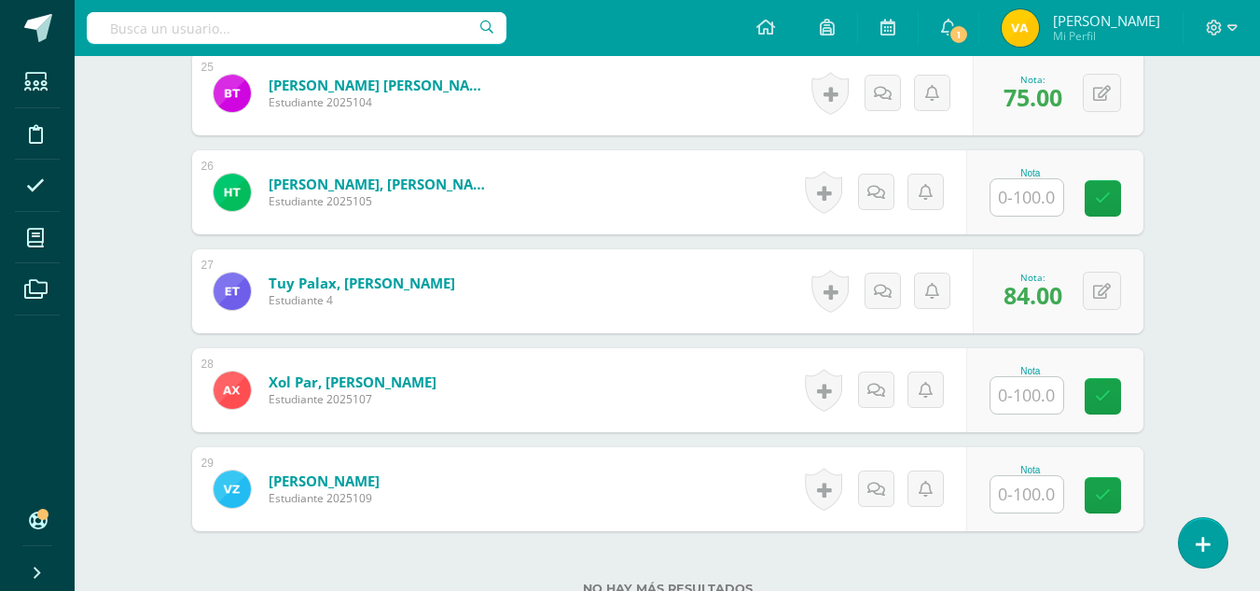
scroll to position [2938, 0]
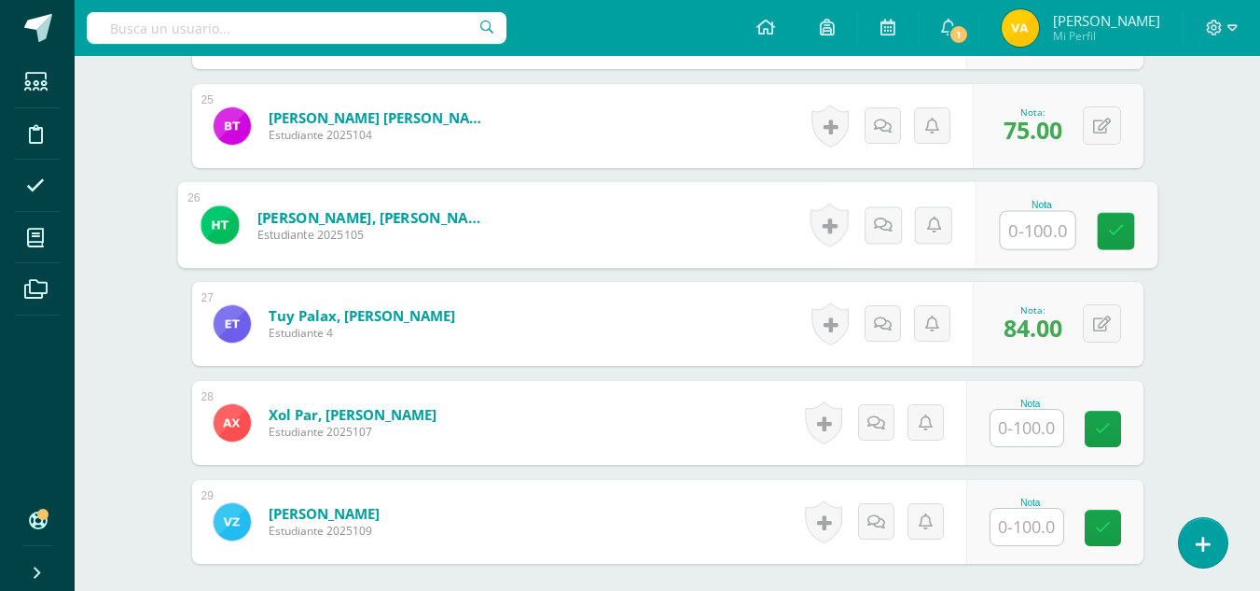
click at [1033, 234] on input "text" at bounding box center [1037, 230] width 75 height 37
type input "93"
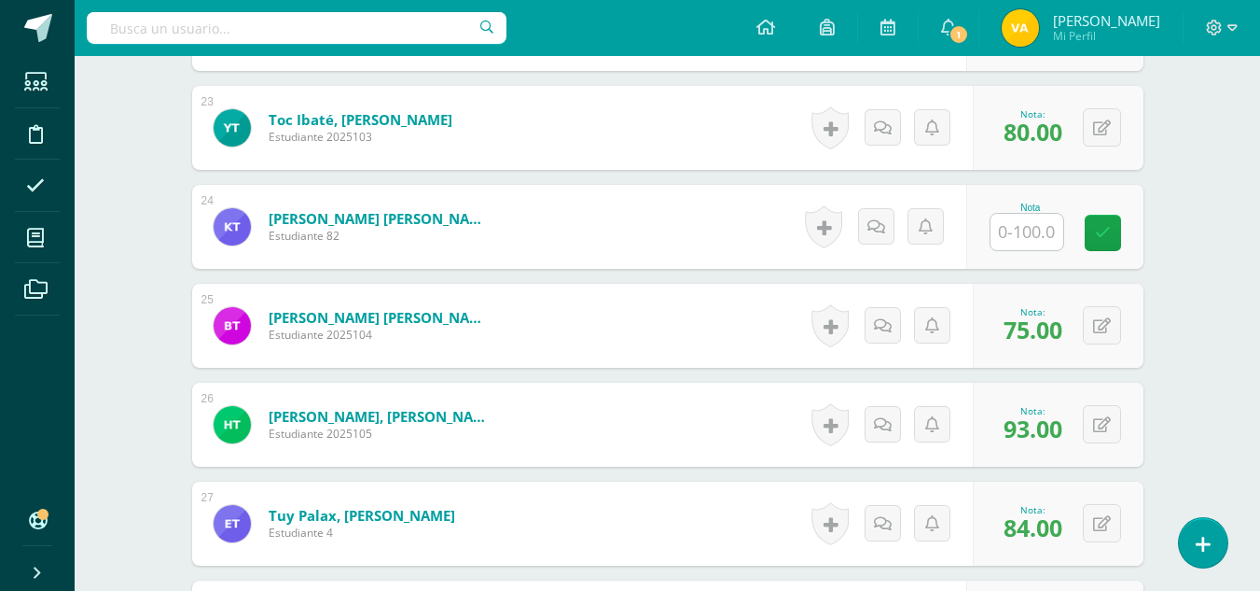
scroll to position [2565, 0]
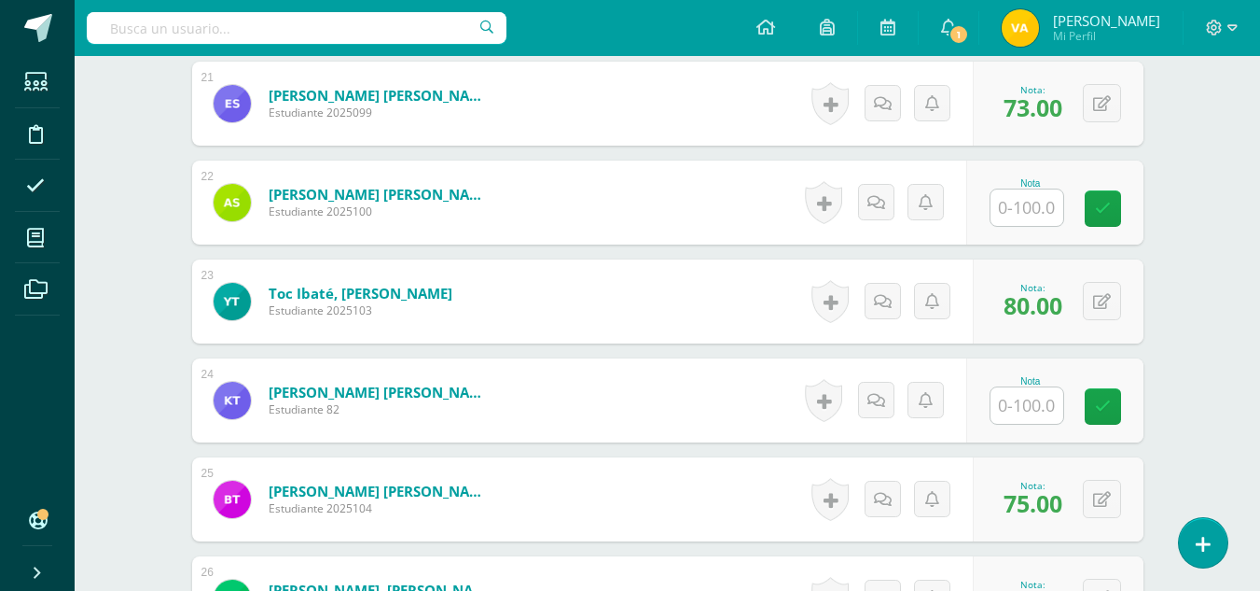
click at [1025, 194] on input "text" at bounding box center [1027, 207] width 73 height 36
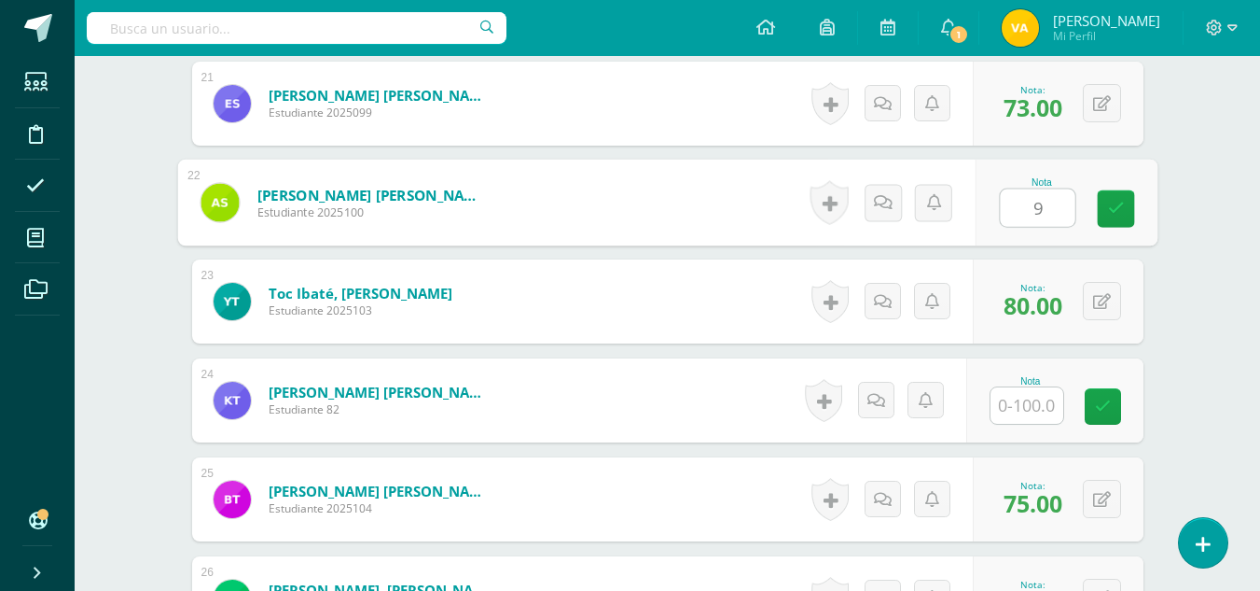
type input "93"
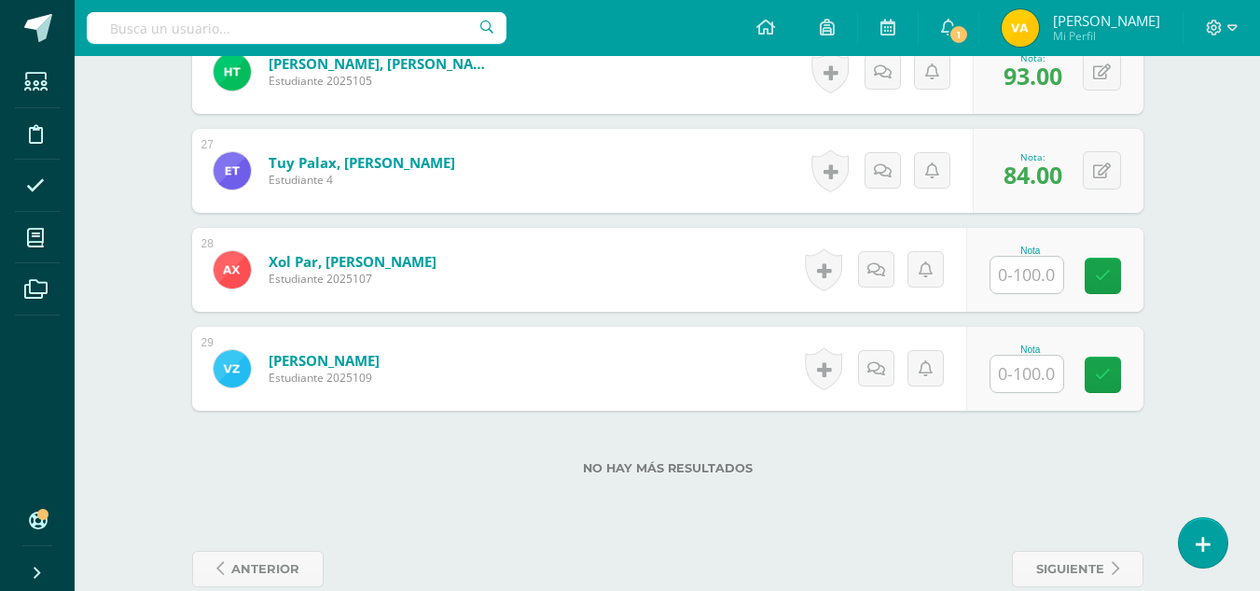
scroll to position [3124, 0]
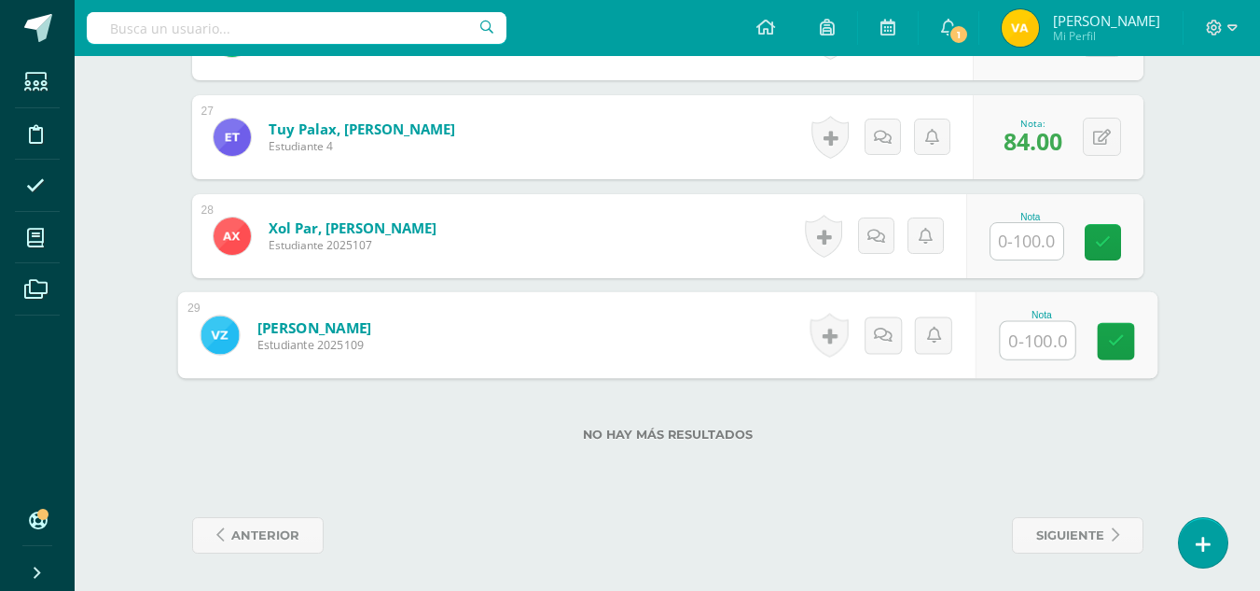
click at [1029, 333] on input "text" at bounding box center [1037, 340] width 75 height 37
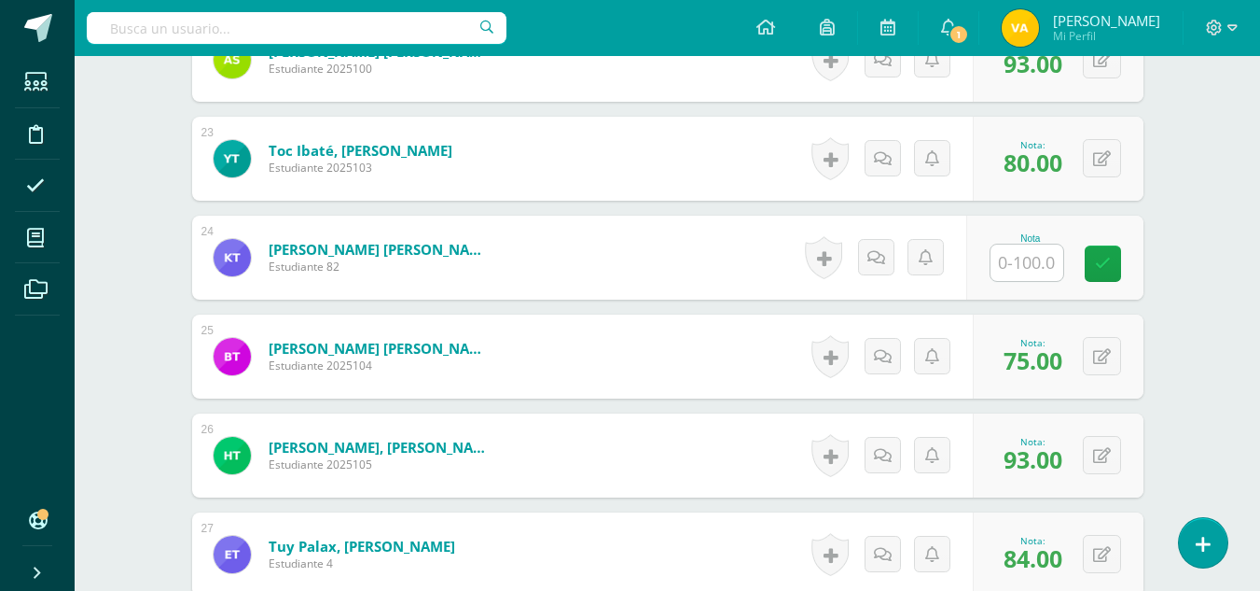
scroll to position [2658, 0]
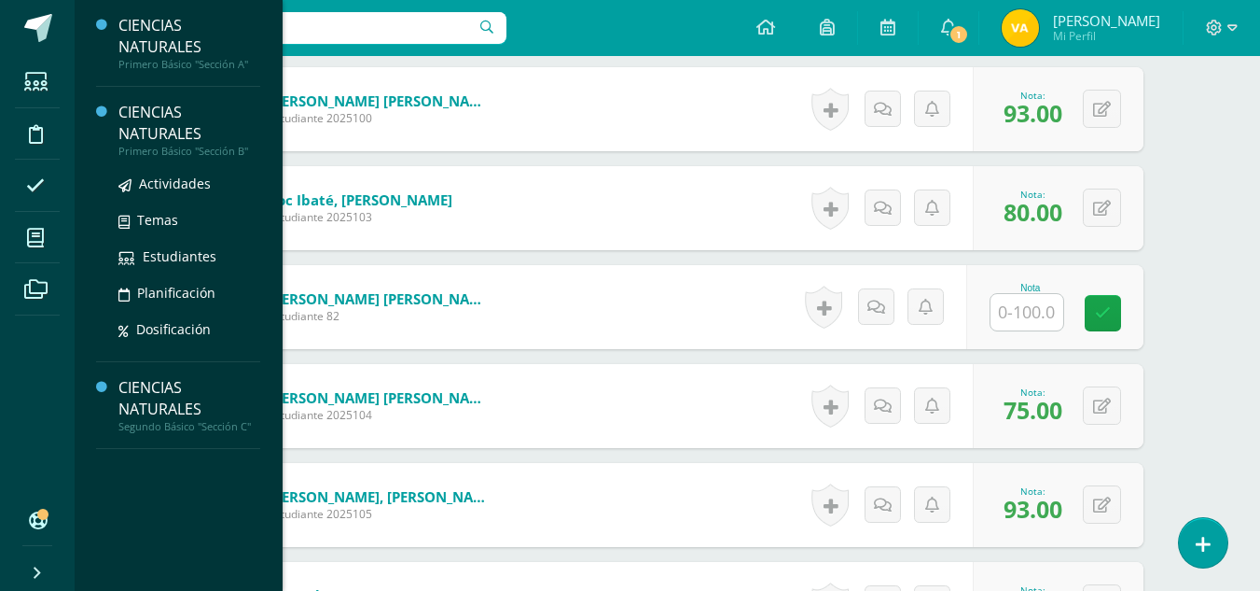
click at [151, 129] on div "CIENCIAS NATURALES" at bounding box center [189, 123] width 142 height 43
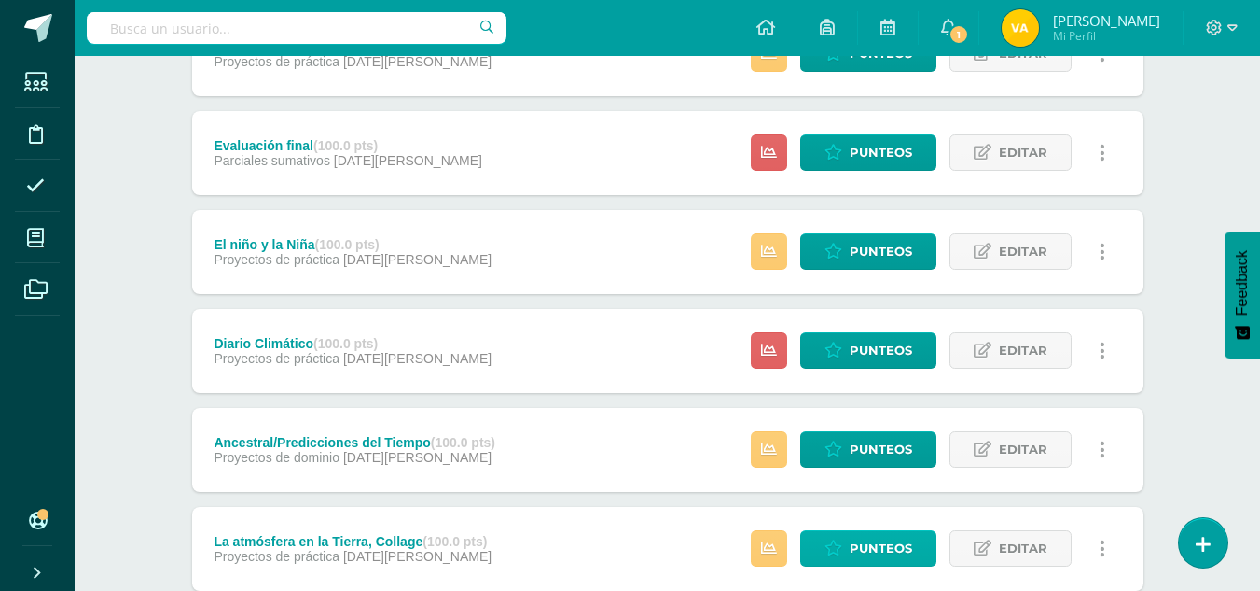
scroll to position [818, 0]
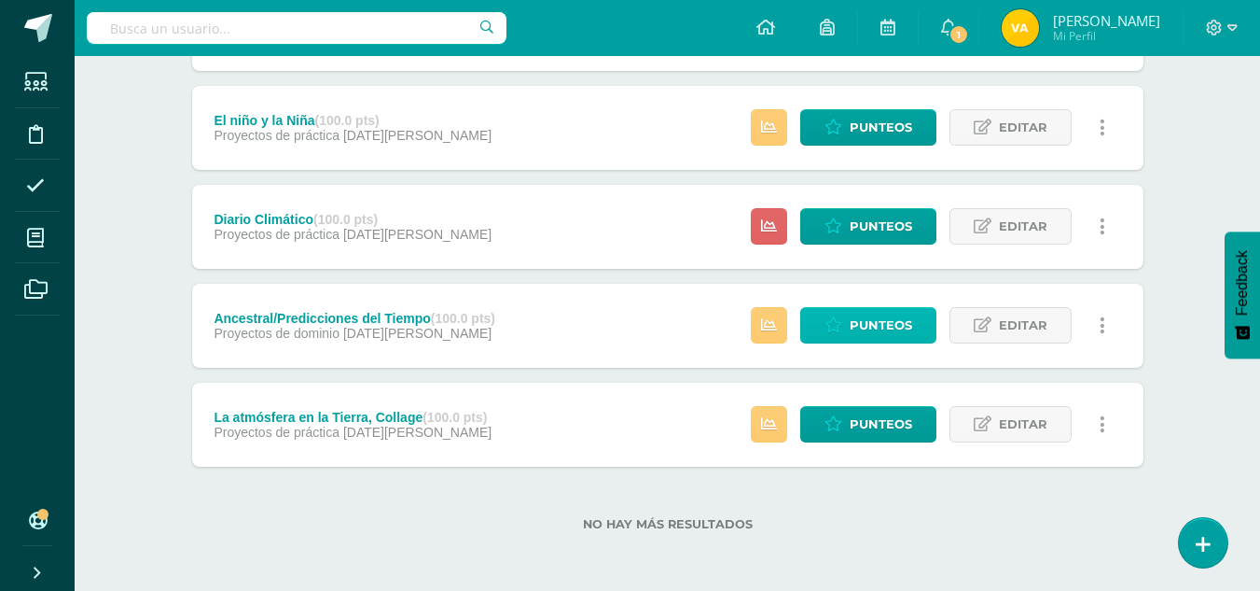
click at [870, 332] on span "Punteos" at bounding box center [881, 325] width 63 height 35
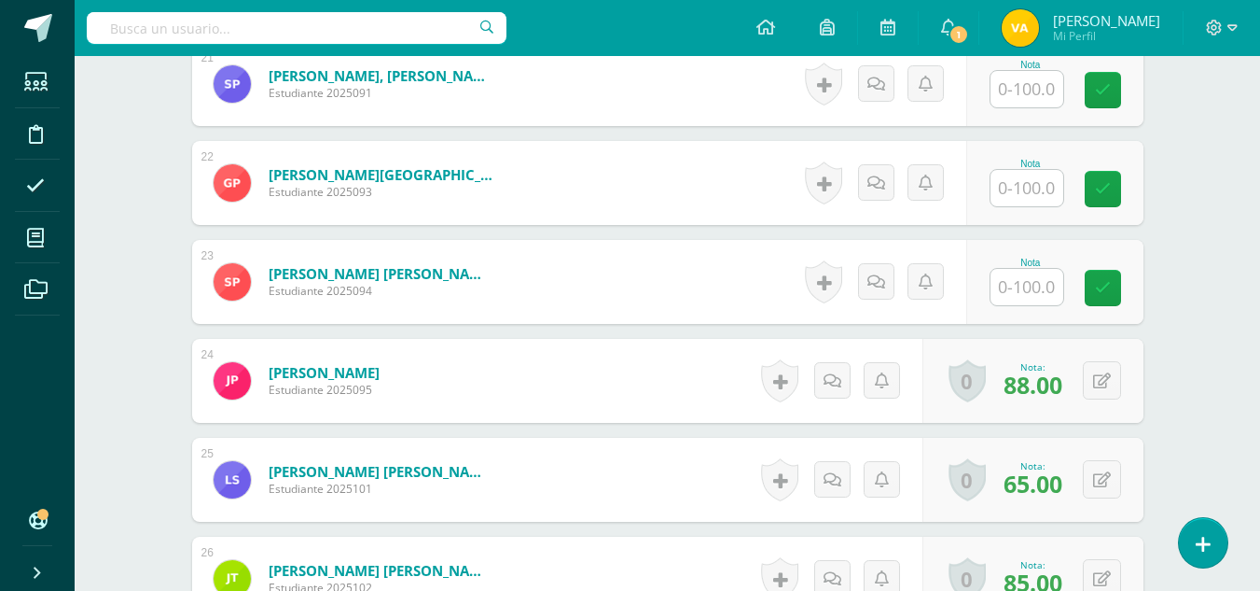
scroll to position [3124, 0]
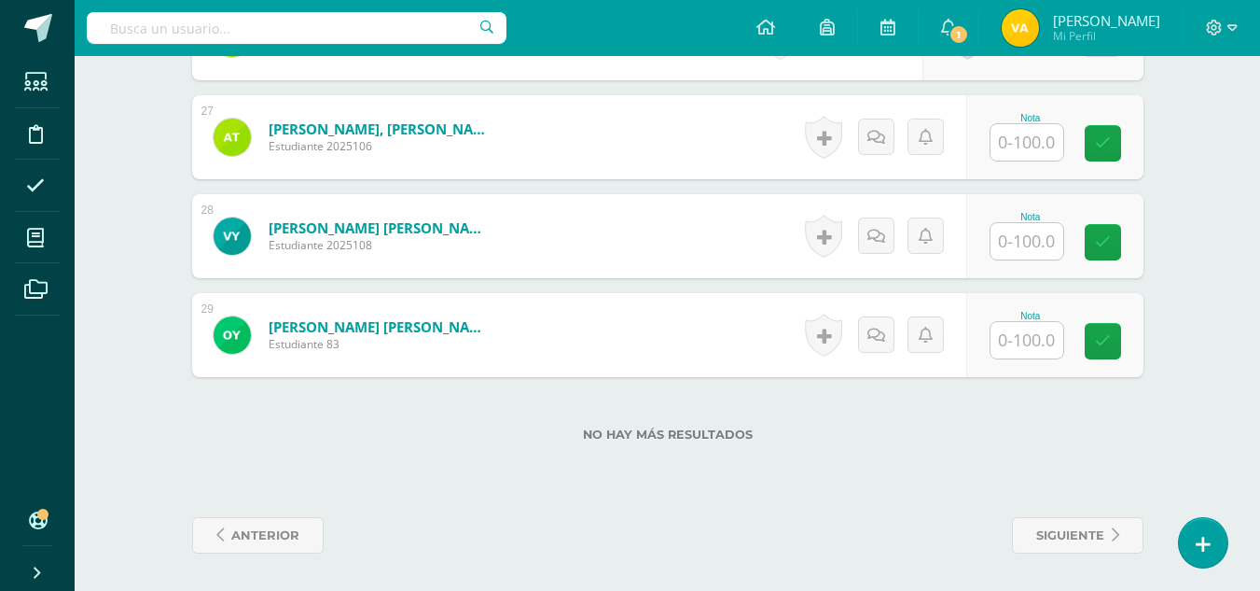
click at [1035, 347] on input "text" at bounding box center [1027, 340] width 73 height 36
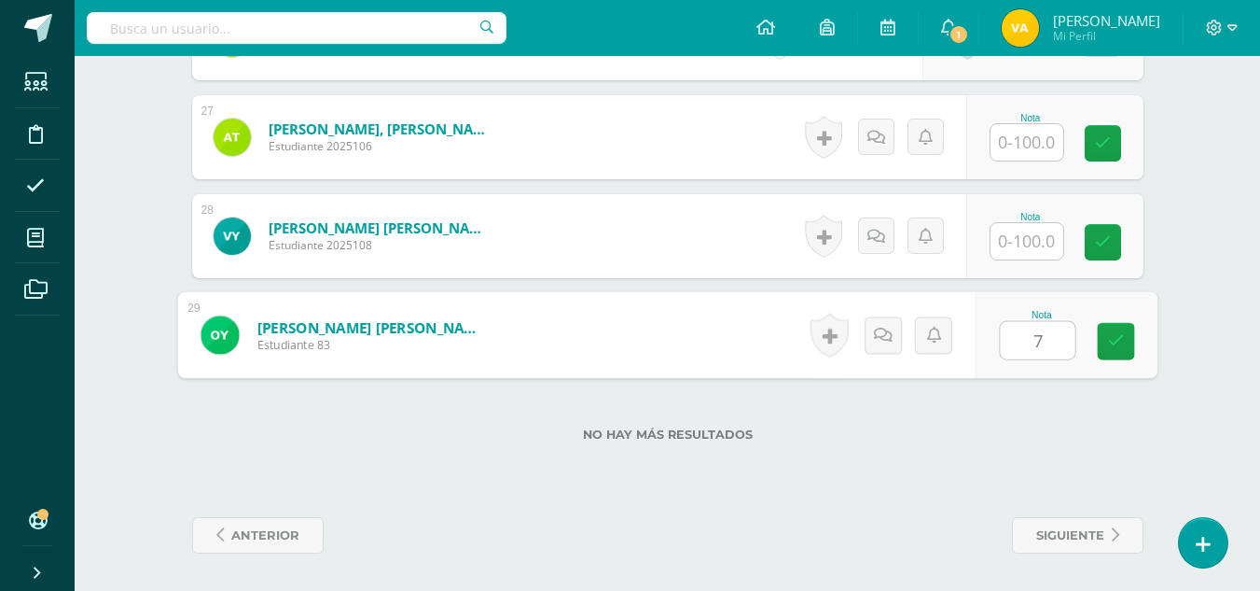
type input "71"
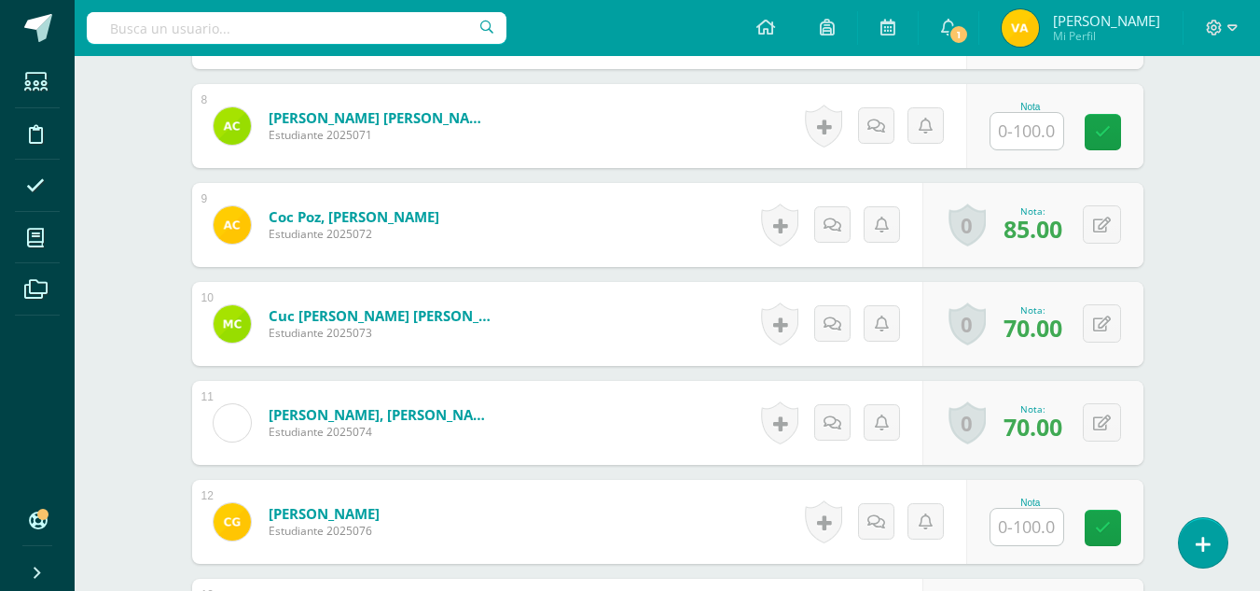
scroll to position [1165, 0]
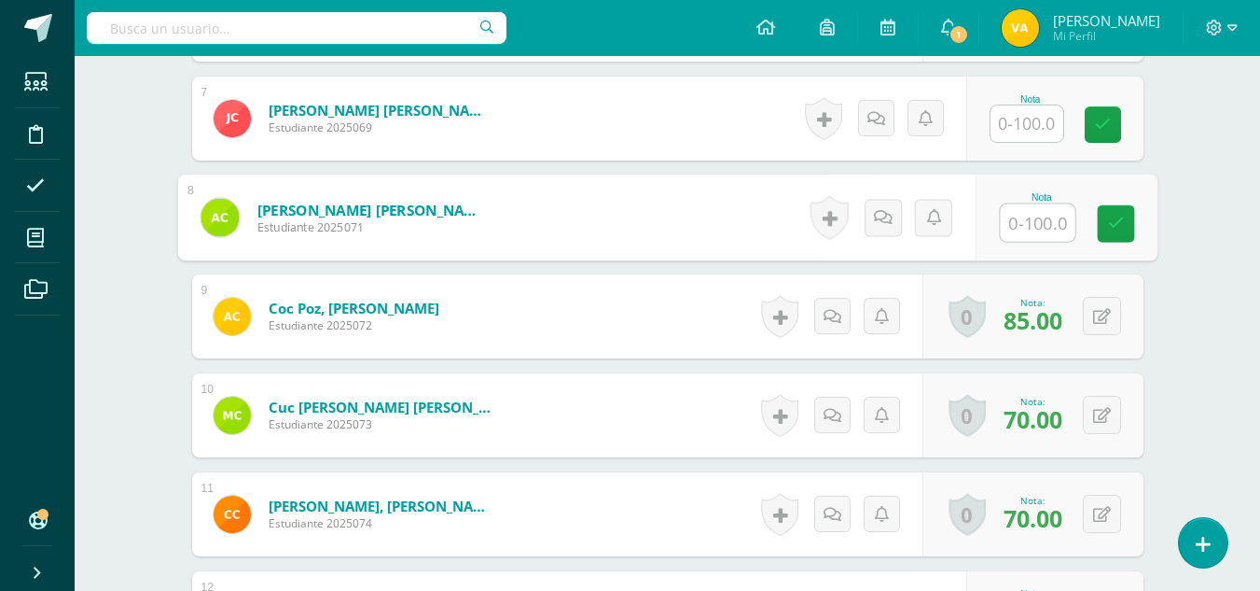
click at [1035, 226] on input "text" at bounding box center [1037, 222] width 75 height 37
type input "71"
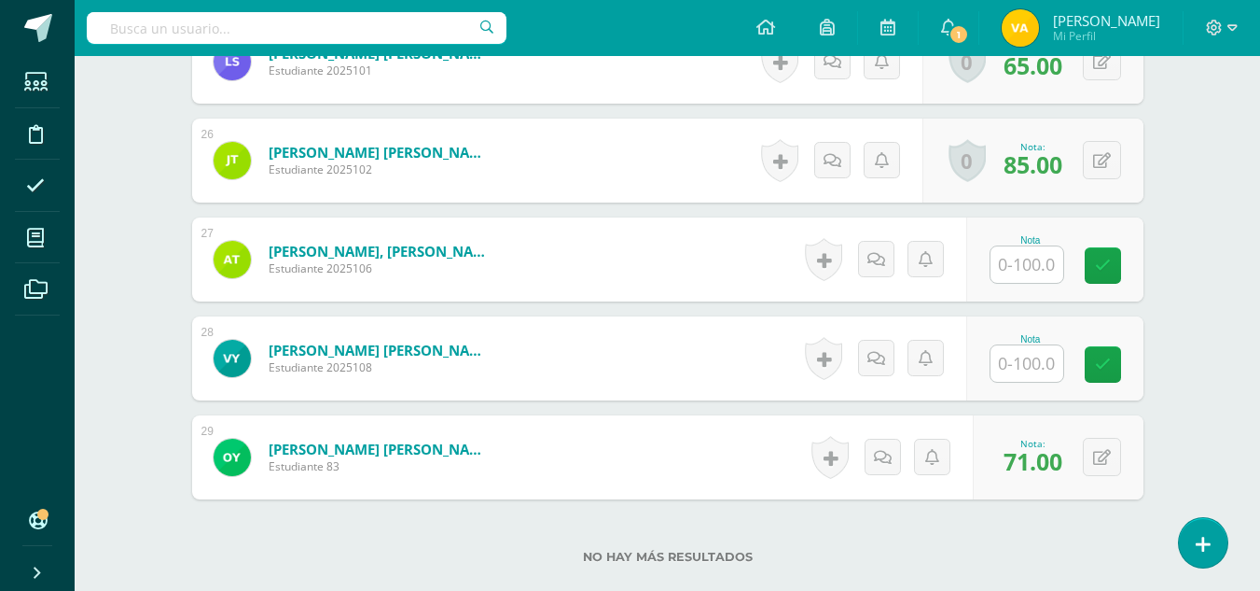
scroll to position [3124, 0]
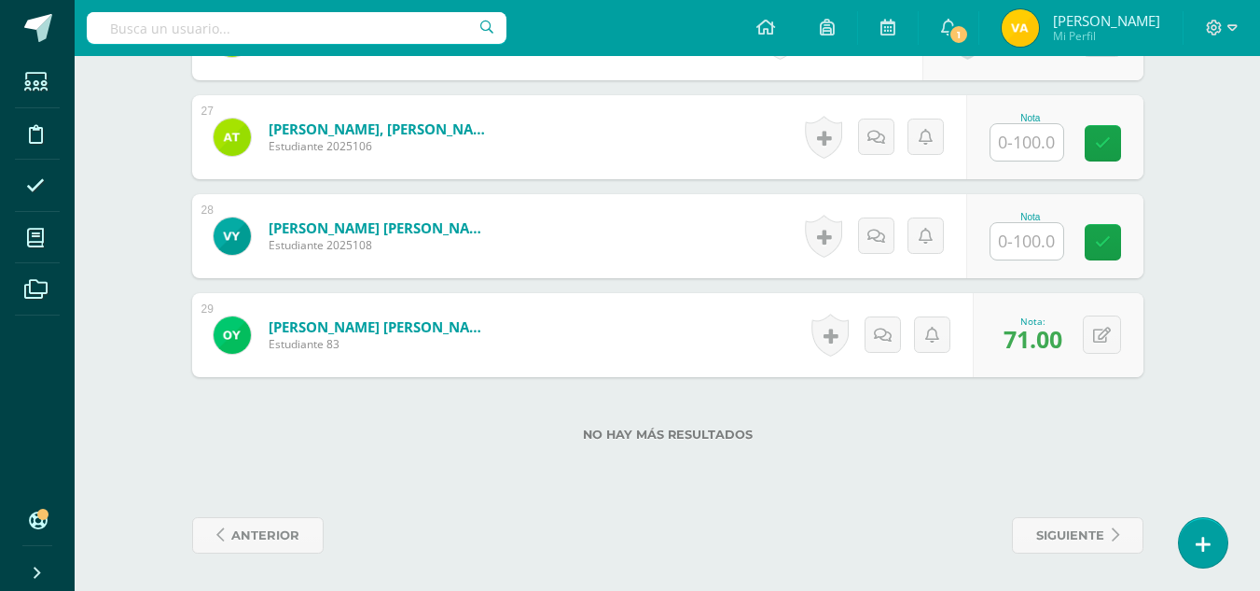
click at [1039, 242] on input "text" at bounding box center [1027, 241] width 73 height 36
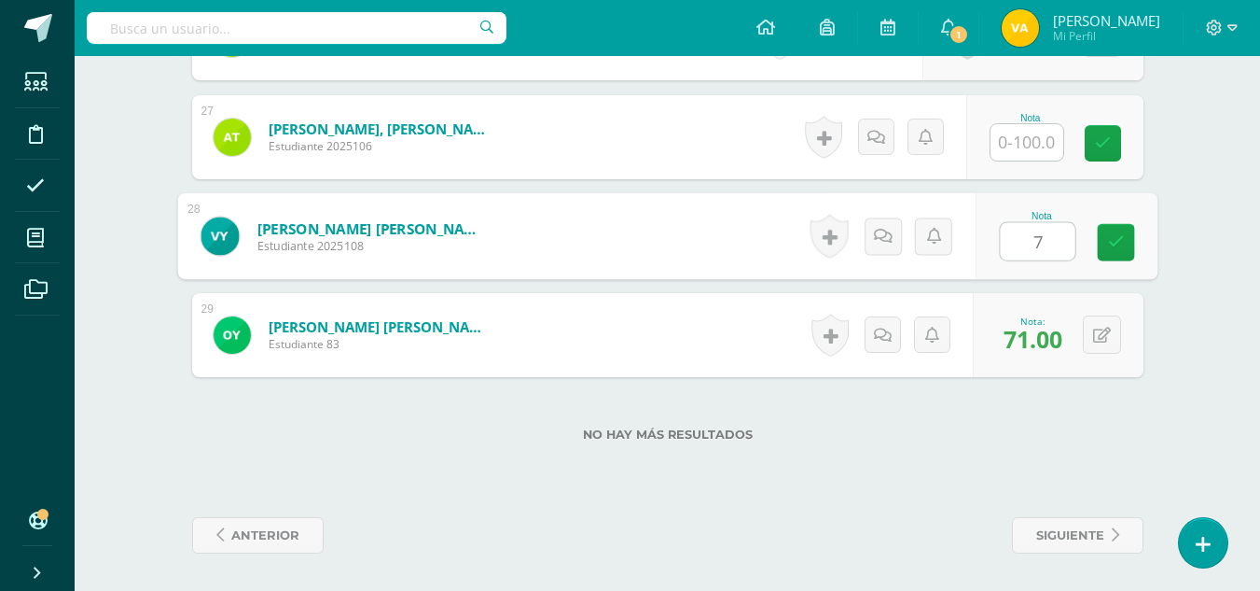
type input "71"
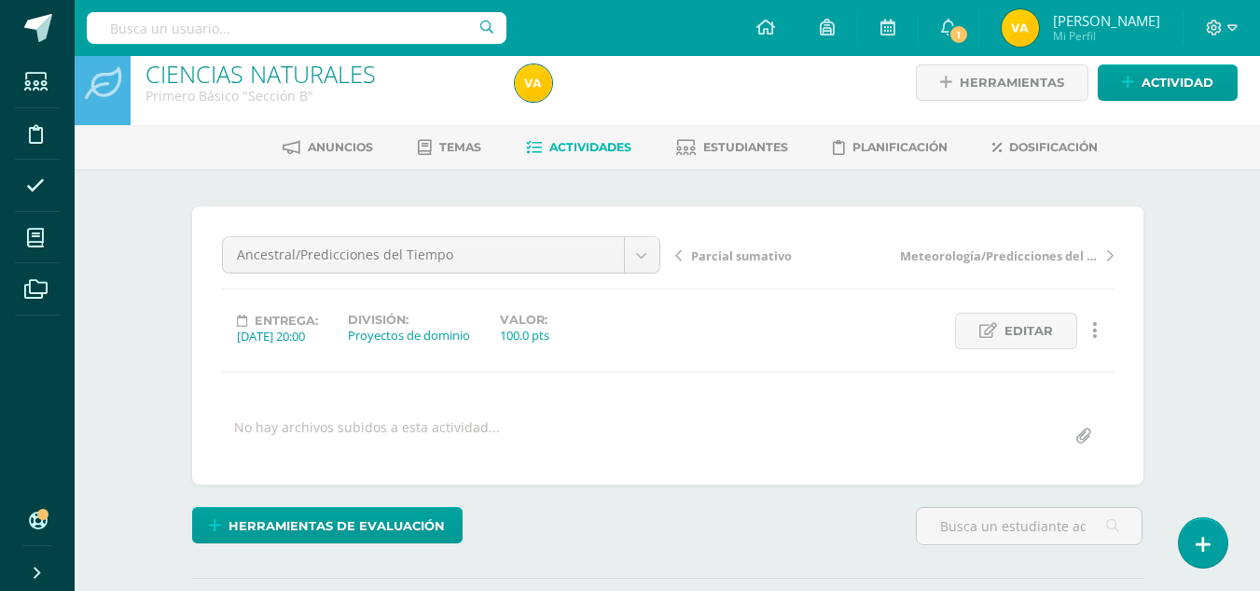
scroll to position [0, 0]
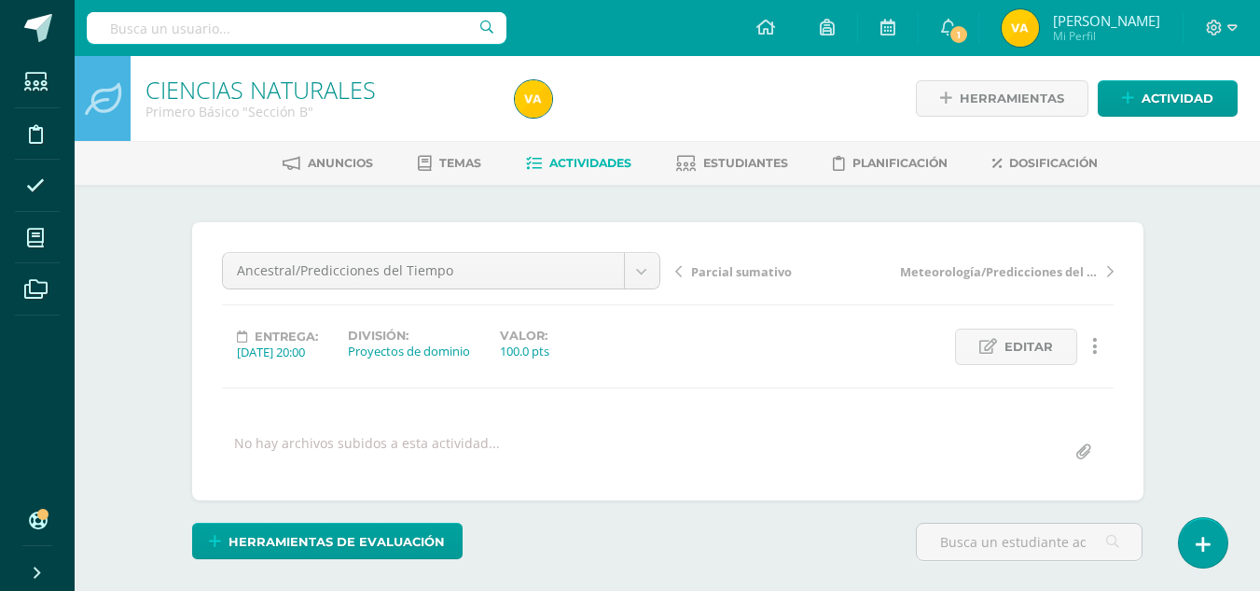
click at [569, 174] on link "Actividades" at bounding box center [578, 163] width 105 height 30
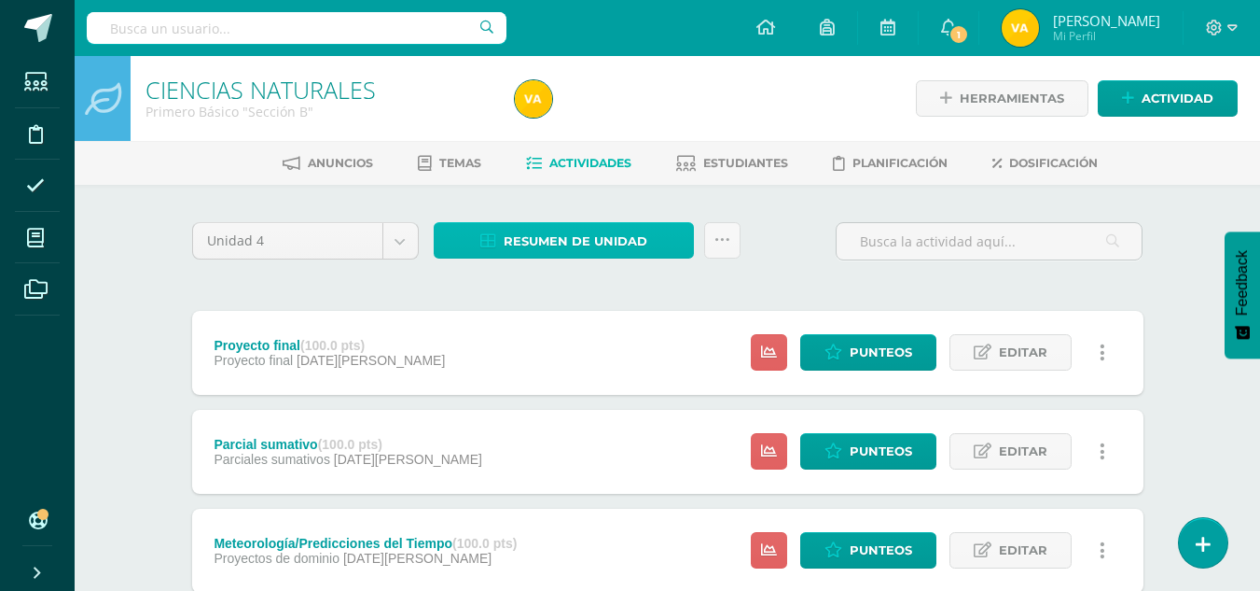
click at [645, 233] on span "Resumen de unidad" at bounding box center [576, 241] width 144 height 35
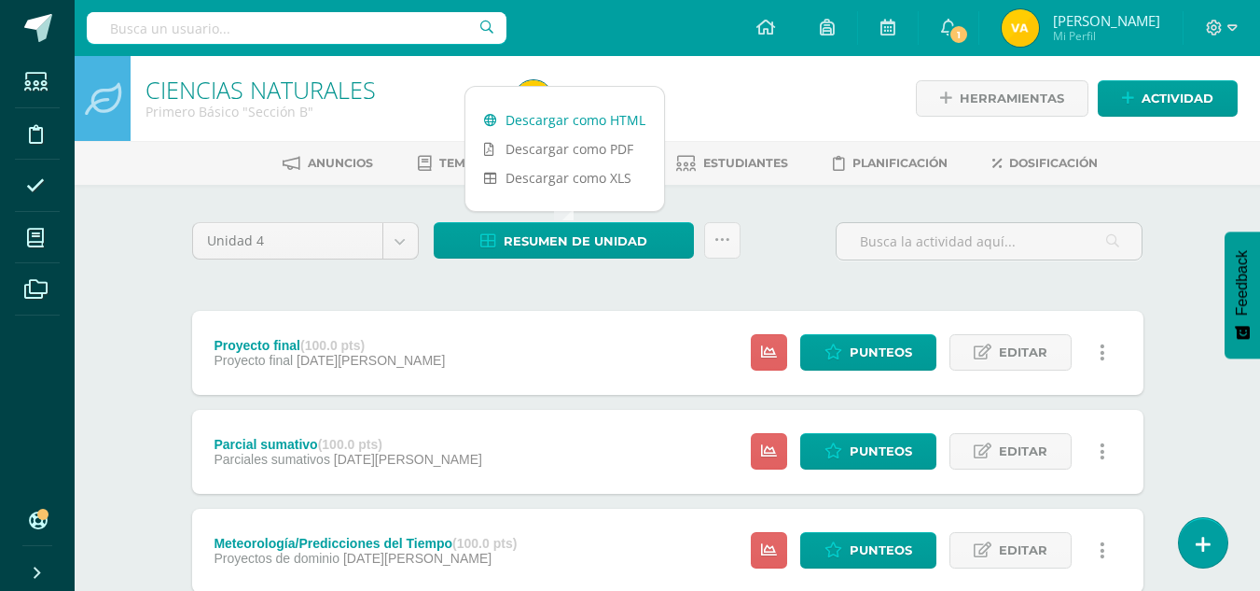
click at [602, 114] on link "Descargar como HTML" at bounding box center [565, 119] width 199 height 29
click at [956, 22] on icon at bounding box center [948, 27] width 15 height 17
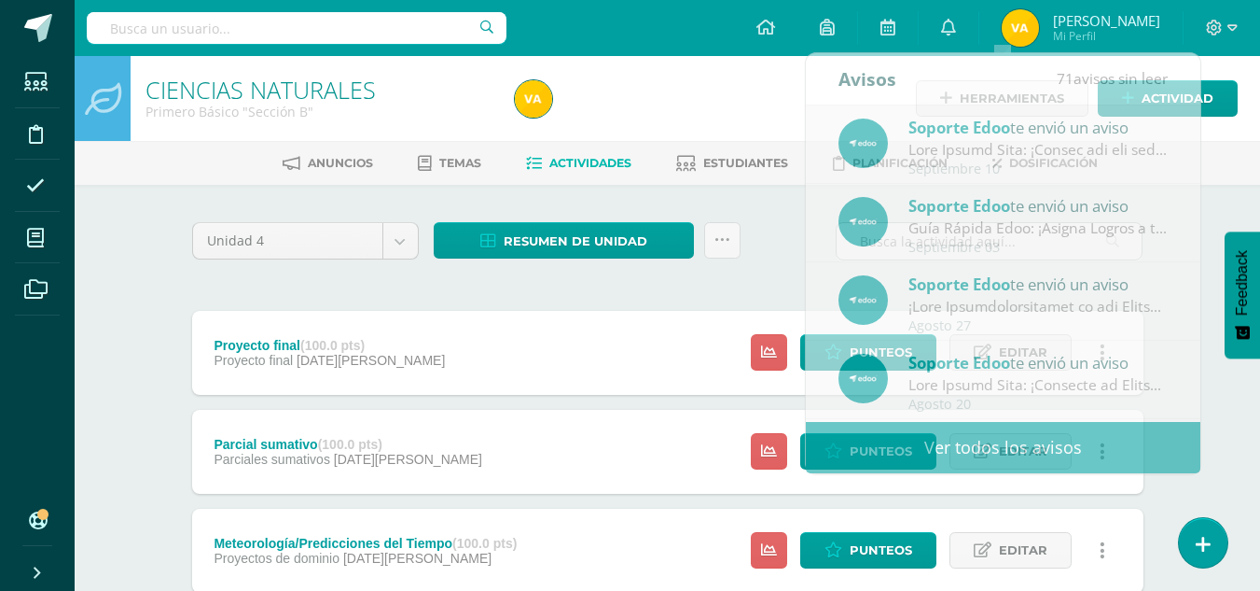
click at [1230, 146] on div "Anuncios Temas Actividades Estudiantes Planificación Dosificación" at bounding box center [690, 163] width 1231 height 44
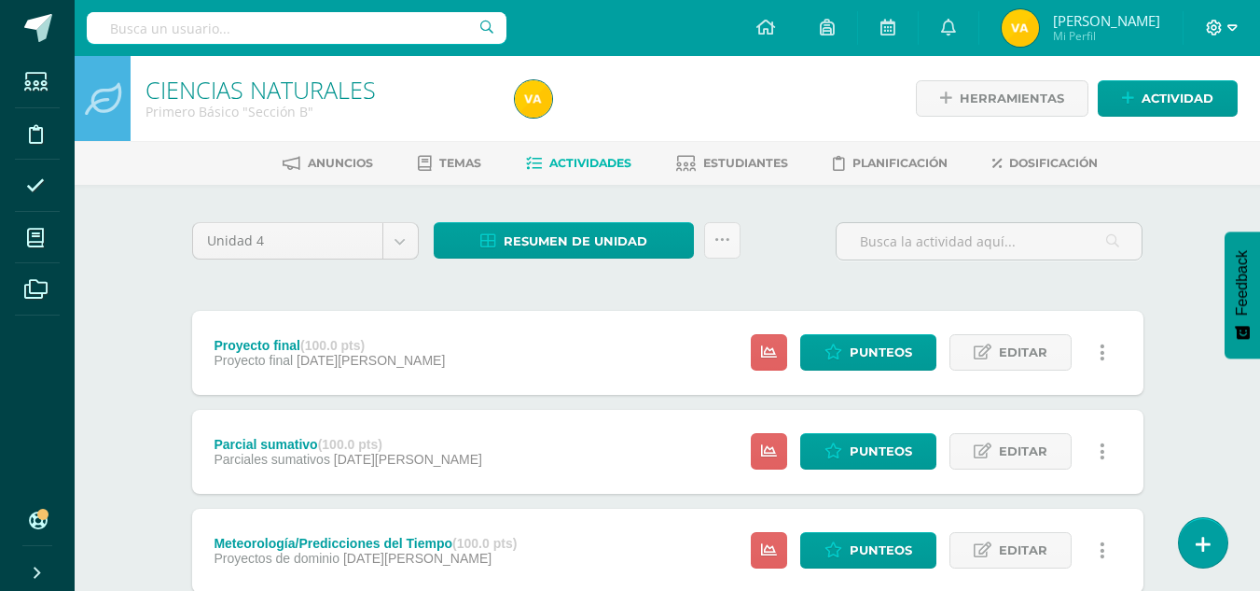
click at [1220, 22] on icon at bounding box center [1215, 28] width 16 height 16
click at [1167, 128] on span "Cerrar sesión" at bounding box center [1175, 127] width 84 height 18
